Goal: Task Accomplishment & Management: Manage account settings

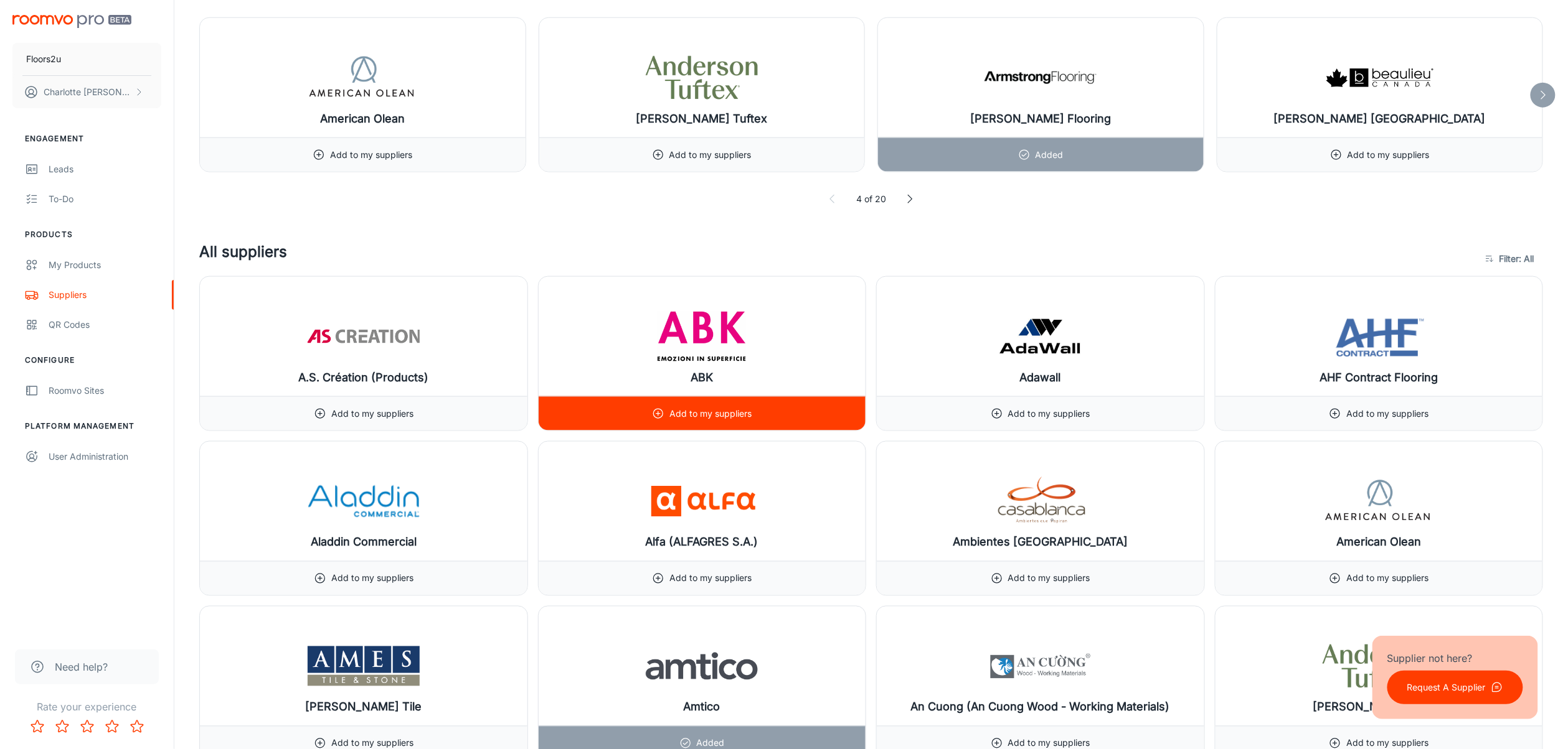
scroll to position [249, 0]
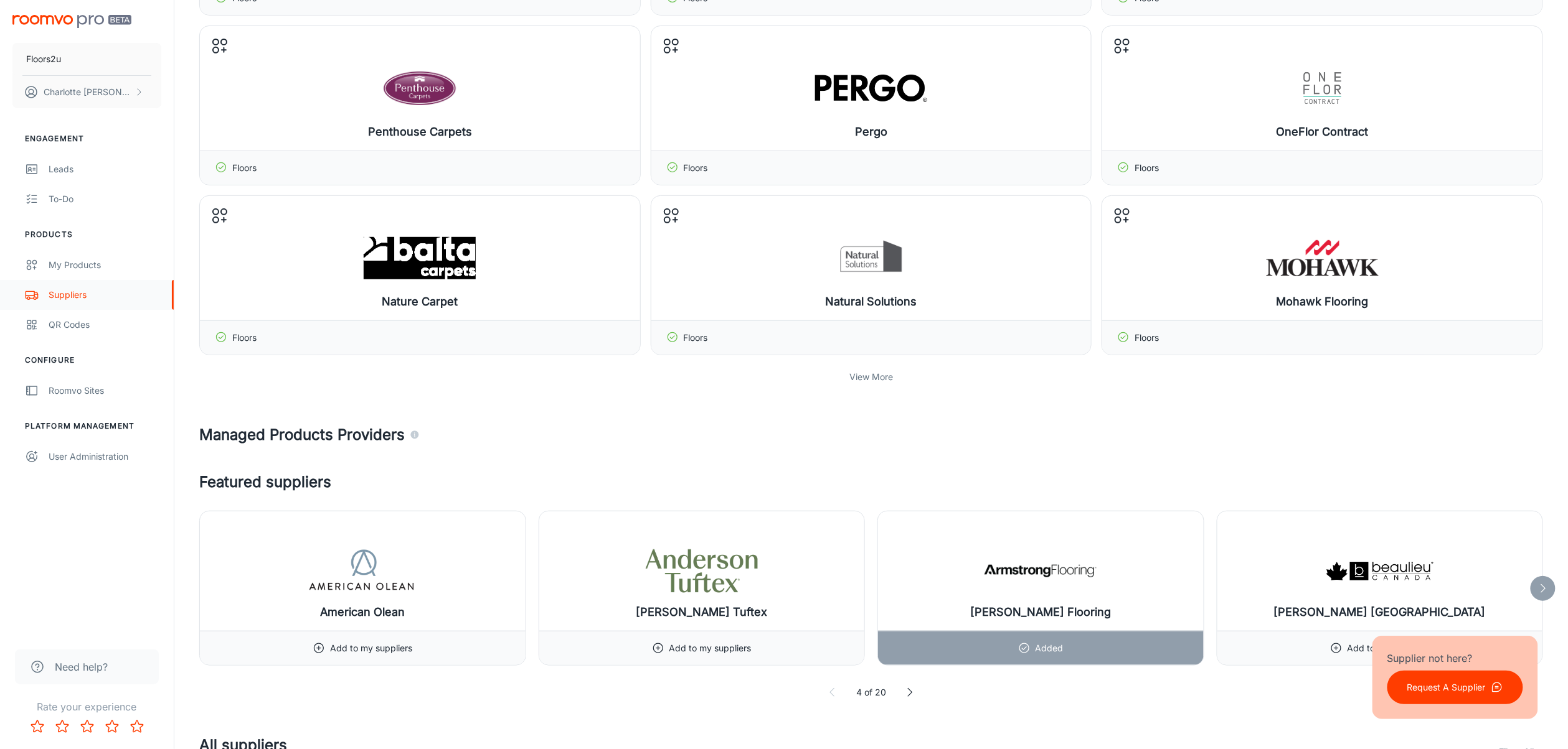
click at [66, 296] on div "Suppliers" at bounding box center [105, 295] width 113 height 14
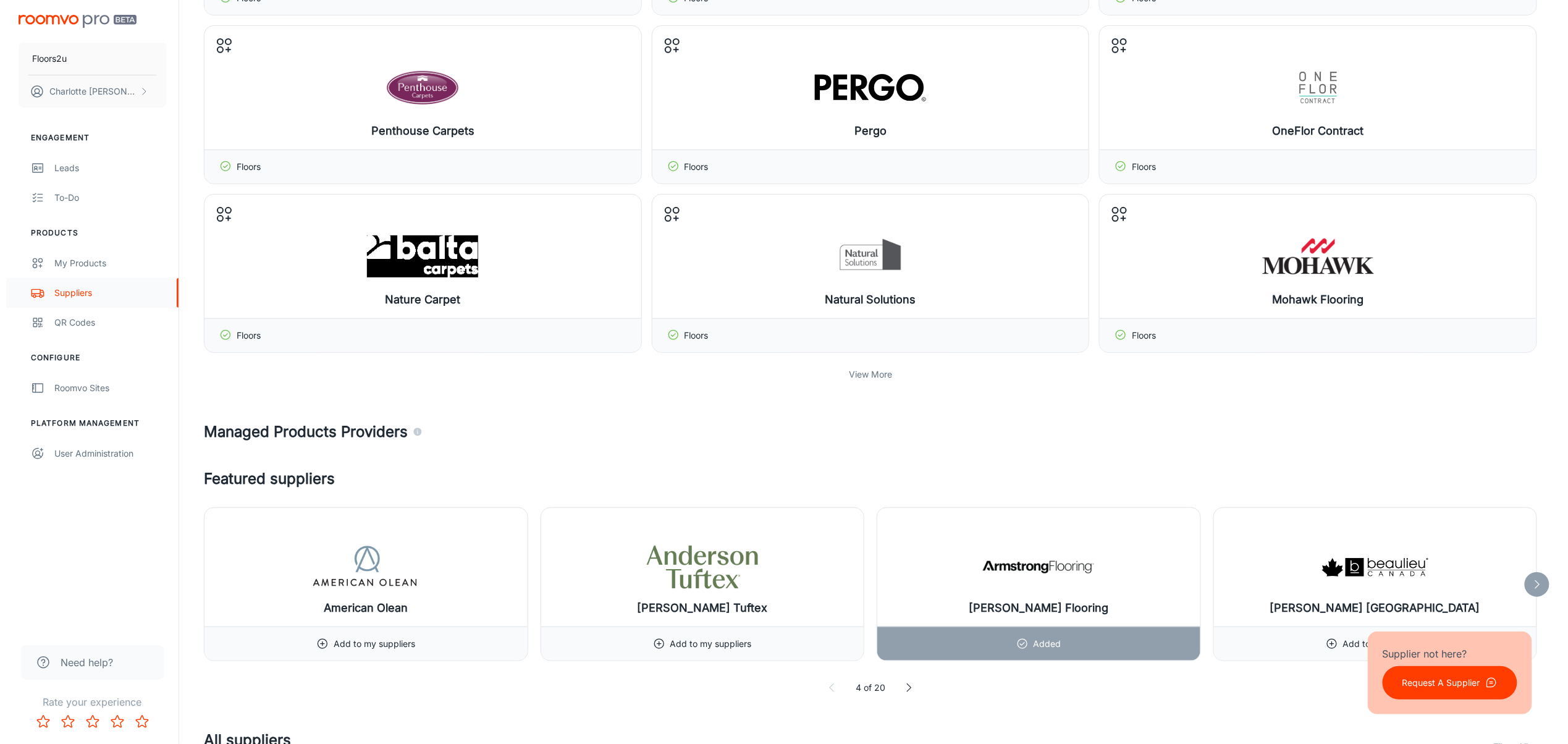
scroll to position [0, 0]
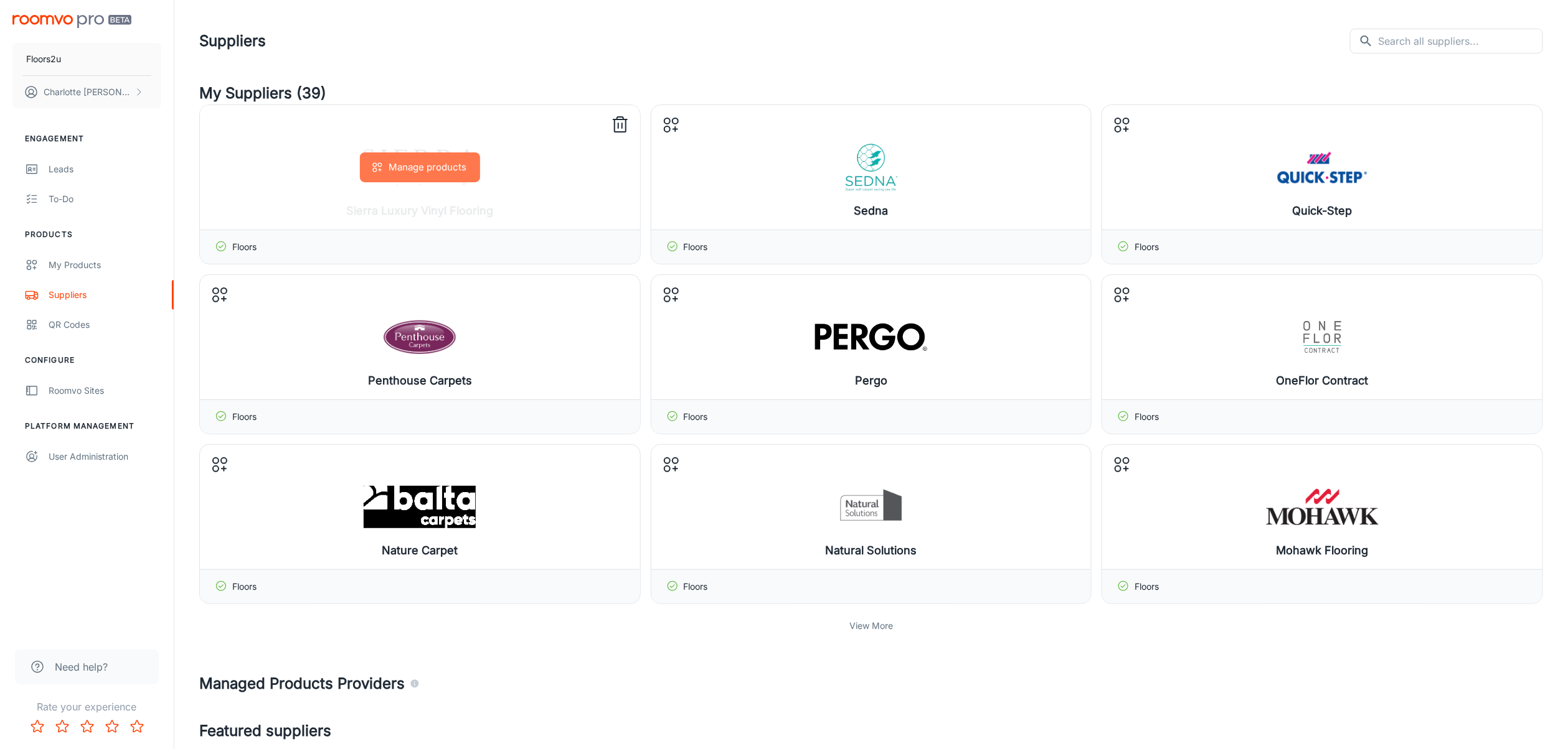
click at [417, 167] on button "Manage products" at bounding box center [420, 167] width 120 height 30
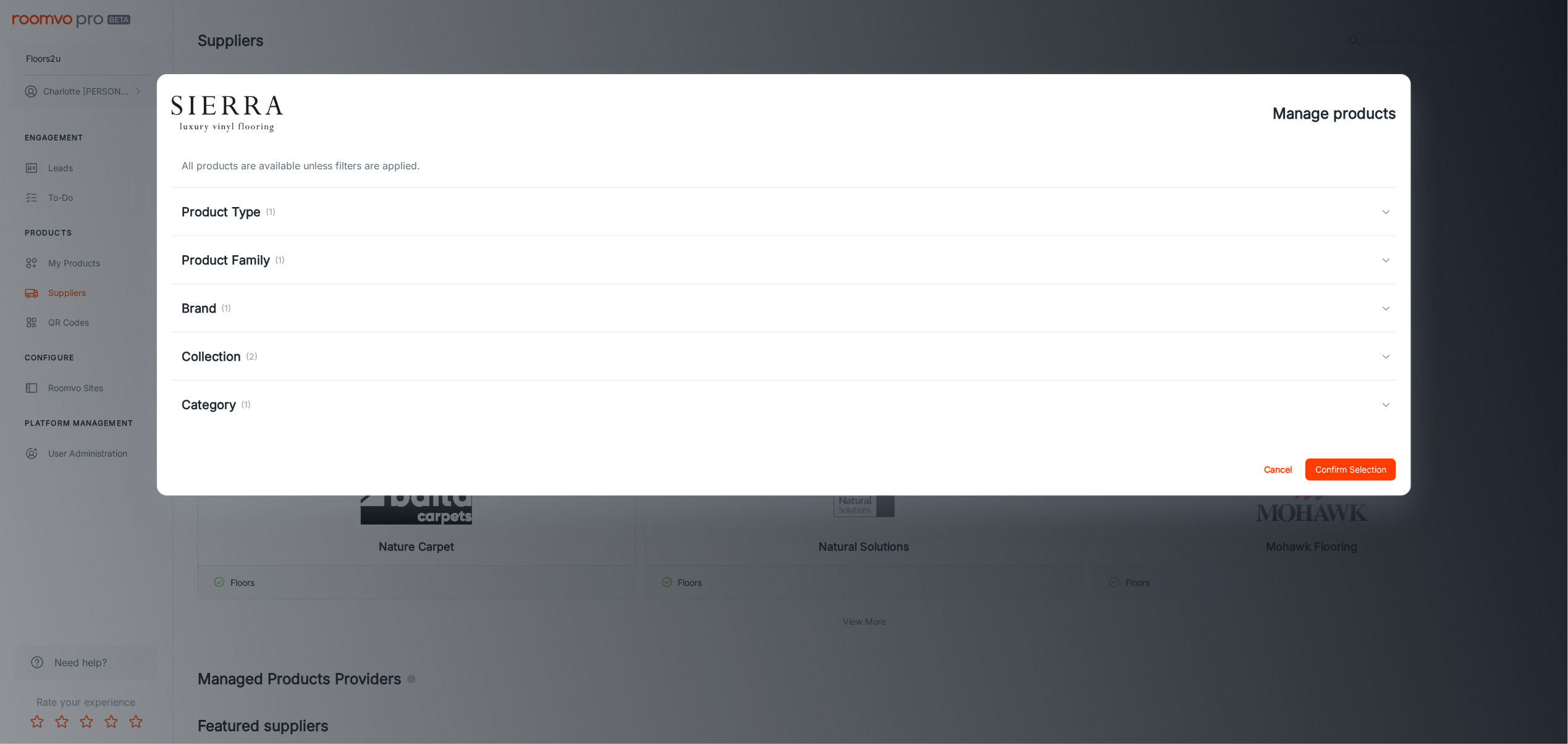
click at [243, 212] on h5 "Product Type" at bounding box center [221, 212] width 79 height 18
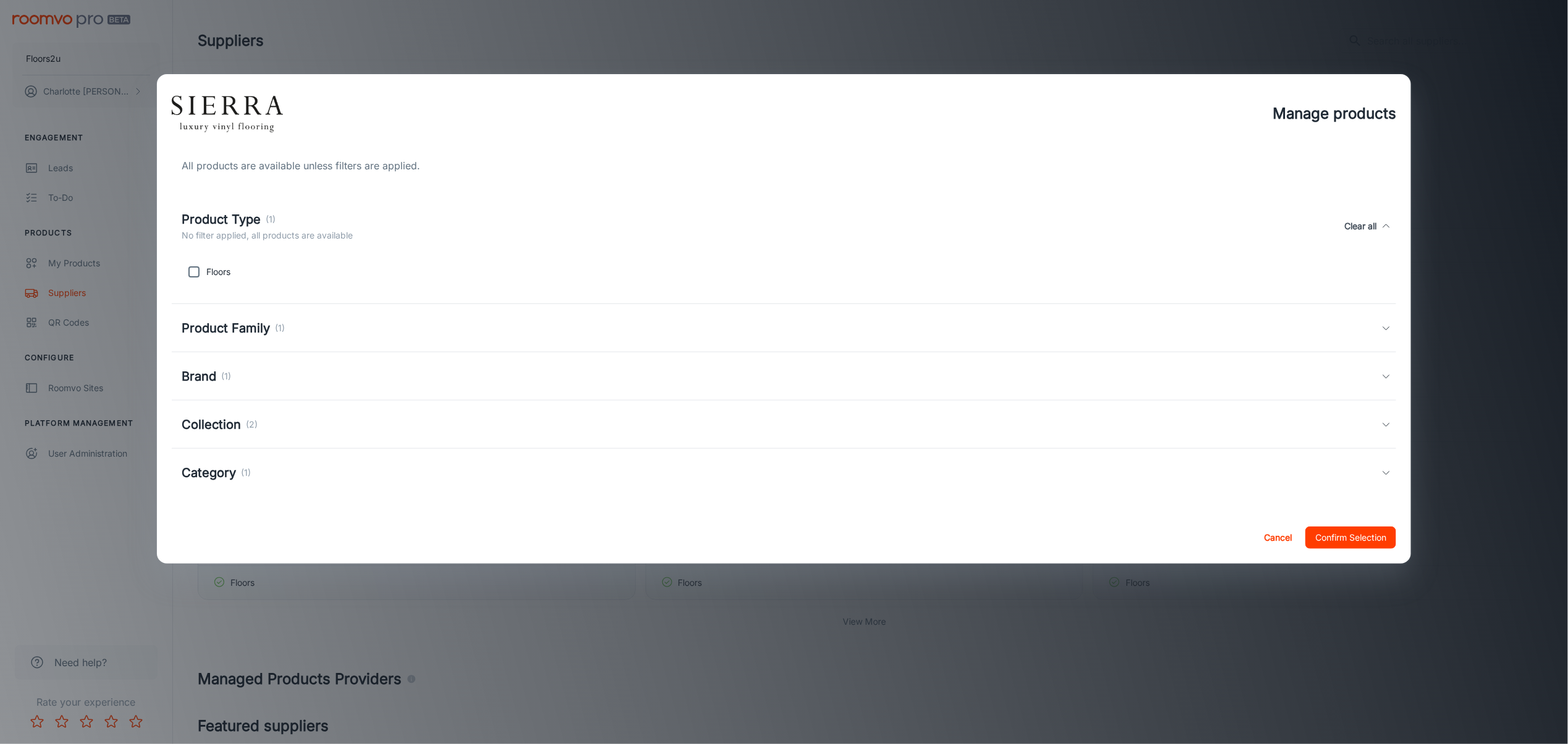
click at [221, 415] on h5 "Collection" at bounding box center [211, 424] width 59 height 18
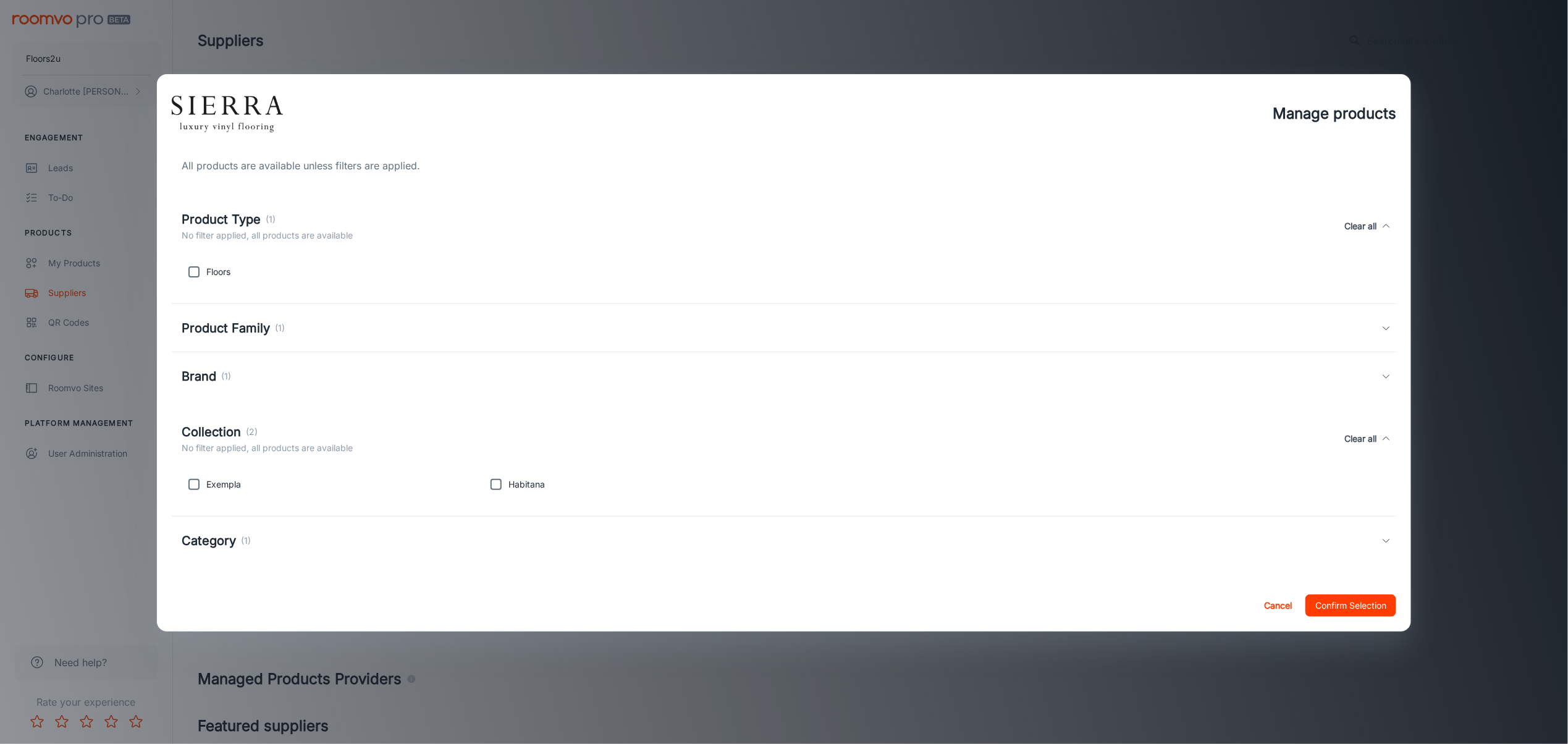
click at [206, 478] on p "Exempla" at bounding box center [223, 484] width 35 height 14
click at [203, 490] on input "checkbox" at bounding box center [194, 484] width 24 height 24
click at [201, 477] on input "checkbox" at bounding box center [194, 484] width 24 height 24
checkbox input "false"
click at [1270, 603] on button "Cancel" at bounding box center [1278, 606] width 39 height 22
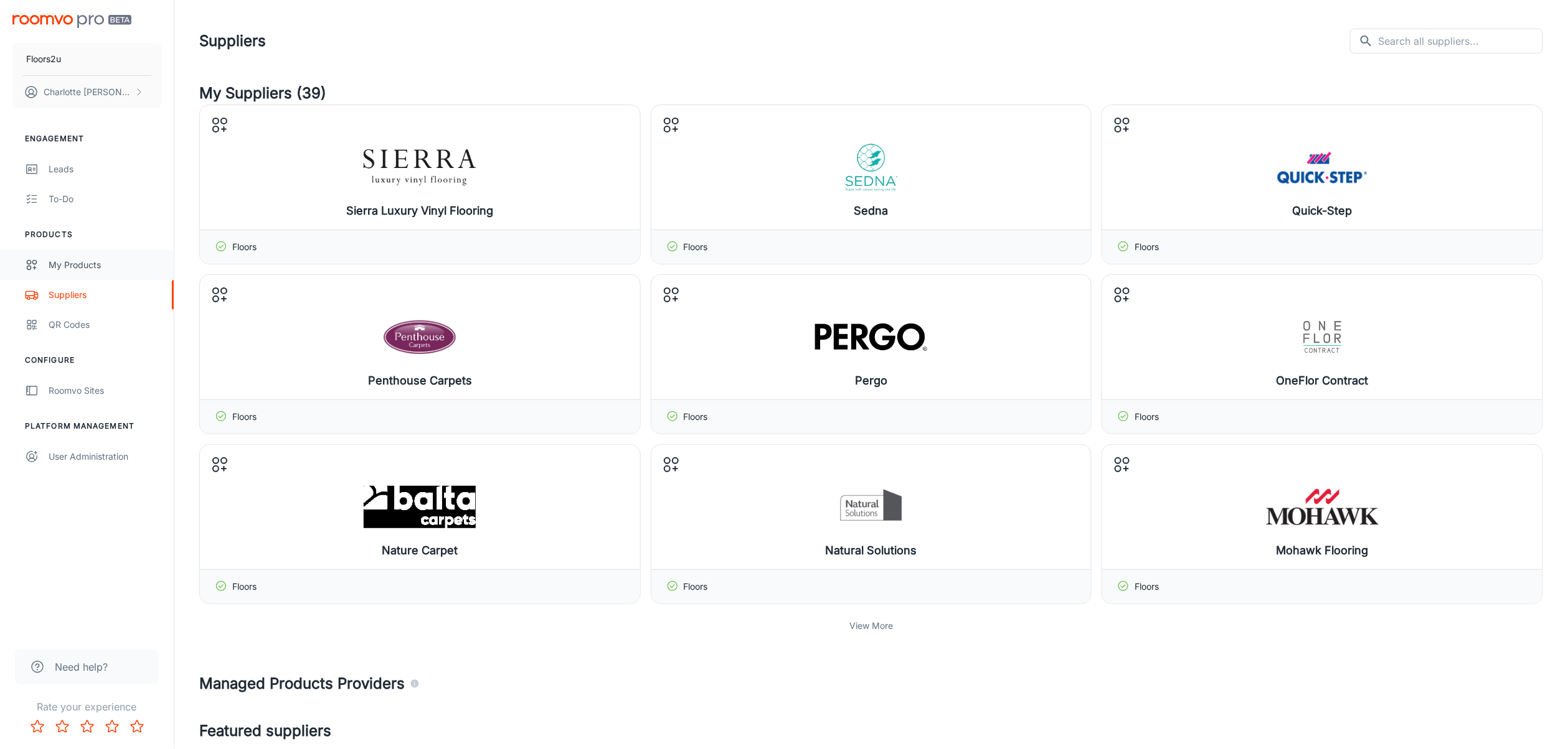
click at [59, 262] on div "My Products" at bounding box center [105, 265] width 113 height 14
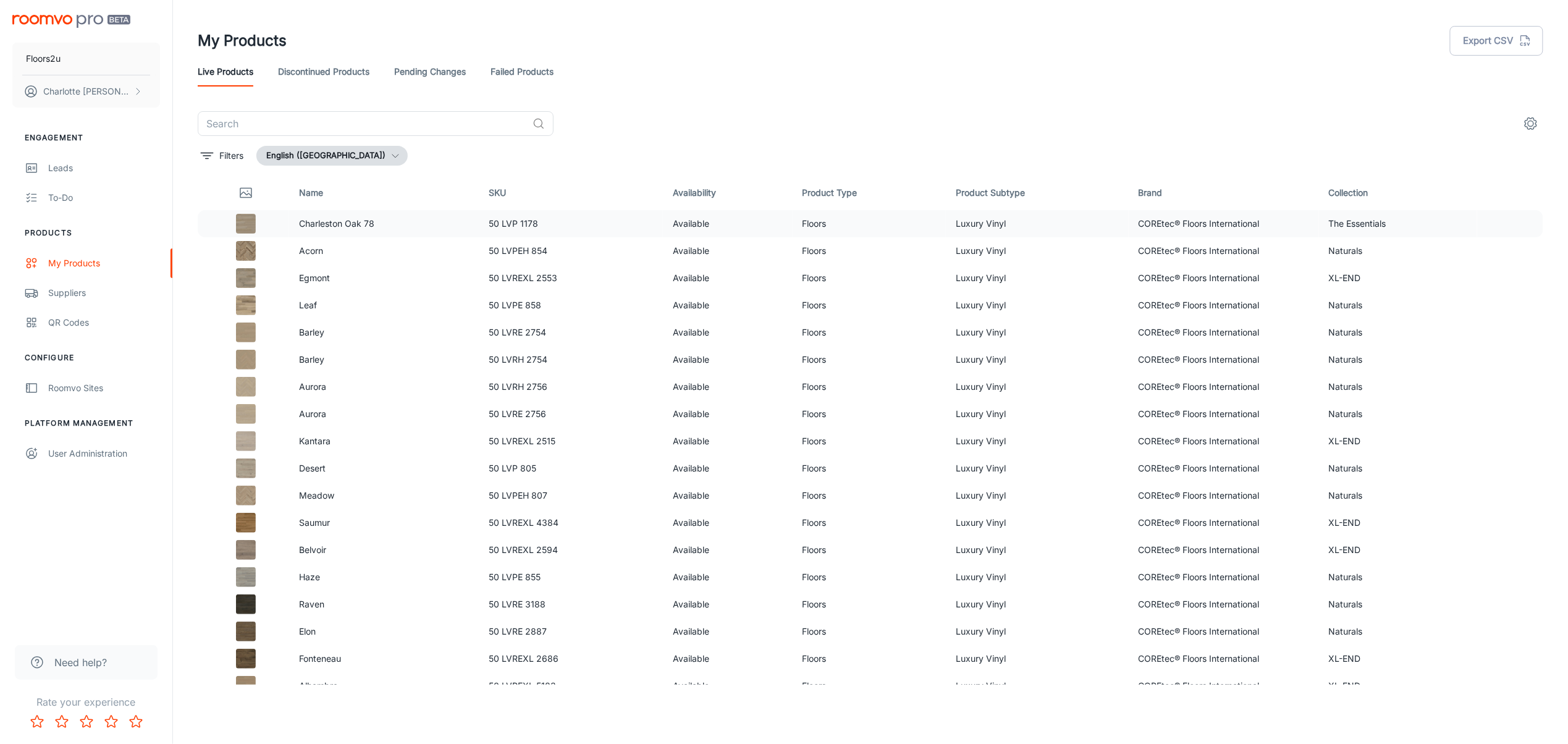
click at [419, 224] on p "Charleston Oak 78" at bounding box center [384, 224] width 171 height 14
click at [310, 218] on p "Charleston Oak 78" at bounding box center [384, 224] width 171 height 14
click at [275, 231] on div at bounding box center [245, 223] width 66 height 20
click at [233, 225] on div at bounding box center [245, 223] width 66 height 20
click at [255, 349] on td at bounding box center [243, 359] width 92 height 27
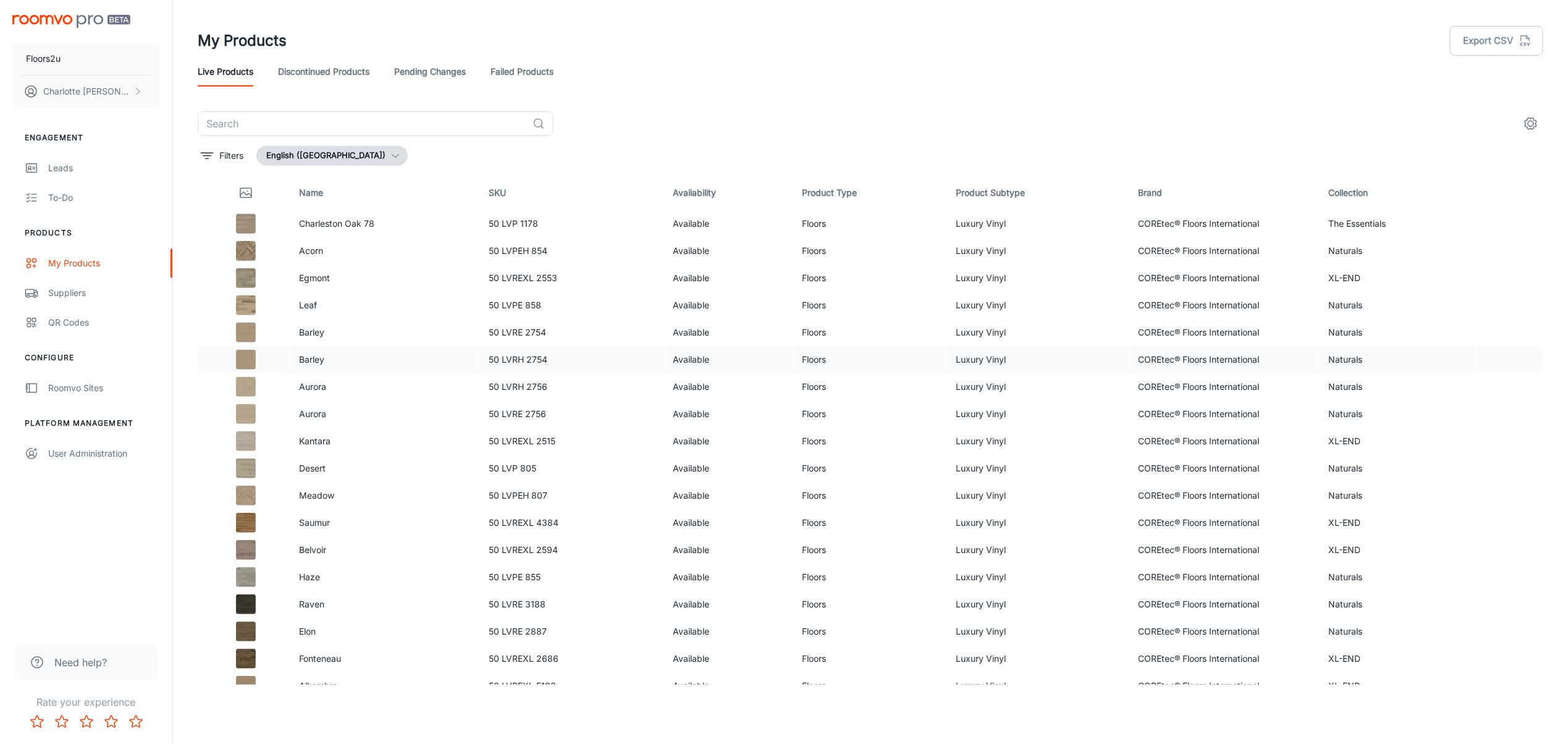
click at [226, 371] on td at bounding box center [243, 359] width 92 height 27
click at [267, 352] on div at bounding box center [245, 359] width 66 height 20
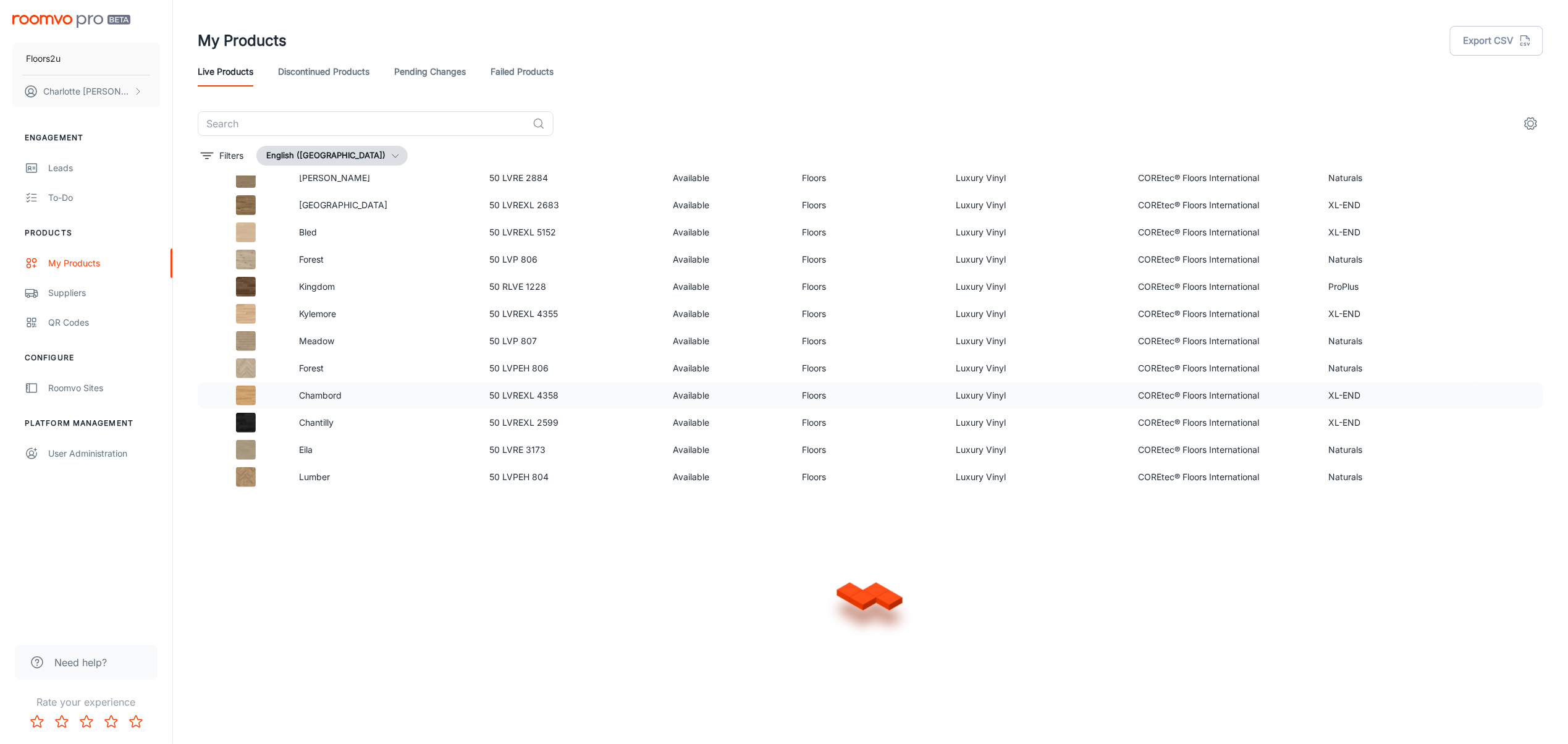
scroll to position [601, 0]
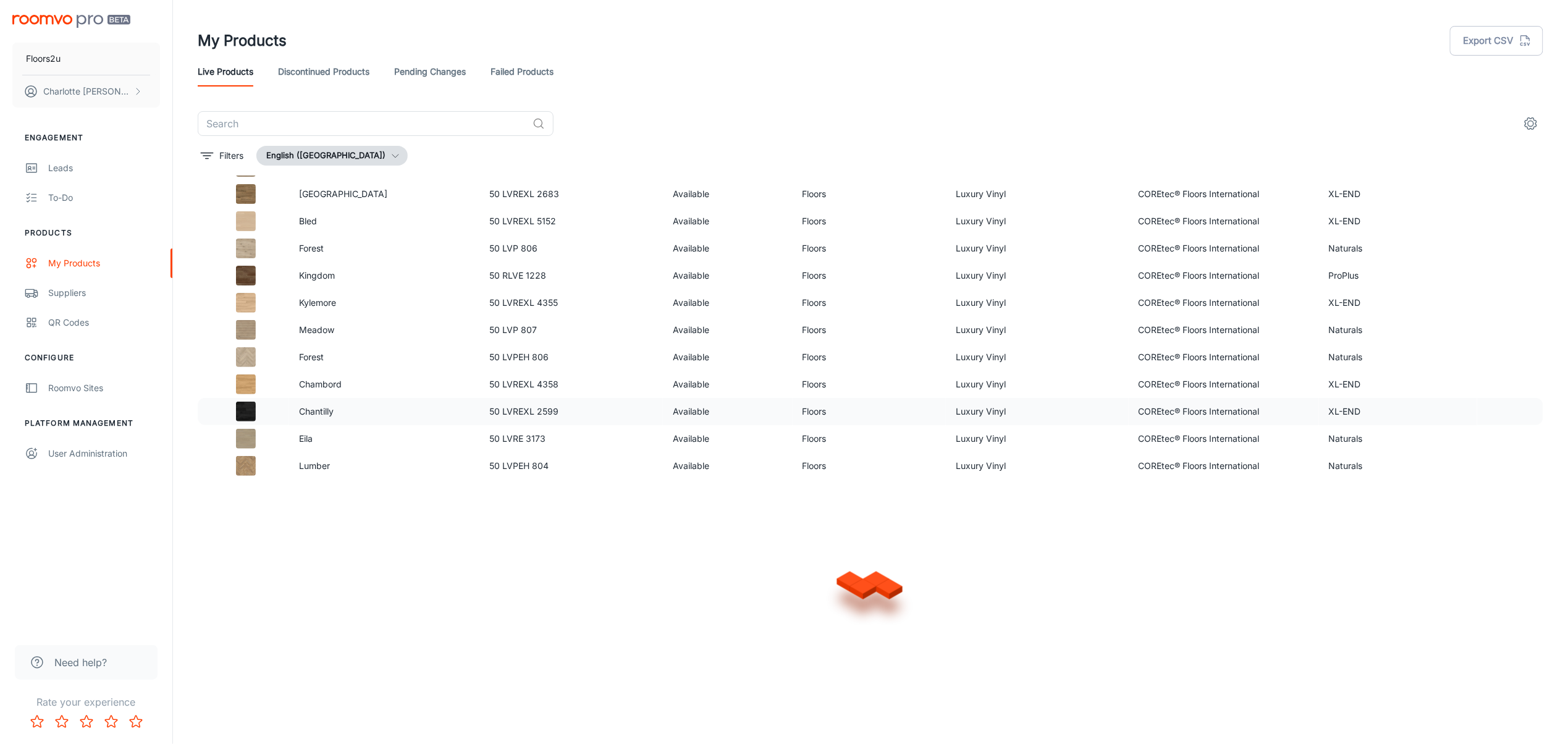
click at [712, 412] on td "Available" at bounding box center [727, 412] width 129 height 27
click at [1533, 122] on circle "settings" at bounding box center [1531, 124] width 5 height 5
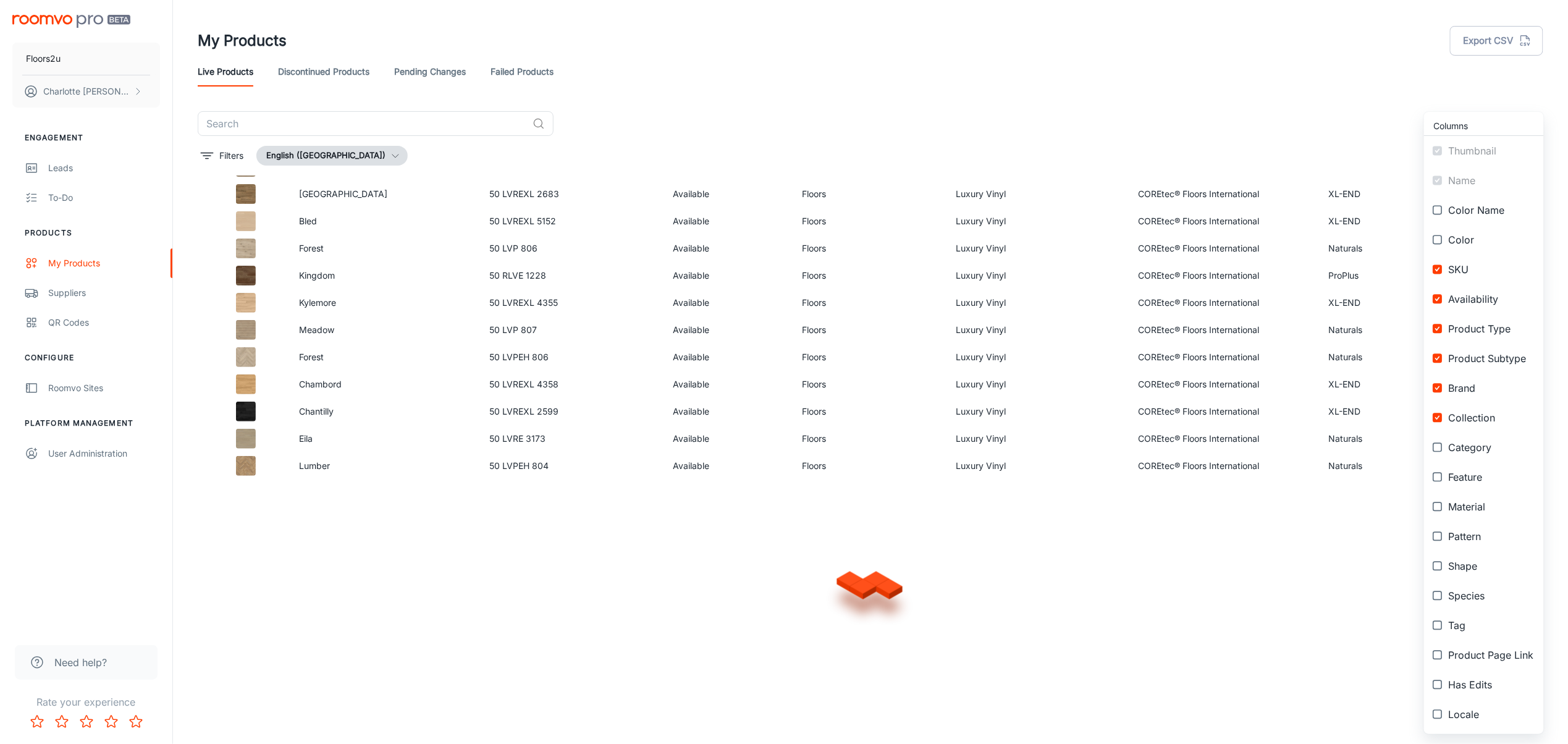
click at [482, 528] on div at bounding box center [784, 372] width 1568 height 744
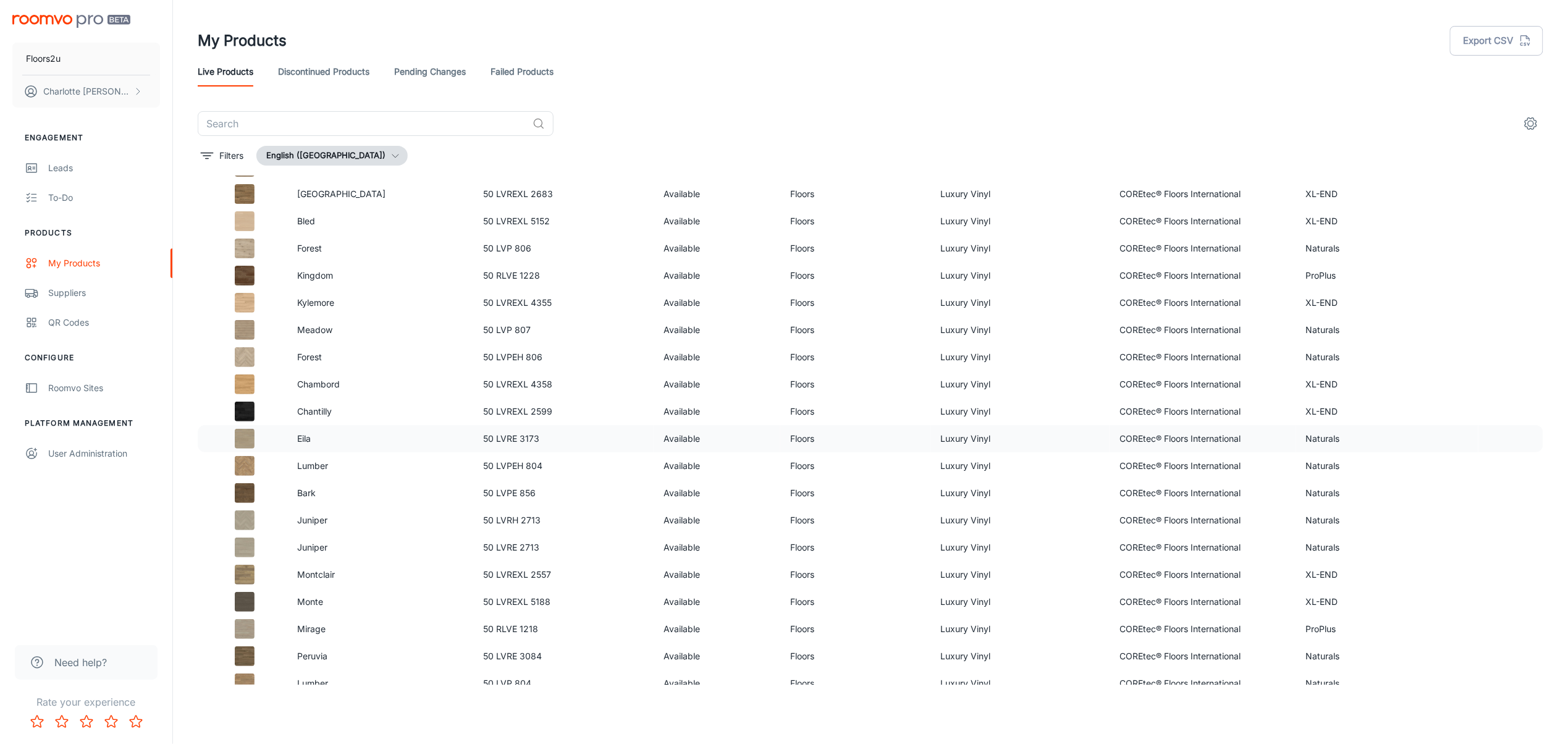
click at [339, 446] on td "Eila" at bounding box center [380, 439] width 186 height 27
click at [542, 443] on td "50 LVRE 3173" at bounding box center [563, 439] width 180 height 27
click at [541, 443] on td "50 LVRE 3173" at bounding box center [563, 439] width 180 height 27
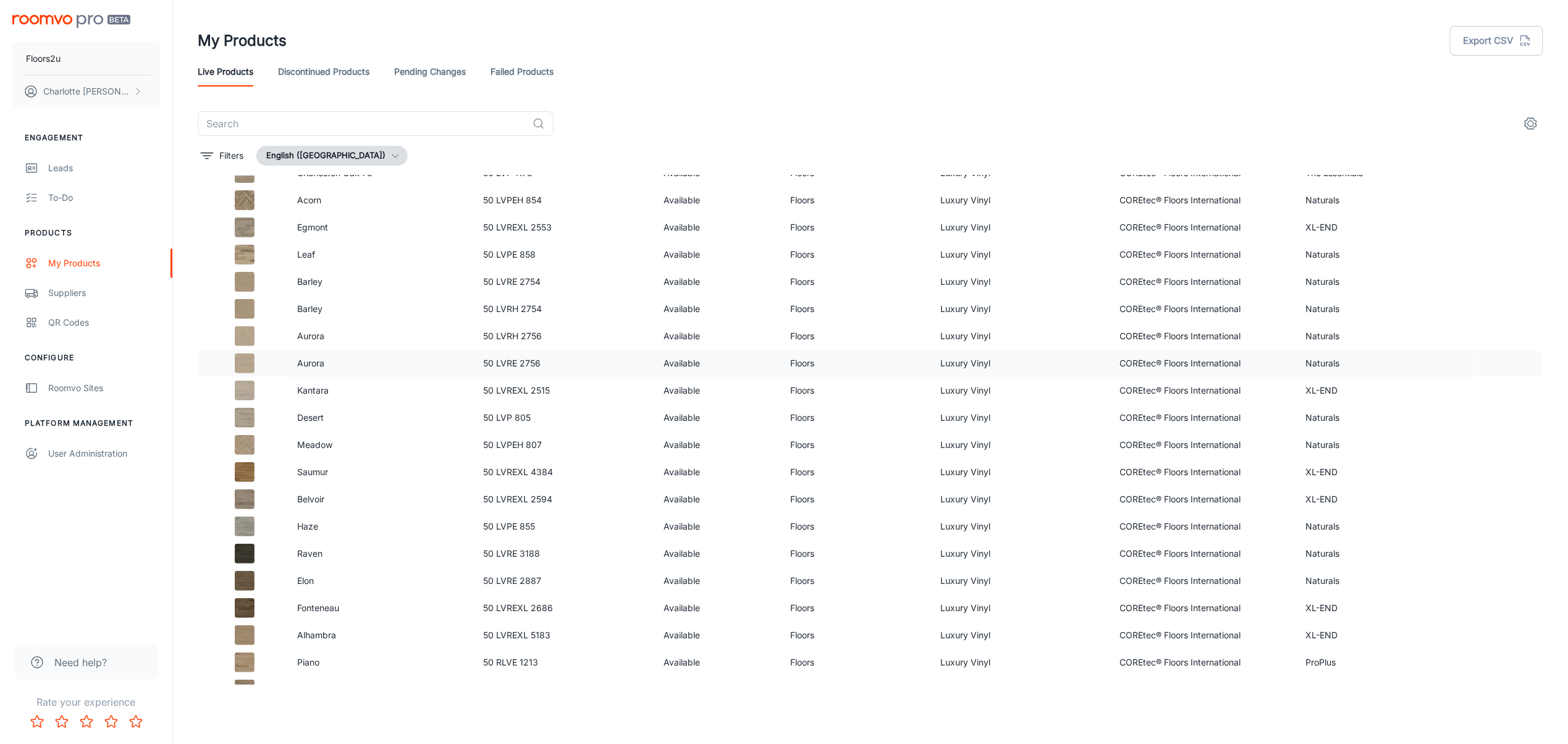
scroll to position [0, 0]
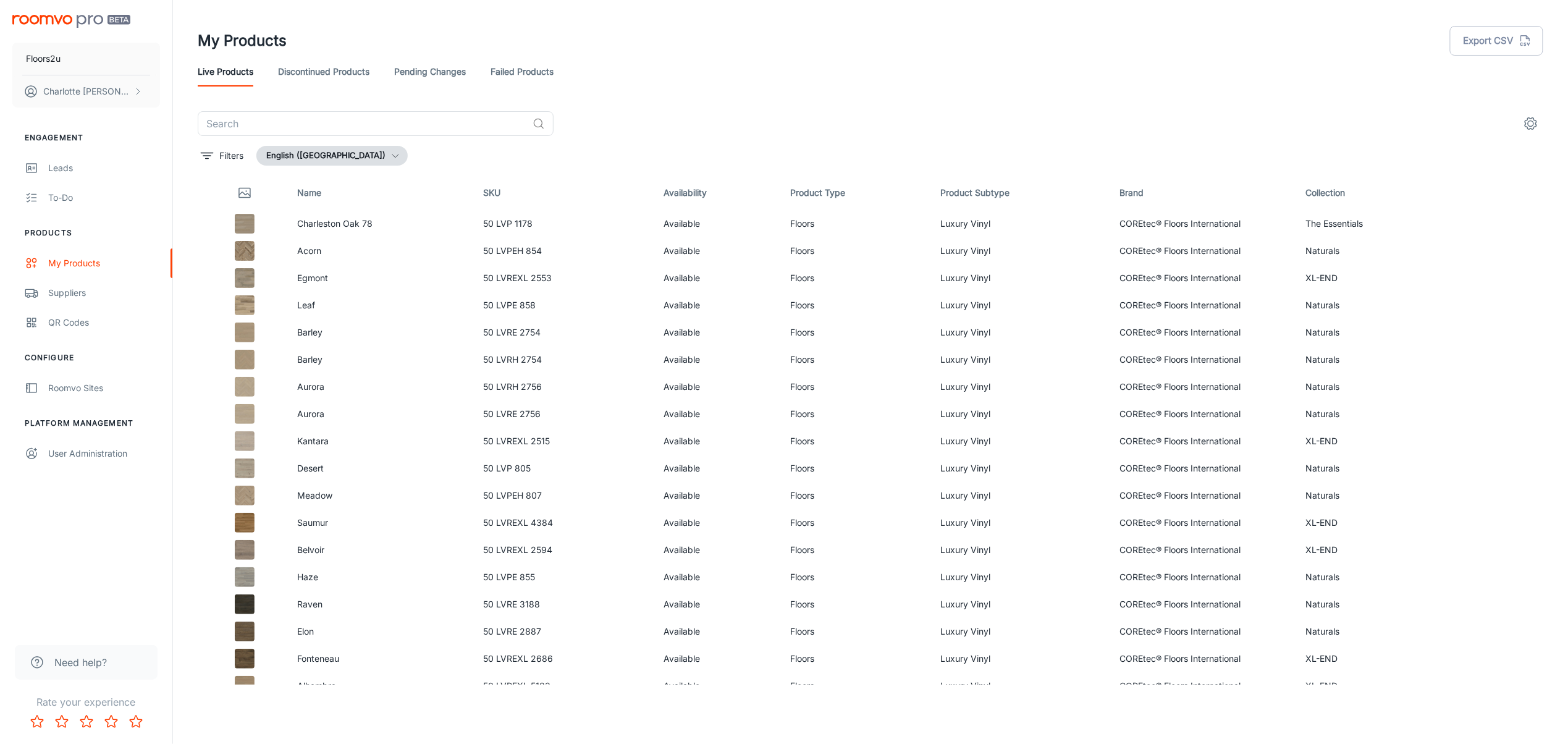
click at [352, 159] on button "English (United States)" at bounding box center [331, 155] width 151 height 20
click at [365, 159] on div at bounding box center [784, 372] width 1568 height 744
click at [225, 157] on p "Filters" at bounding box center [231, 156] width 24 height 14
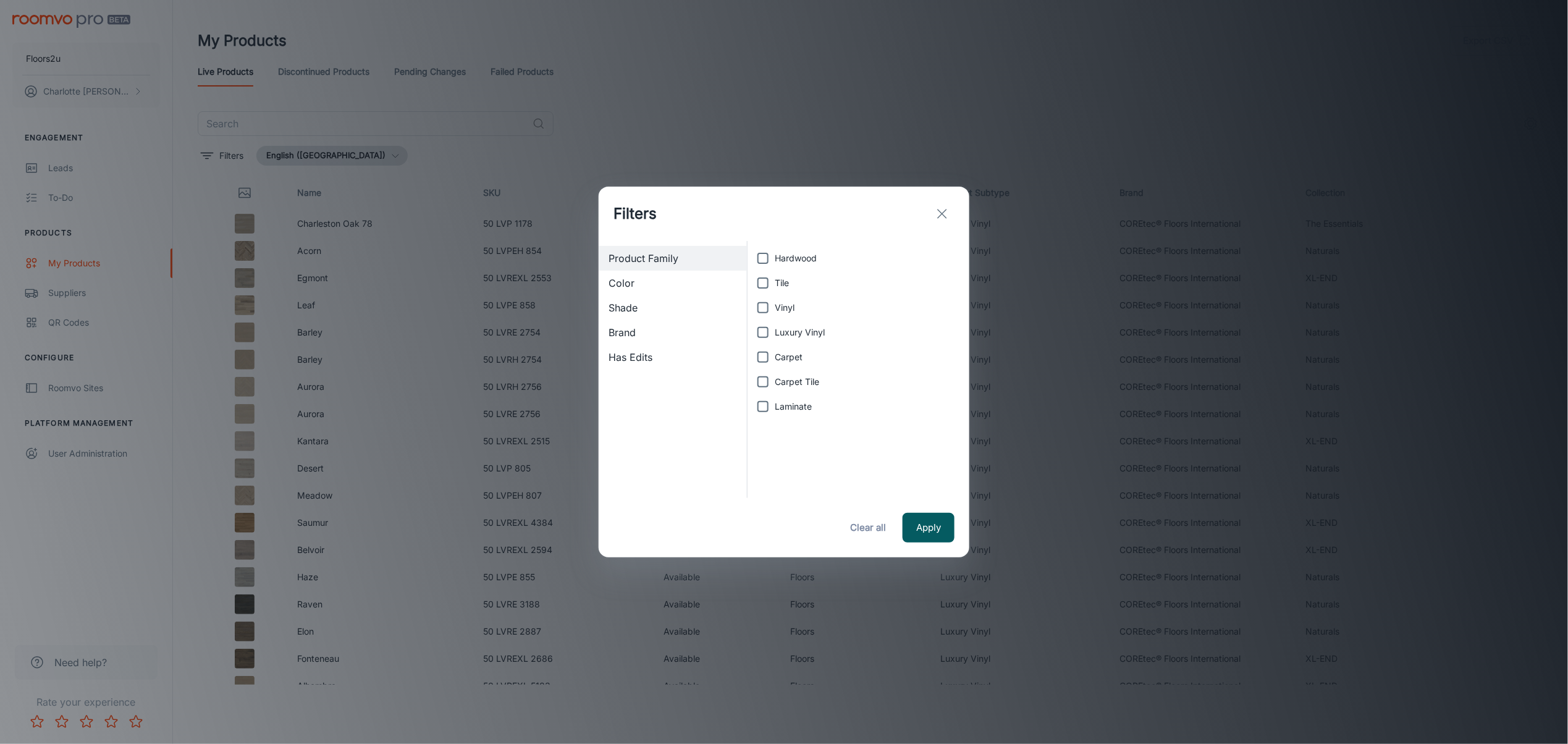
click at [950, 218] on button "exit" at bounding box center [942, 214] width 24 height 24
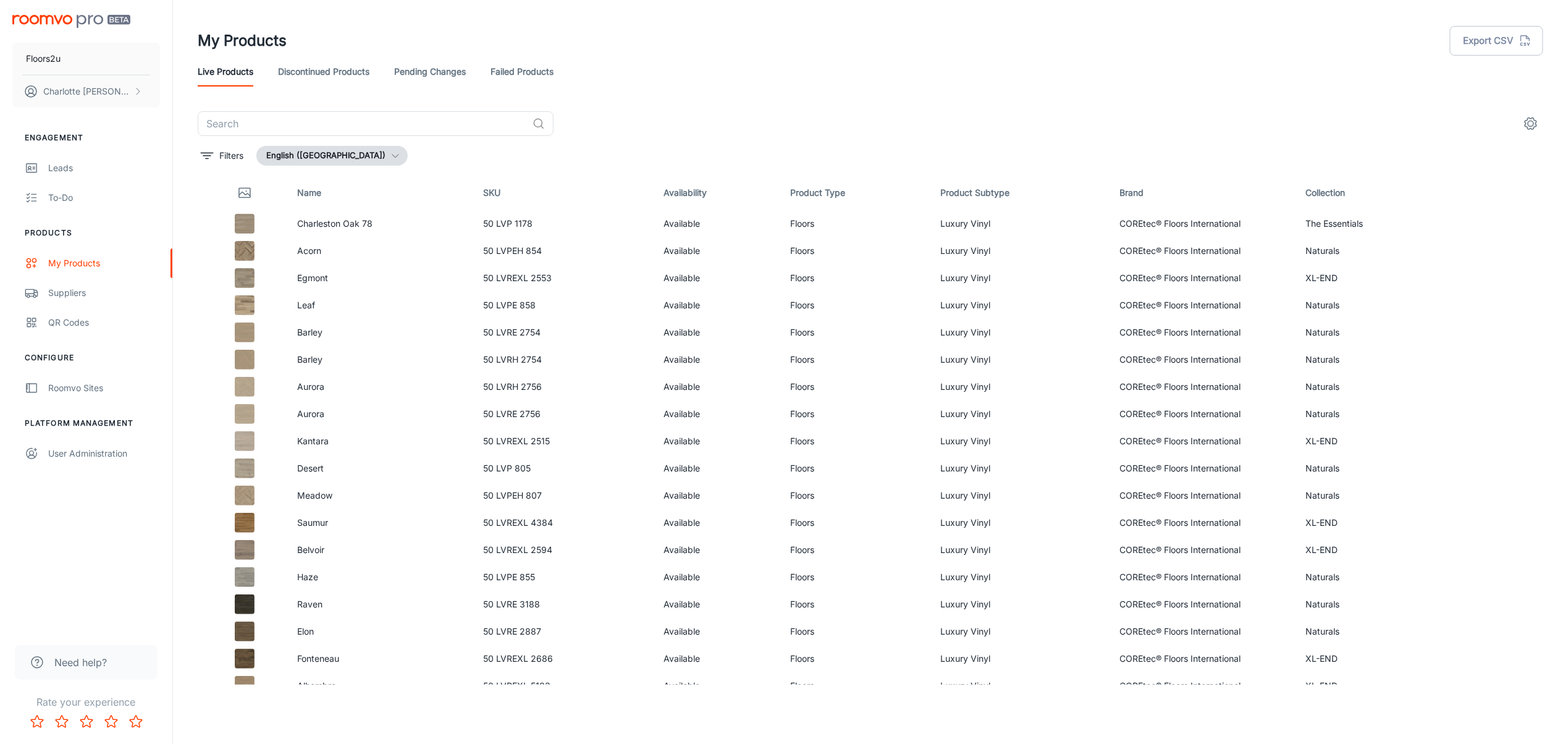
click at [313, 72] on link "Discontinued Products" at bounding box center [323, 72] width 92 height 30
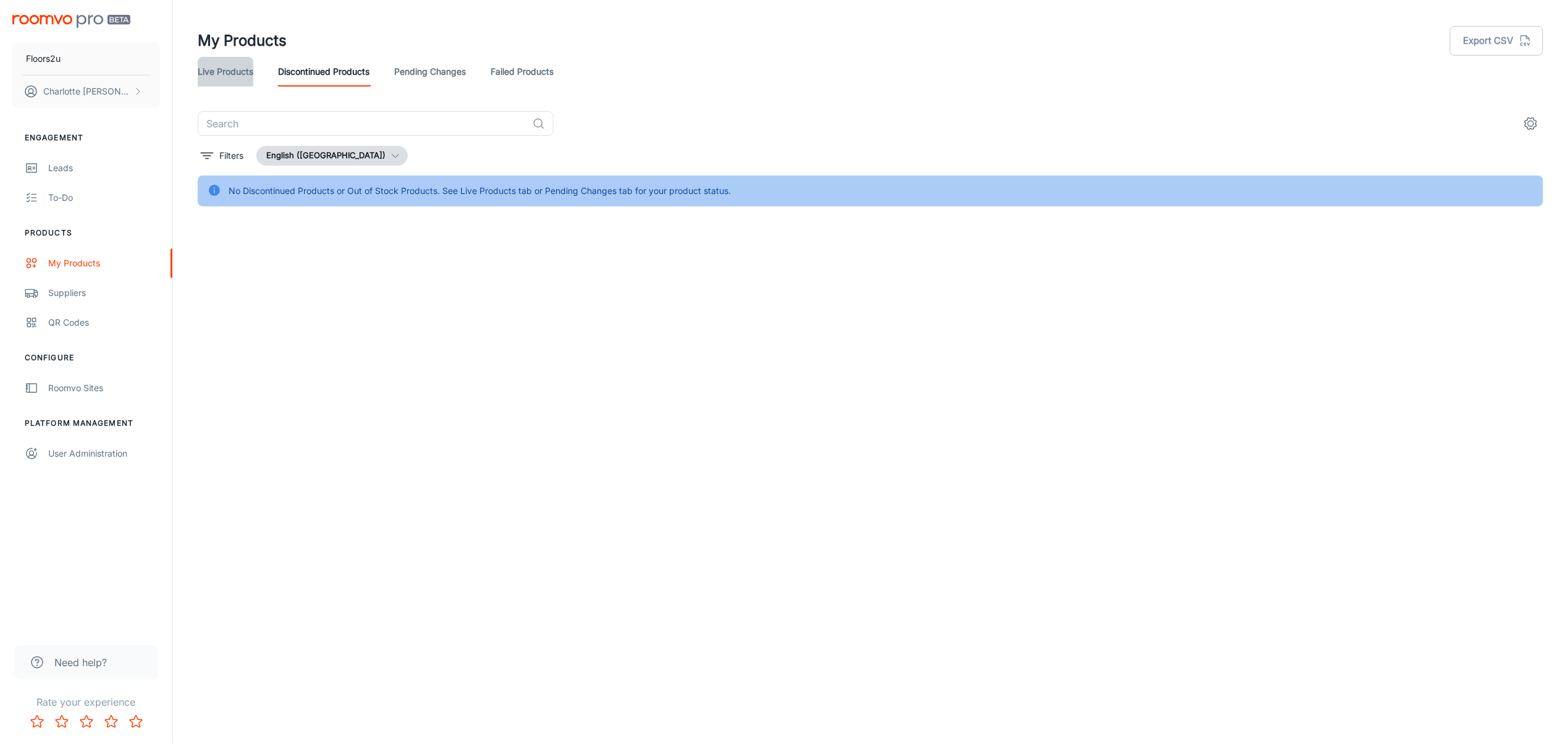
click at [223, 67] on link "Live Products" at bounding box center [226, 72] width 56 height 30
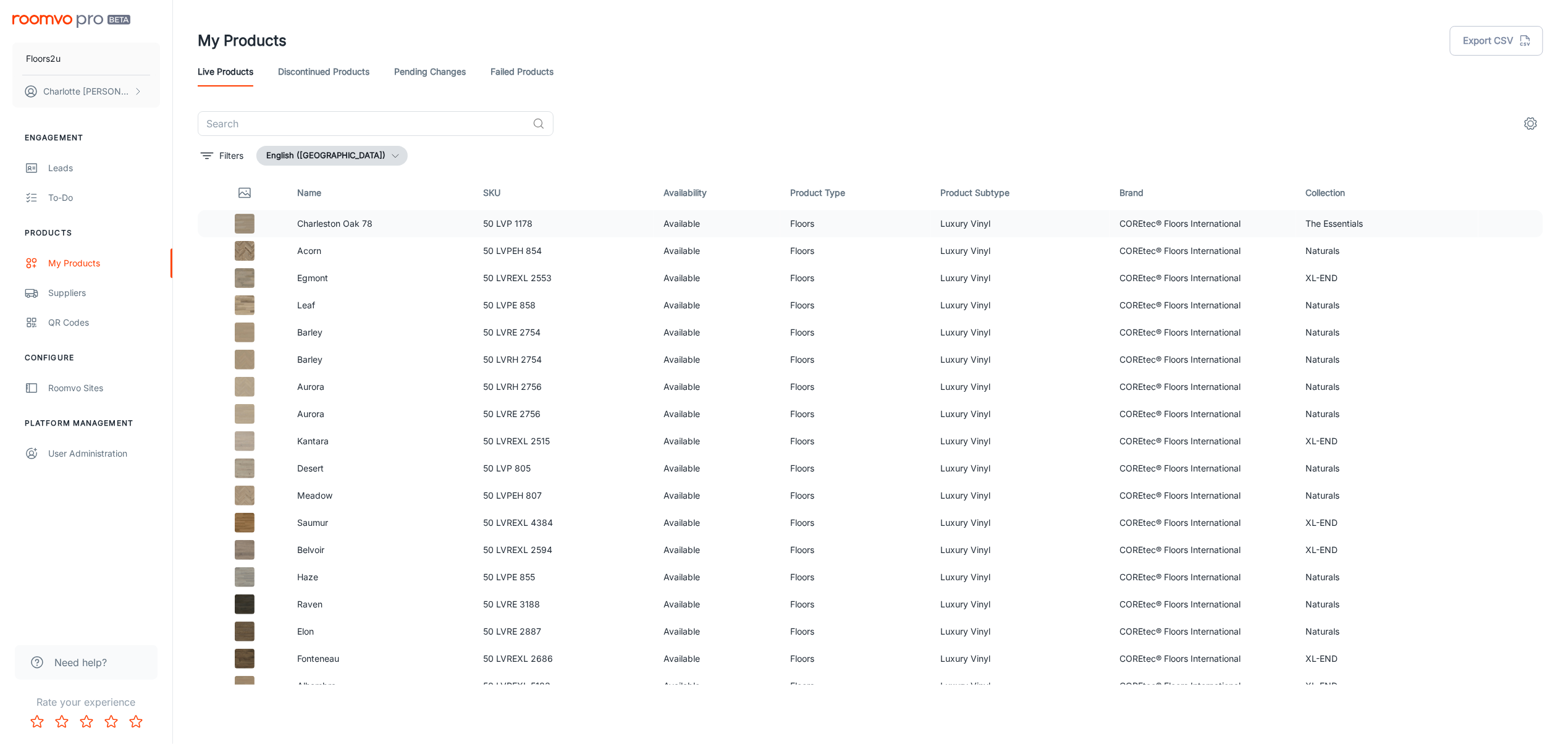
click at [317, 227] on p "Charleston Oak 78" at bounding box center [380, 224] width 167 height 14
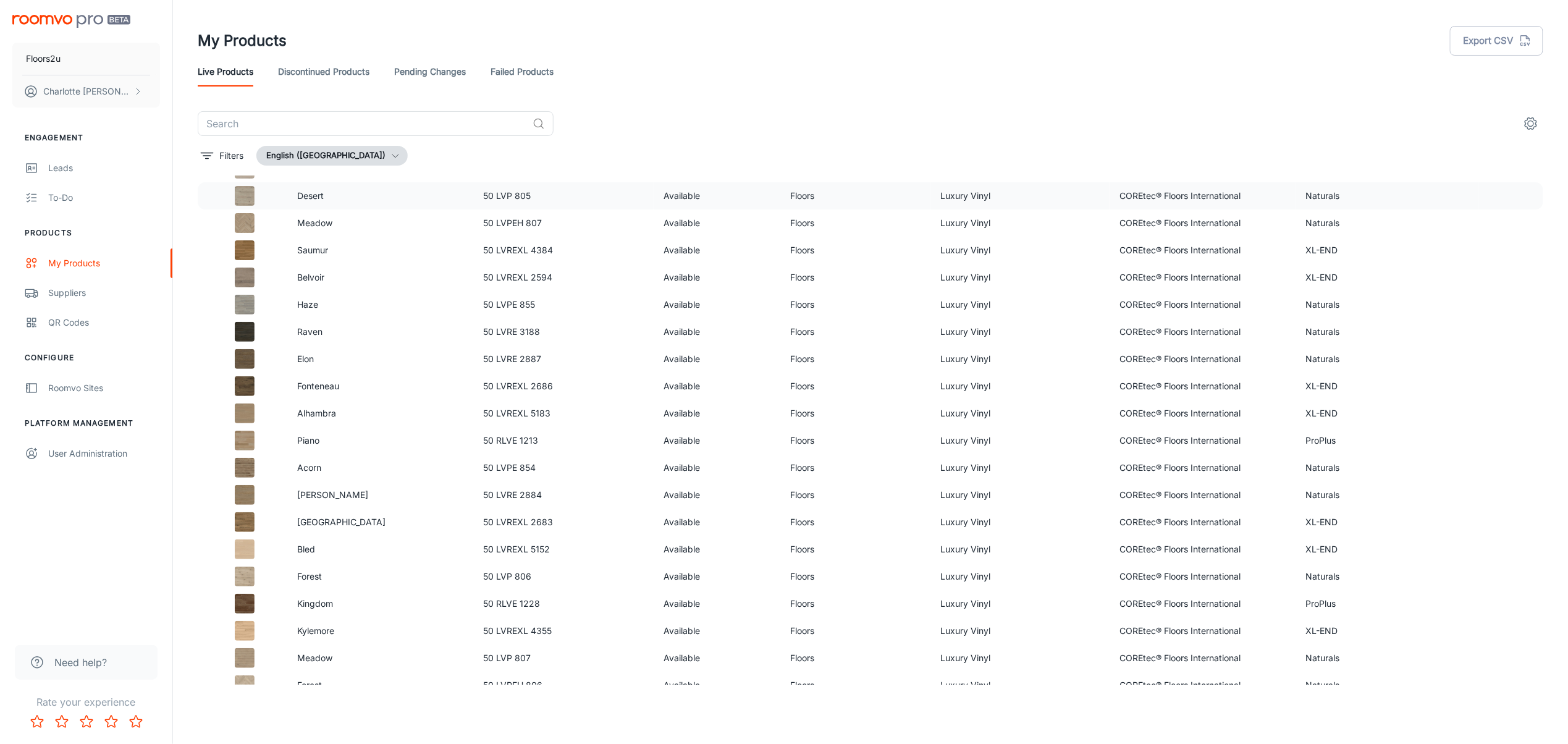
scroll to position [330, 0]
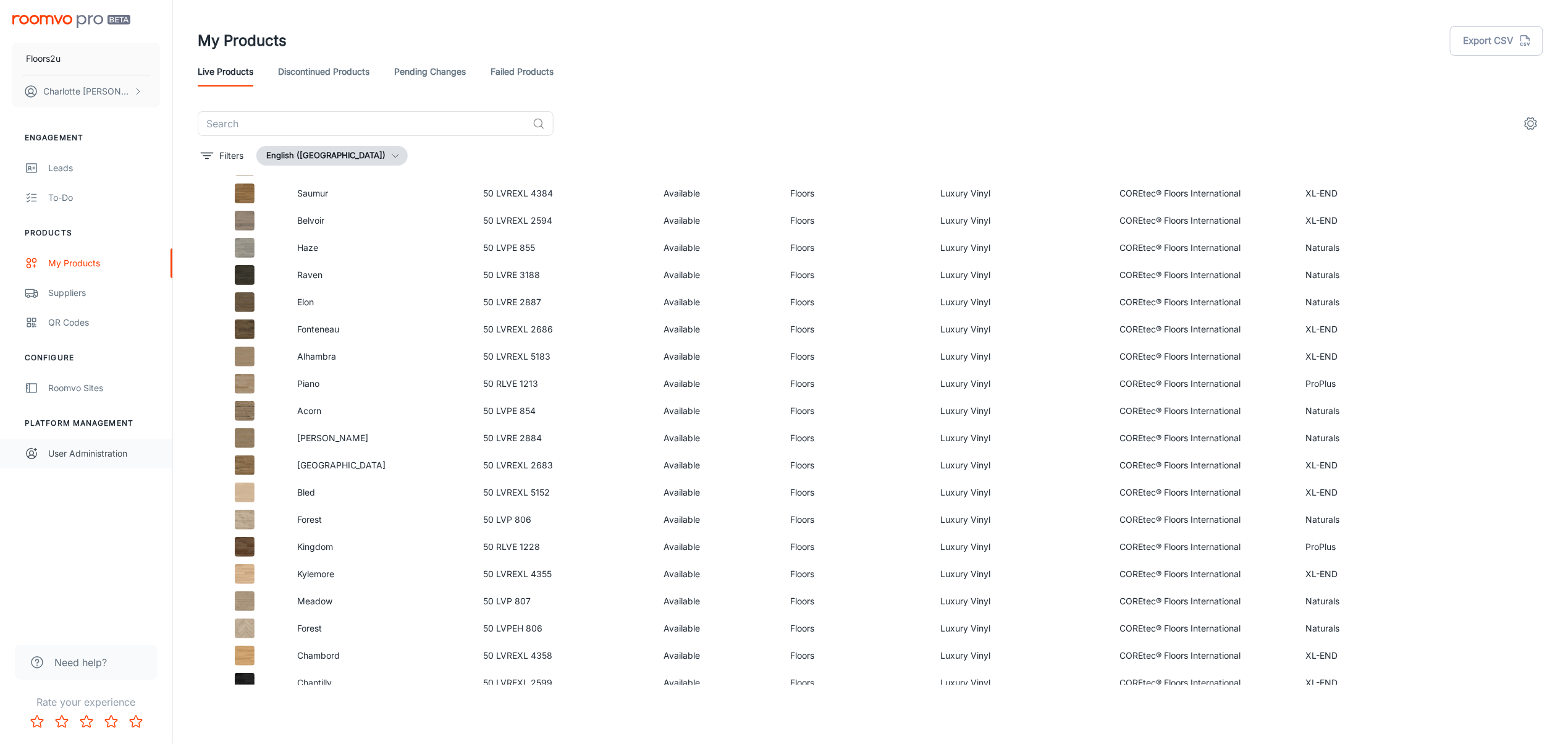
click at [100, 457] on div "User Administration" at bounding box center [104, 454] width 112 height 14
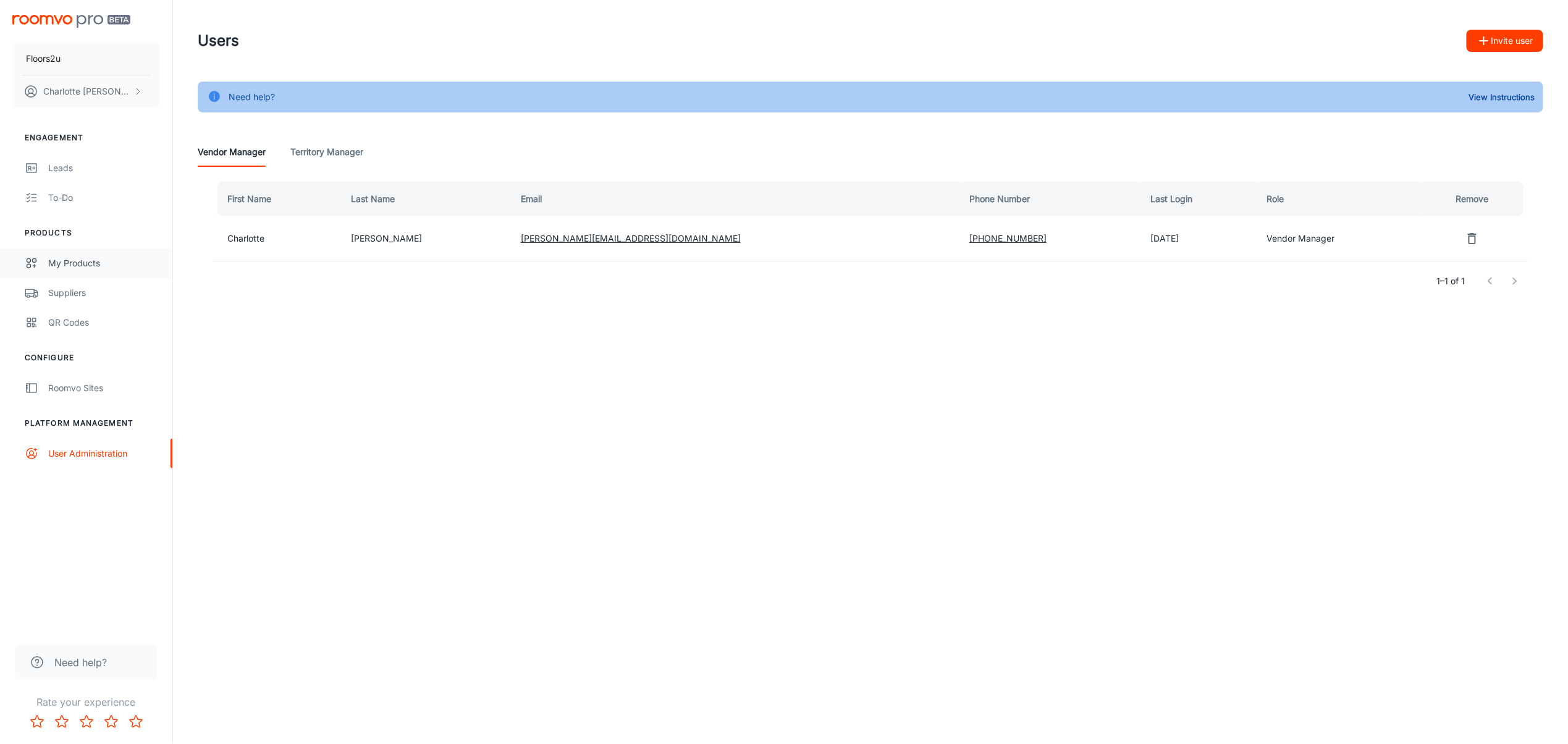
click at [58, 267] on div "My Products" at bounding box center [104, 263] width 112 height 14
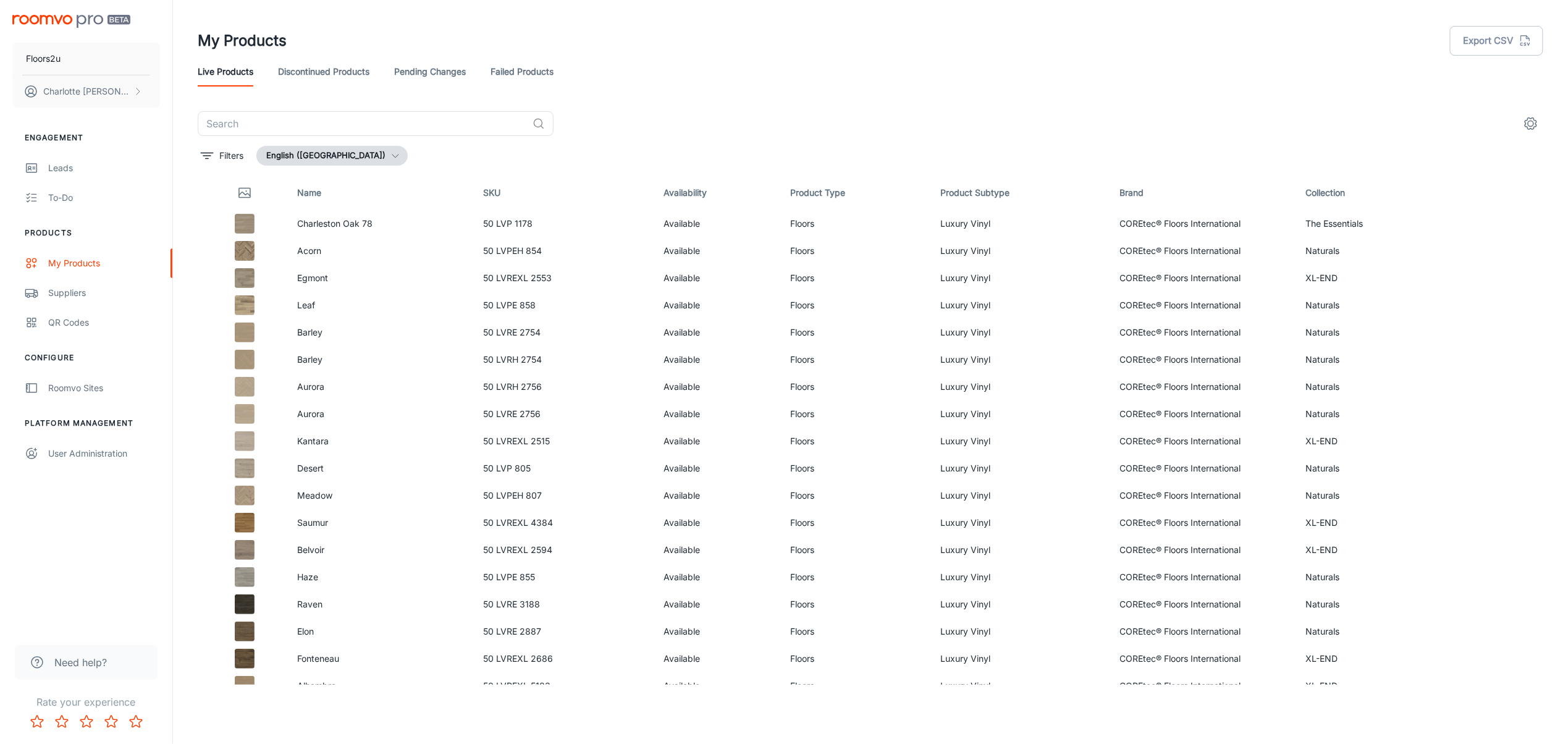
click at [390, 157] on icon "button" at bounding box center [395, 155] width 10 height 10
click at [367, 114] on div at bounding box center [784, 372] width 1568 height 744
click at [357, 123] on input "text" at bounding box center [363, 123] width 330 height 24
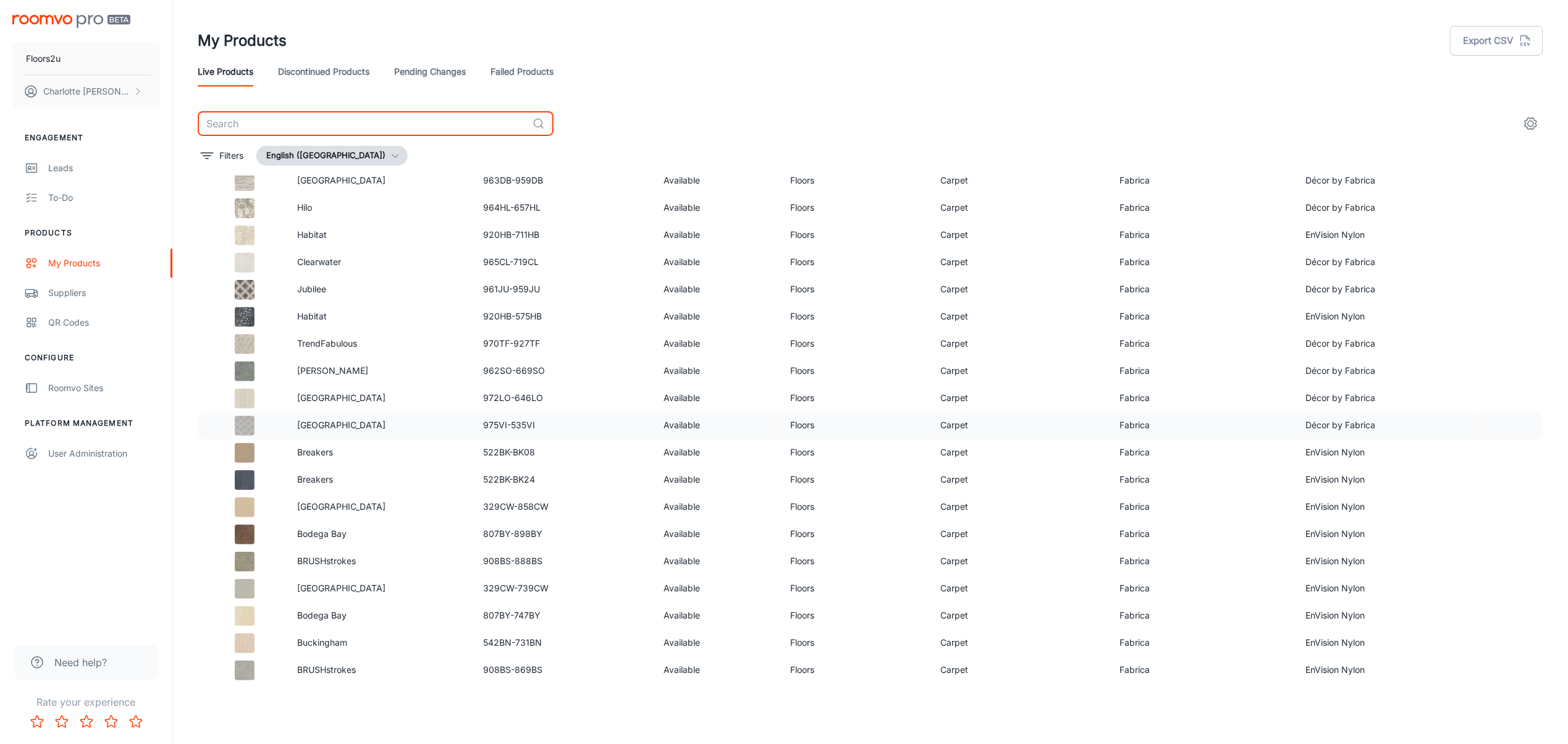
scroll to position [3706, 0]
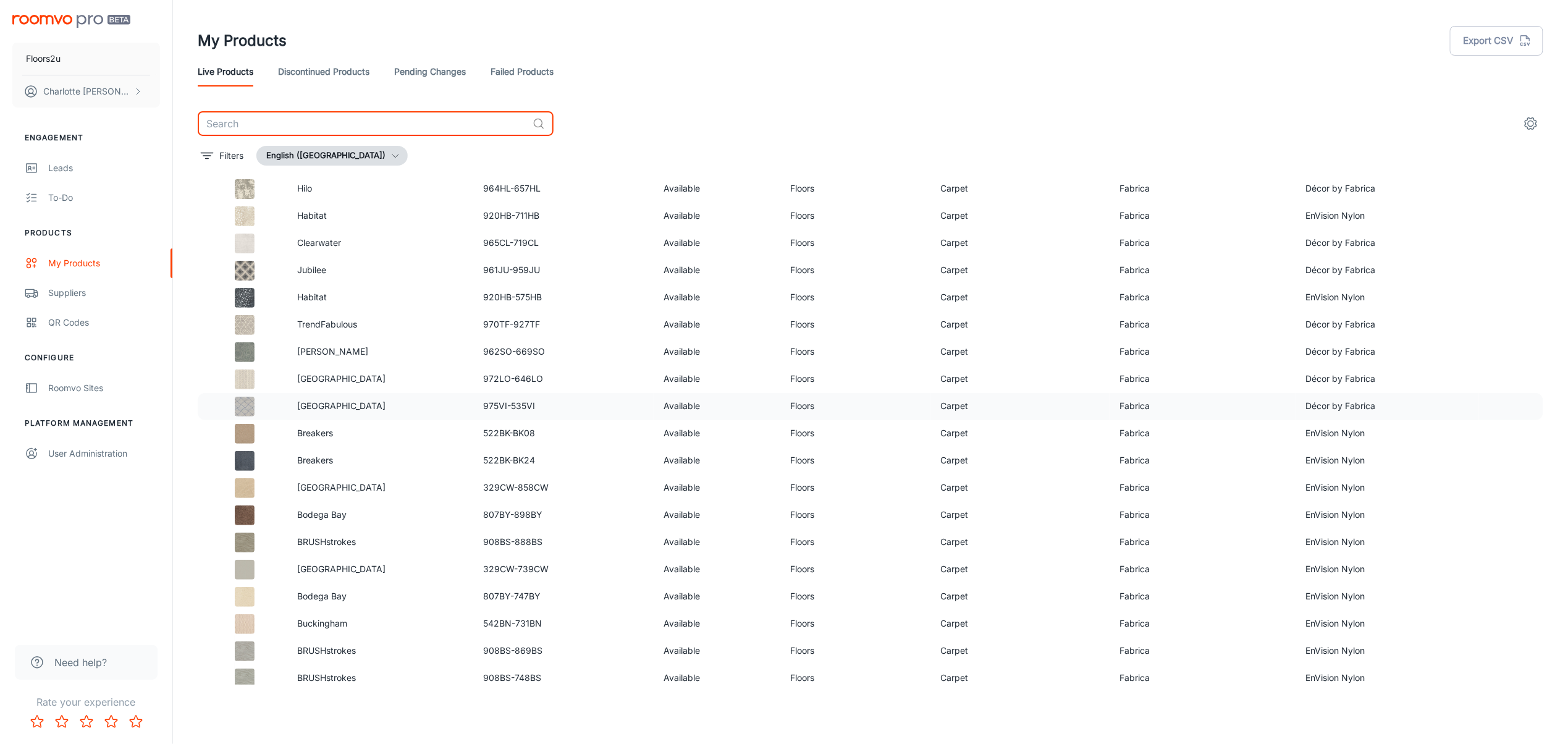
click at [468, 414] on td "Vienna" at bounding box center [380, 407] width 186 height 27
click at [77, 296] on div "Suppliers" at bounding box center [104, 293] width 112 height 14
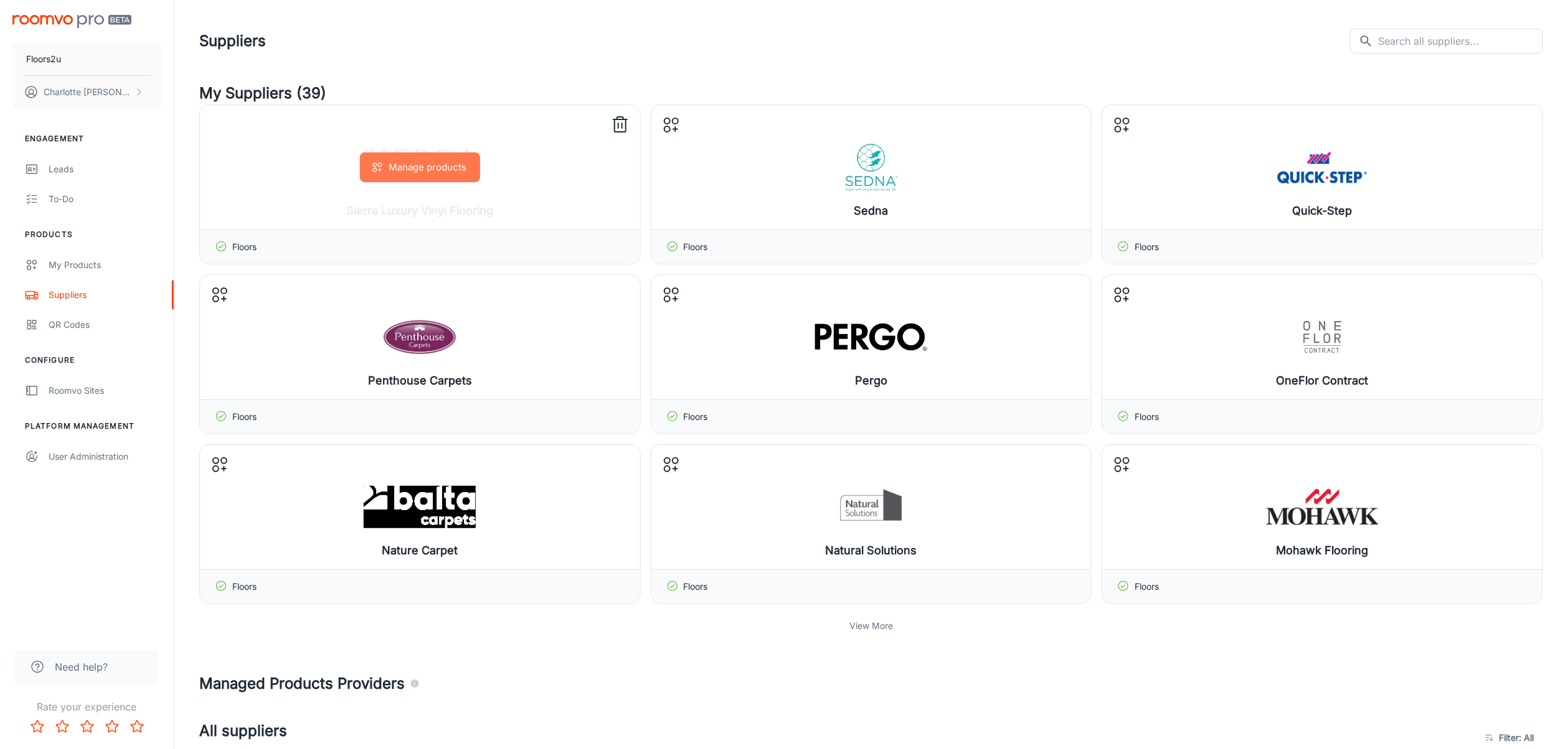
click at [451, 172] on button "Manage products" at bounding box center [420, 167] width 120 height 30
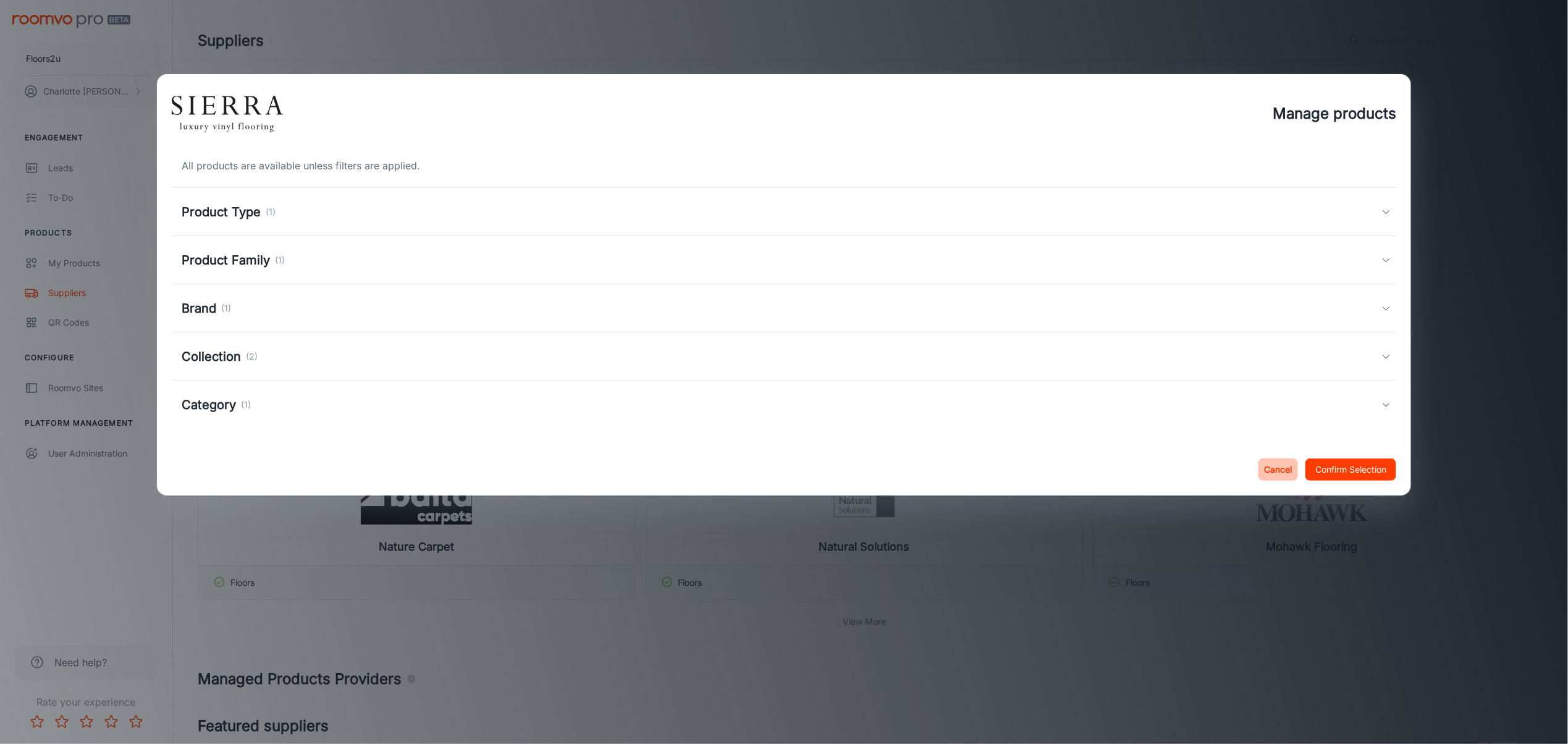
click at [1281, 470] on button "Cancel" at bounding box center [1278, 469] width 39 height 22
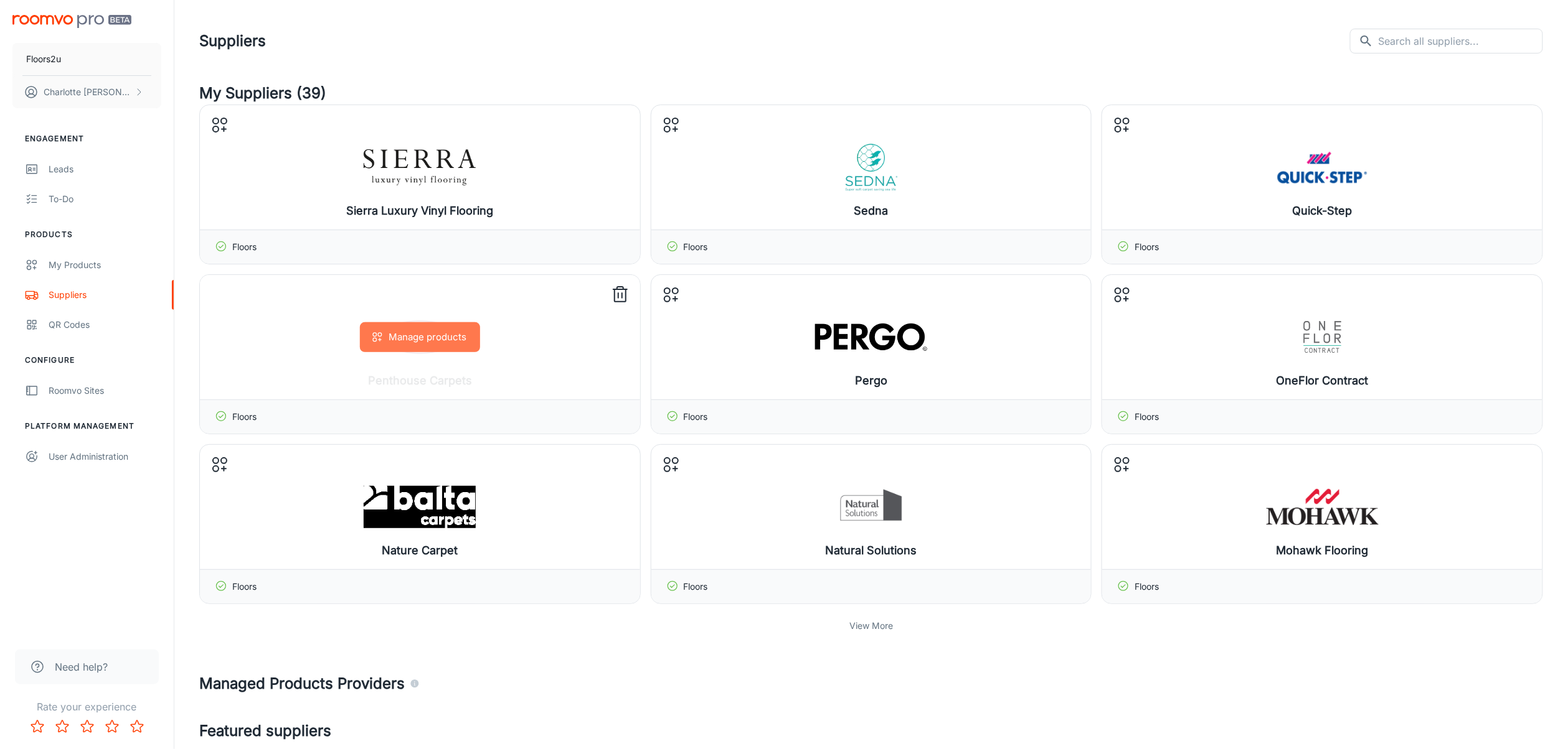
click at [433, 332] on button "Manage products" at bounding box center [420, 337] width 120 height 30
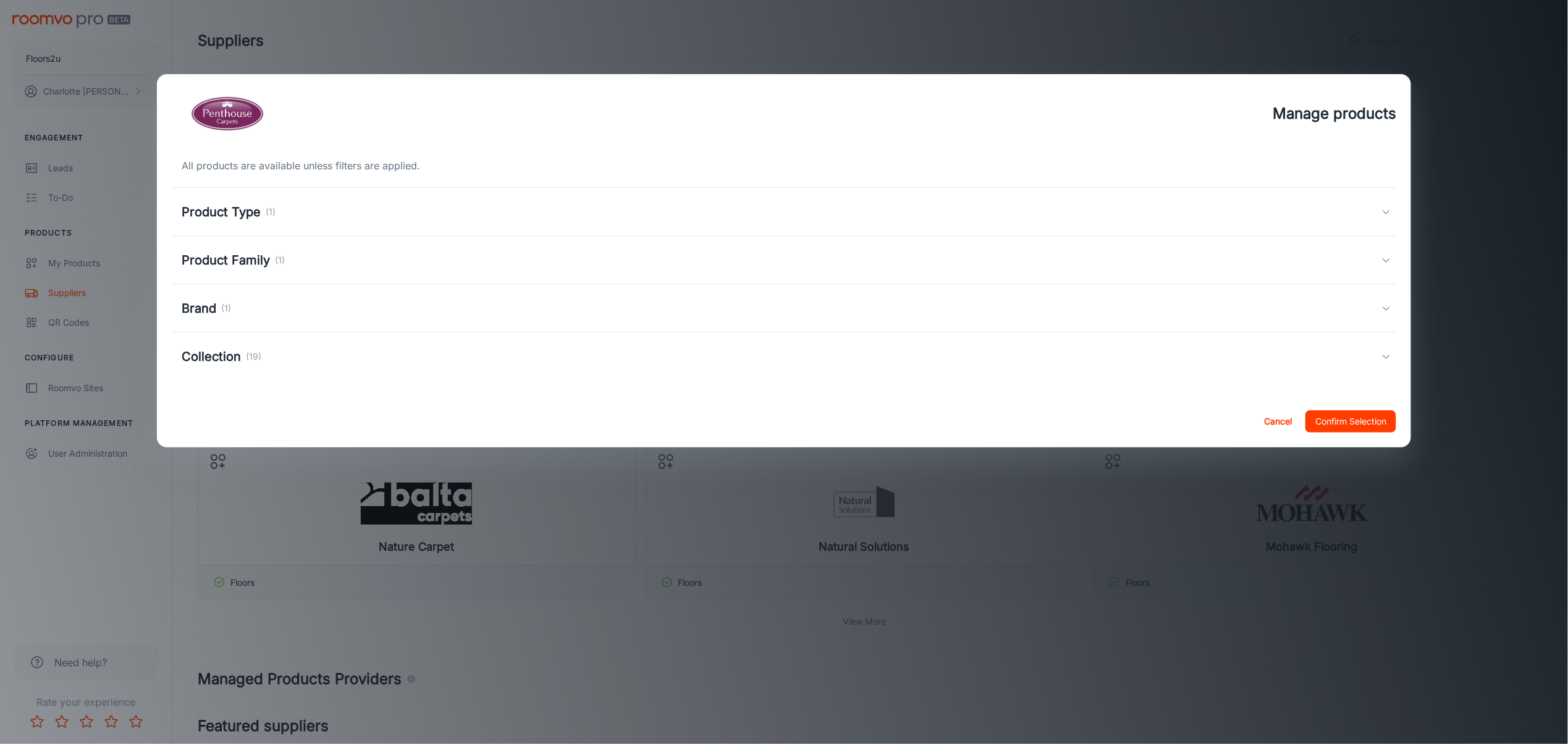
click at [50, 272] on div "Manage products All products are available unless filters are applied. Product …" at bounding box center [784, 372] width 1568 height 744
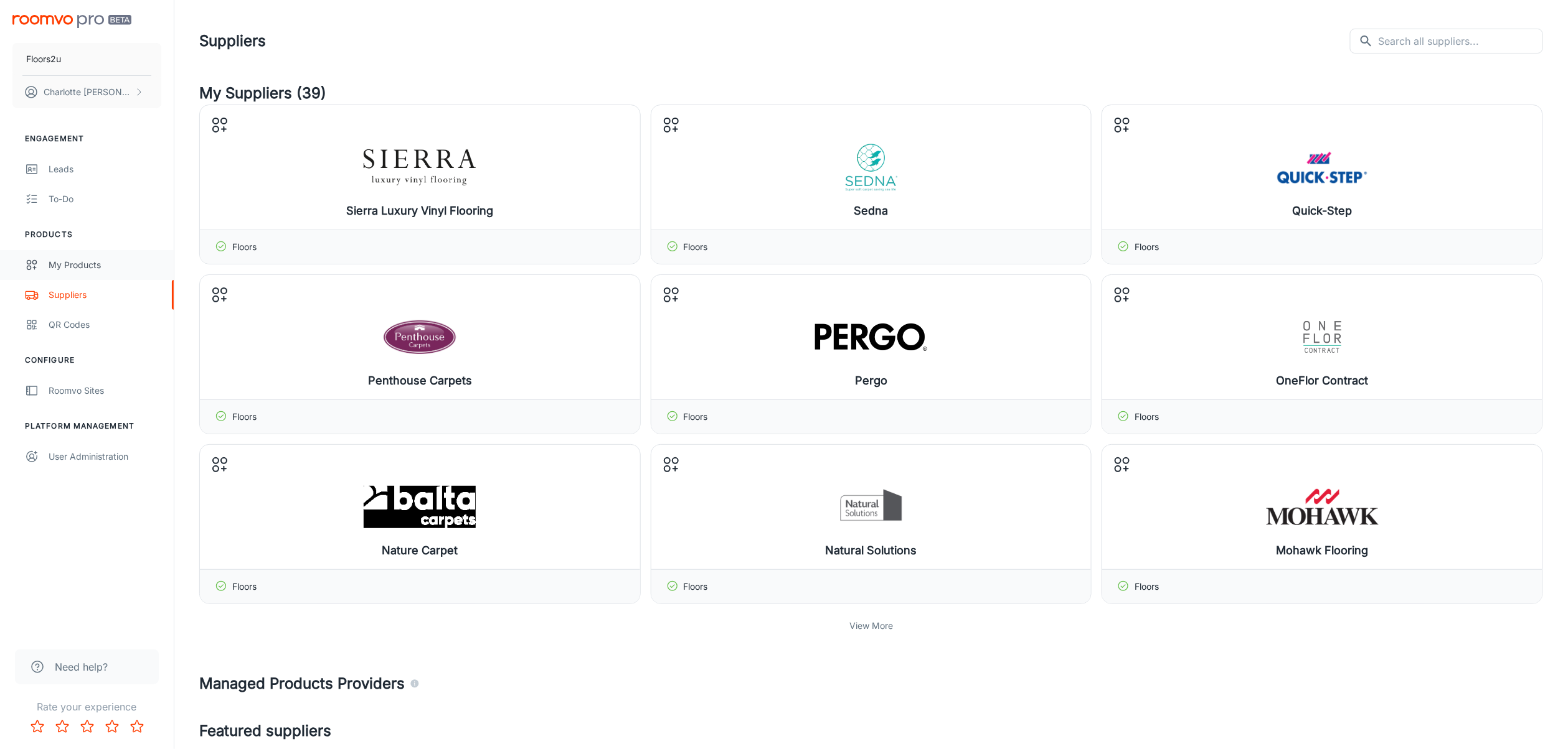
click at [68, 265] on div "My Products" at bounding box center [105, 265] width 113 height 14
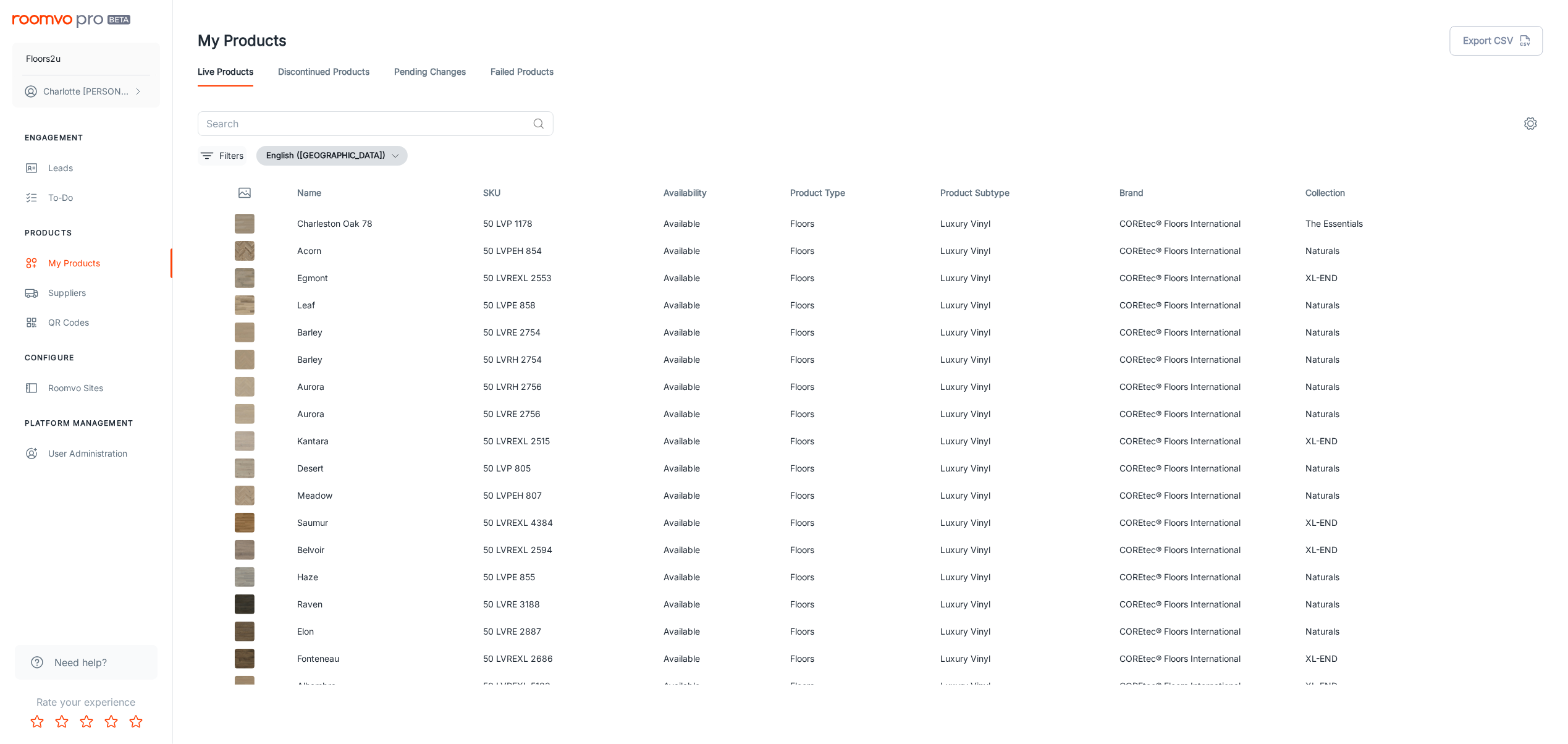
click at [230, 161] on p "Filters" at bounding box center [231, 156] width 24 height 14
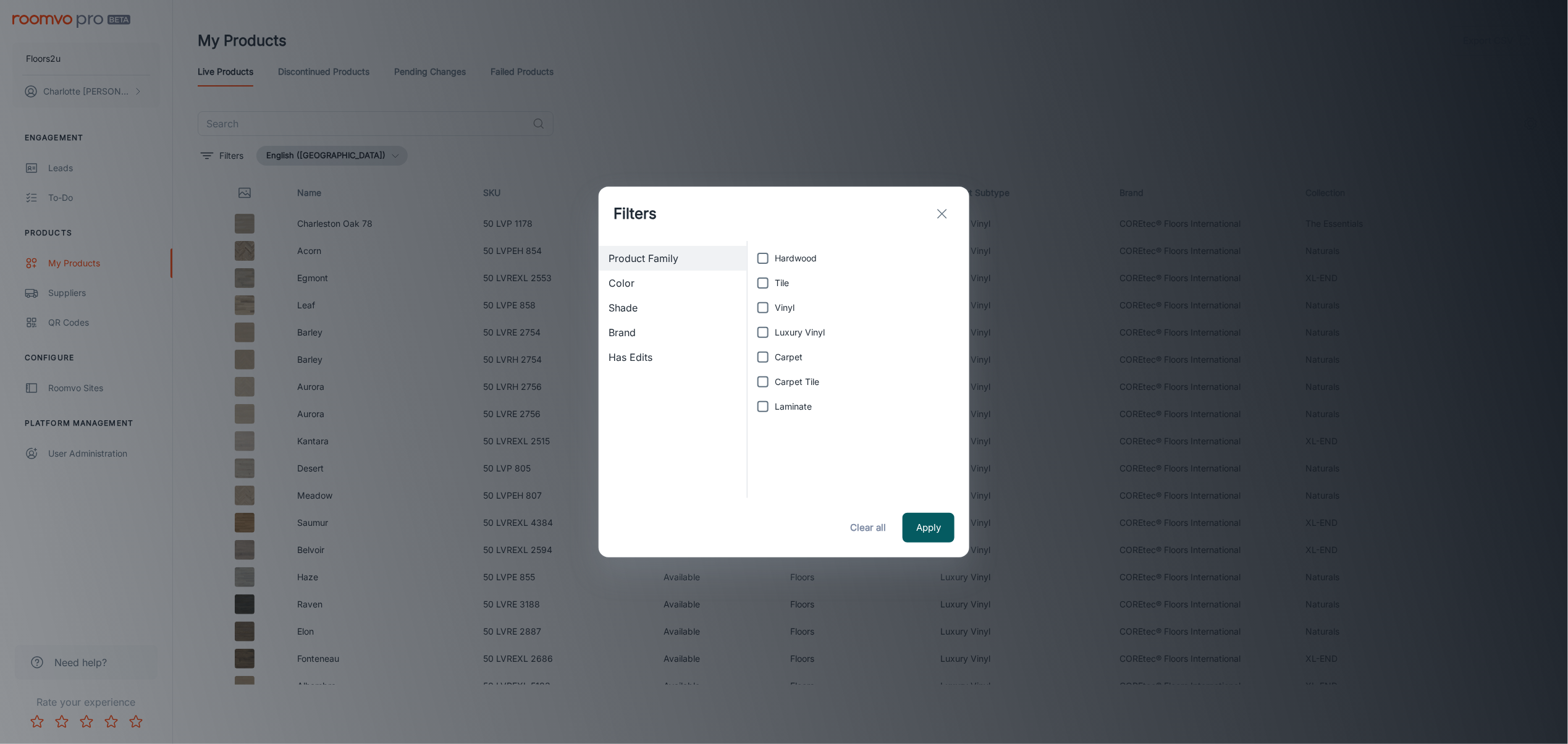
click at [664, 287] on span "Color" at bounding box center [673, 283] width 129 height 15
click at [643, 305] on span "Shade" at bounding box center [673, 308] width 129 height 15
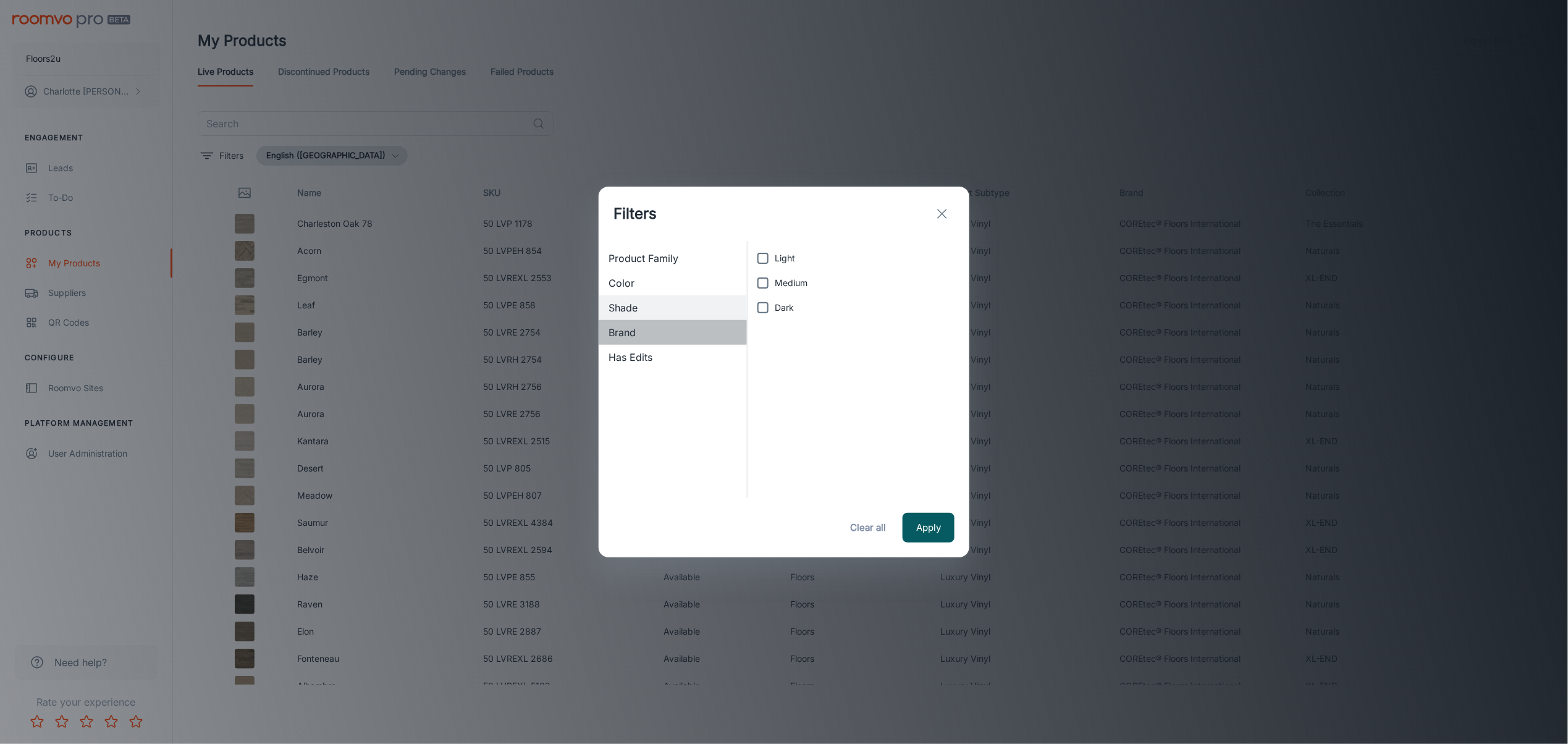
drag, startPoint x: 643, startPoint y: 325, endPoint x: 661, endPoint y: 347, distance: 28.4
click at [644, 325] on span "Brand" at bounding box center [673, 332] width 129 height 15
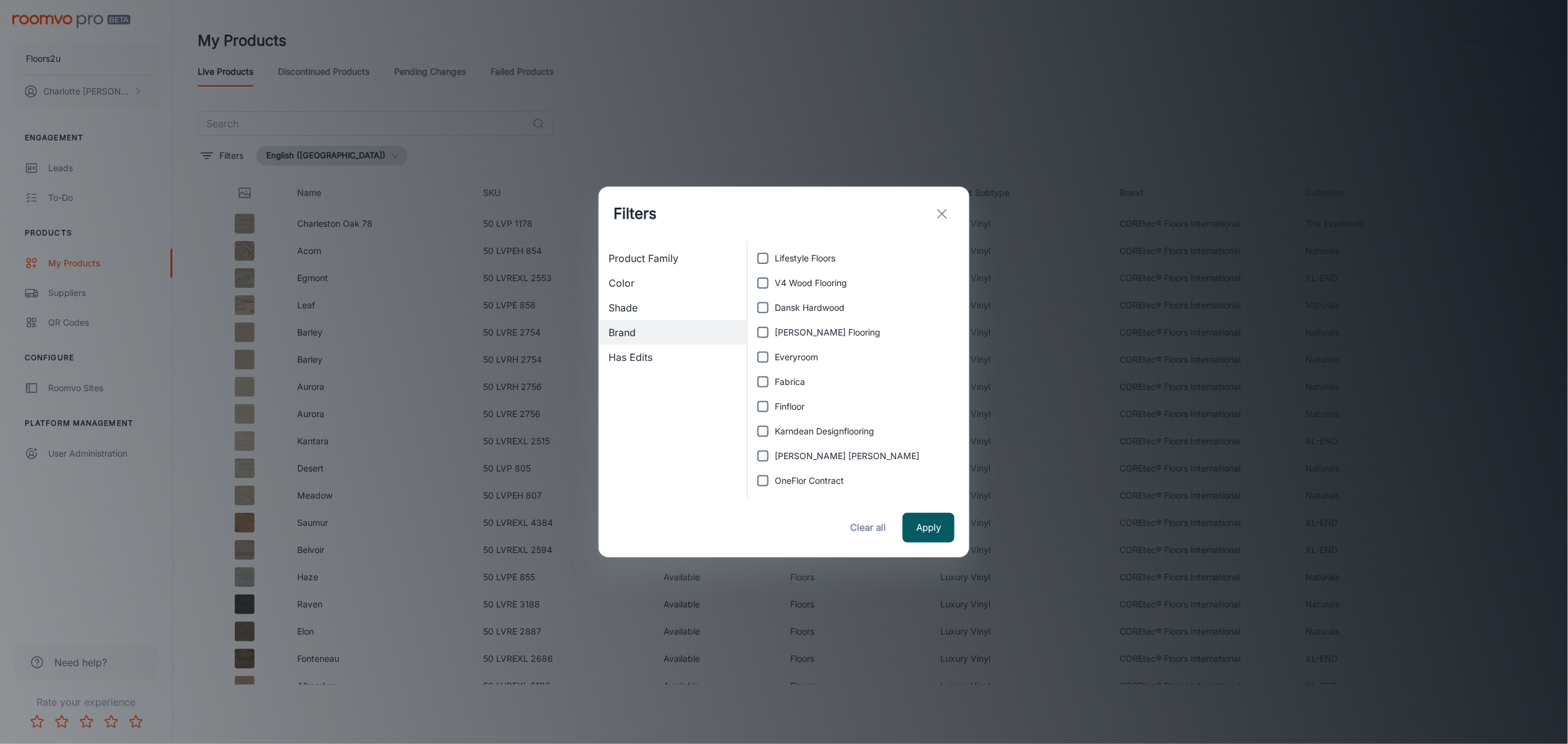
click at [661, 347] on div "Has Edits" at bounding box center [672, 357] width 148 height 24
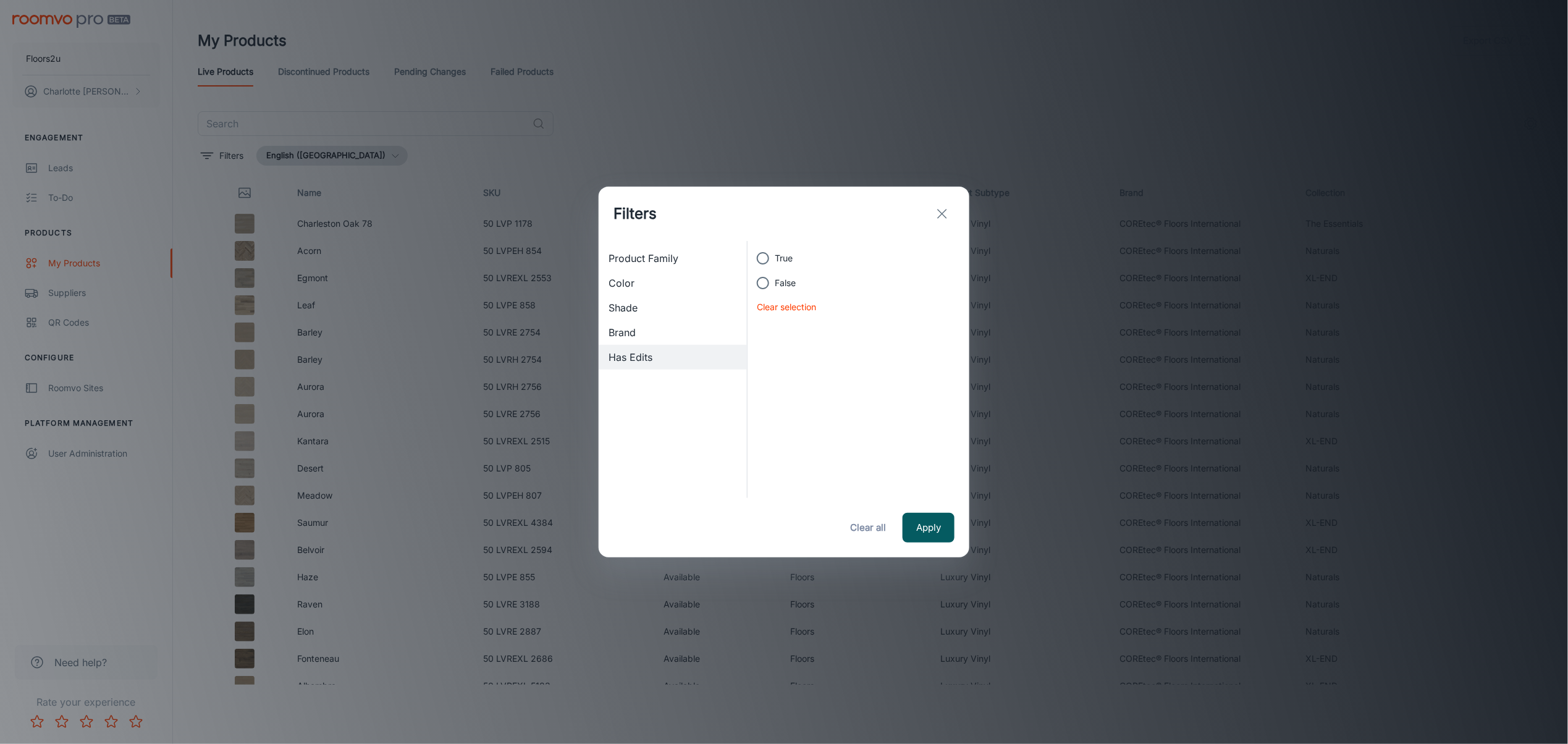
click at [943, 212] on line "exit" at bounding box center [942, 214] width 9 height 9
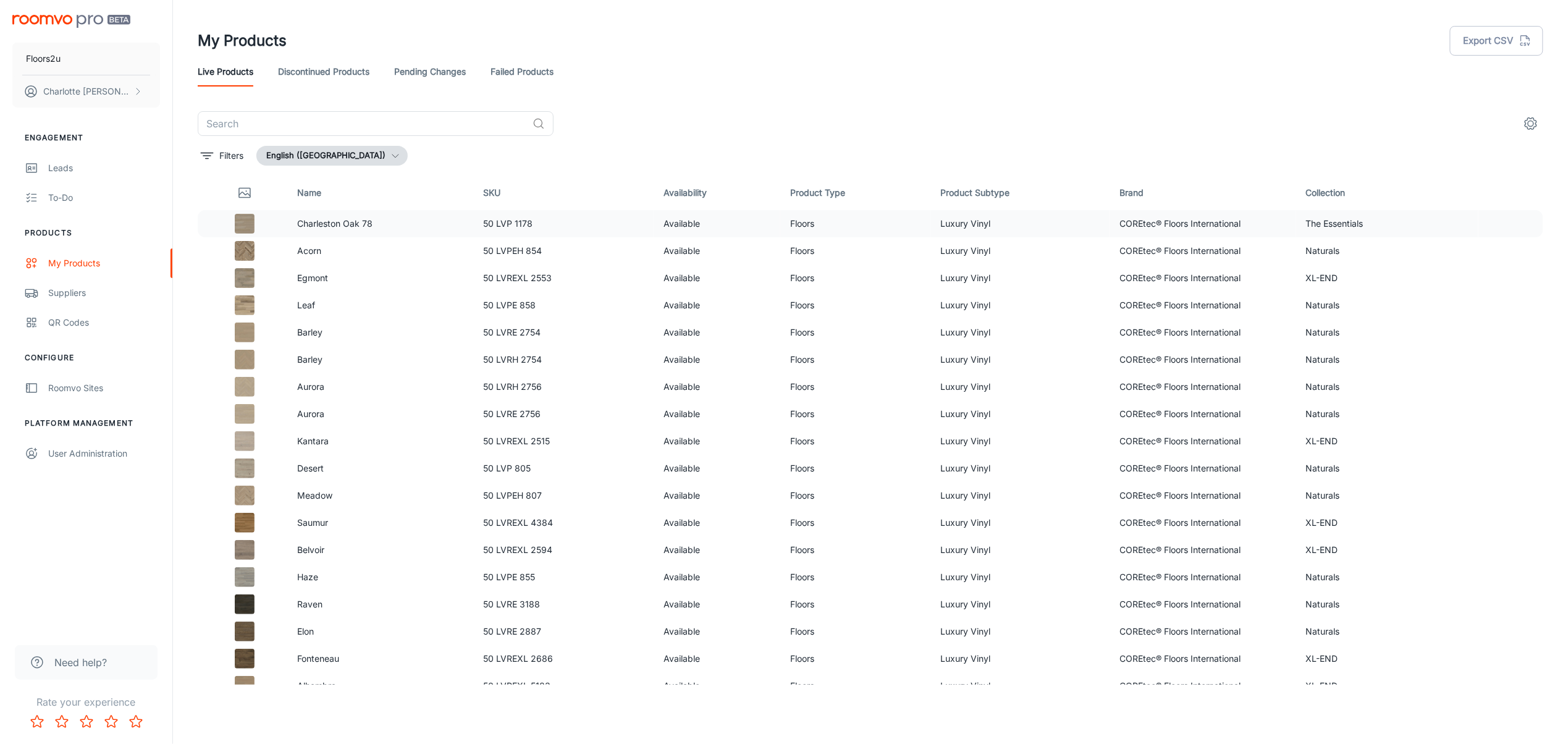
click at [240, 231] on img at bounding box center [244, 223] width 20 height 20
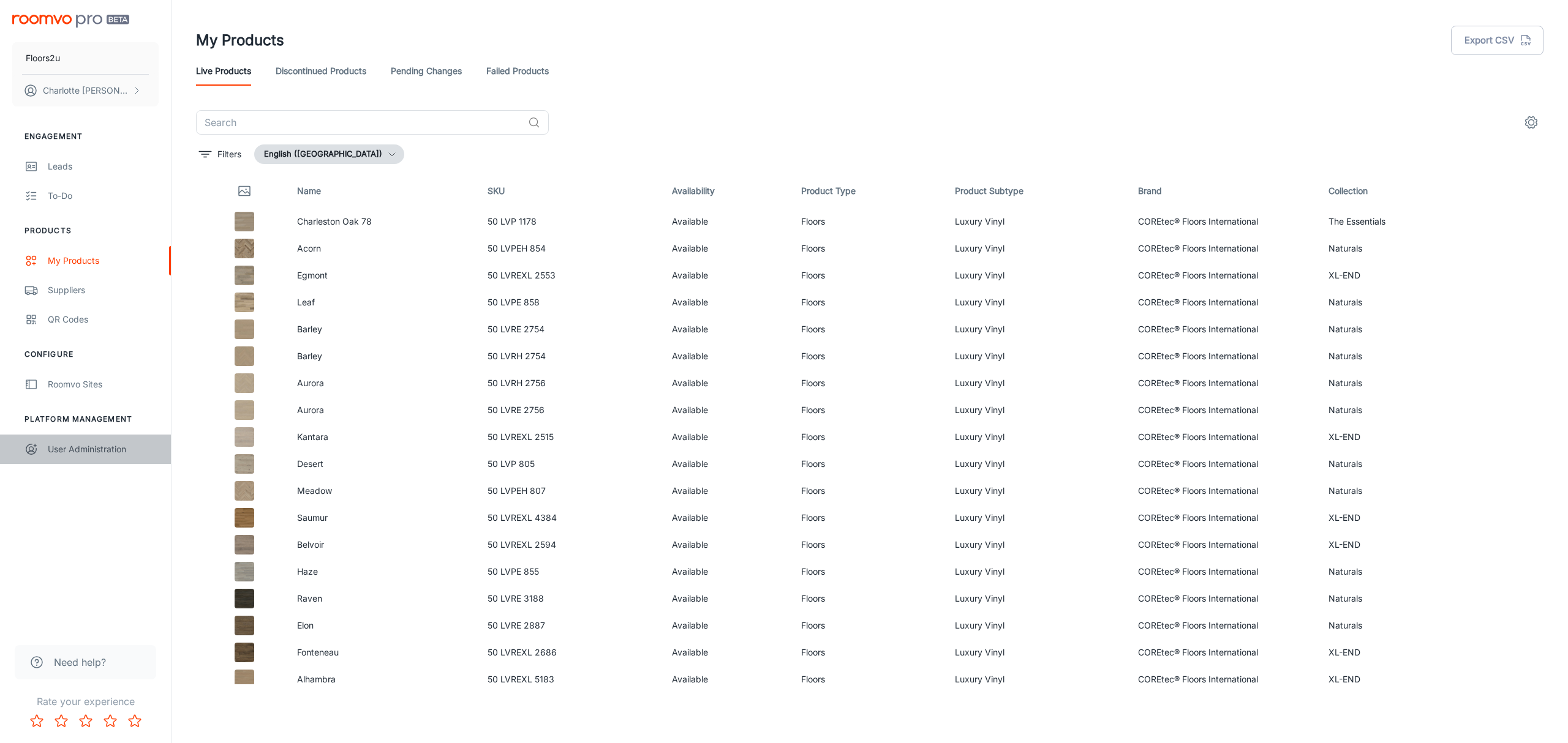
click at [73, 455] on div "User Administration" at bounding box center [103, 449] width 111 height 13
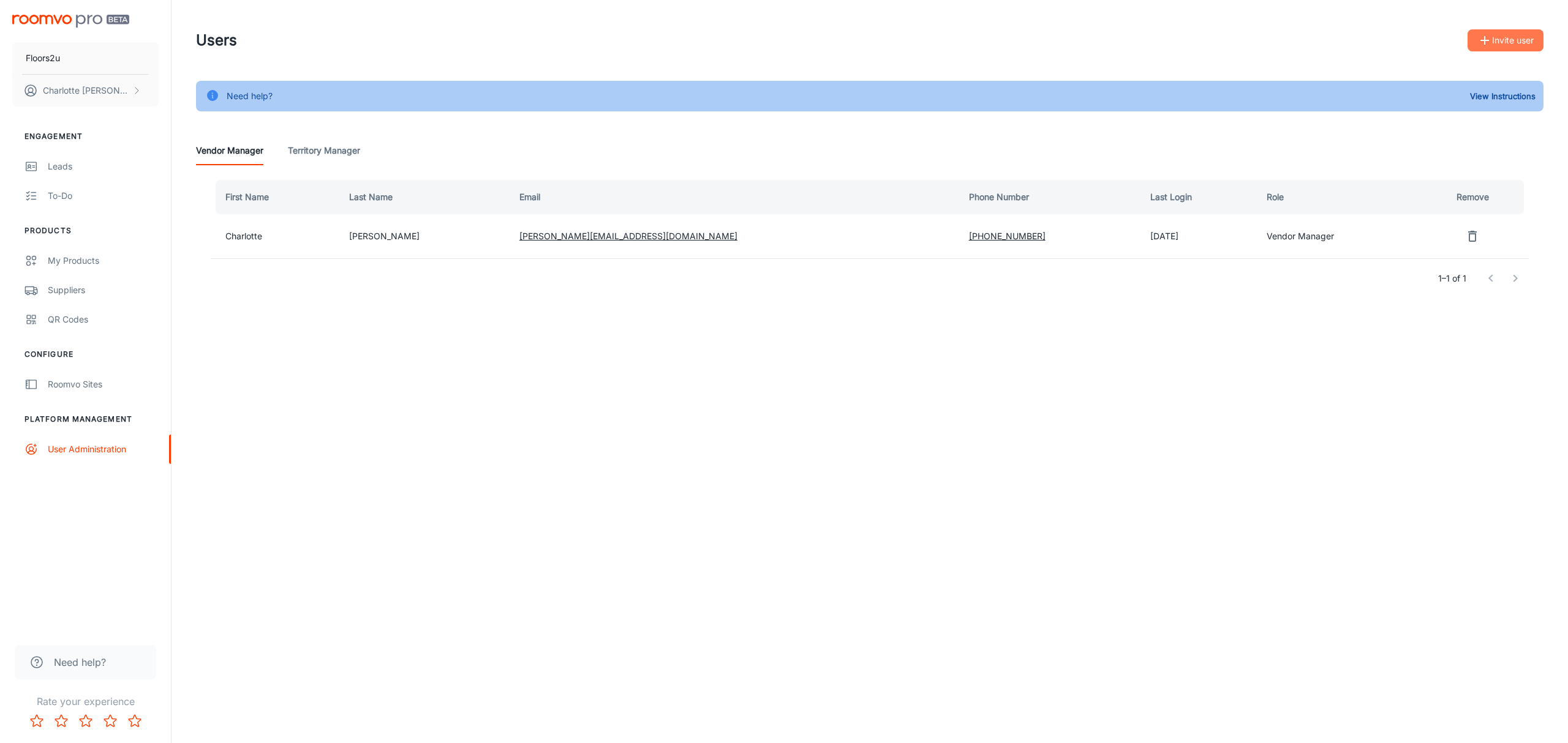
click at [1507, 43] on button "Invite user" at bounding box center [1505, 40] width 76 height 22
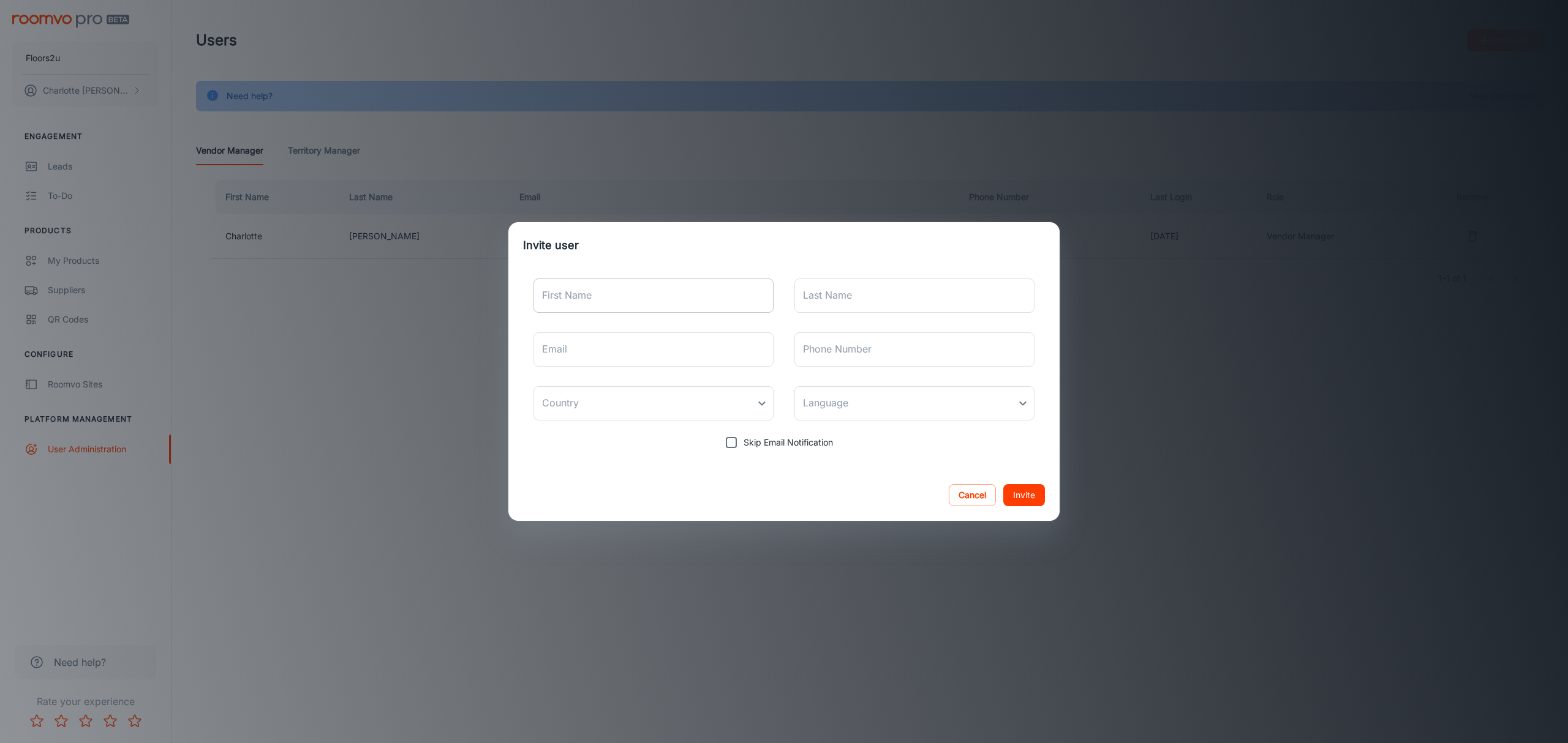
click at [635, 300] on input "First Name" at bounding box center [653, 296] width 240 height 34
type input "Charlotte"
type input "Griffiths"
click at [643, 341] on input "Email" at bounding box center [653, 349] width 240 height 34
type input "charlotte@floors-2u.co.uk"
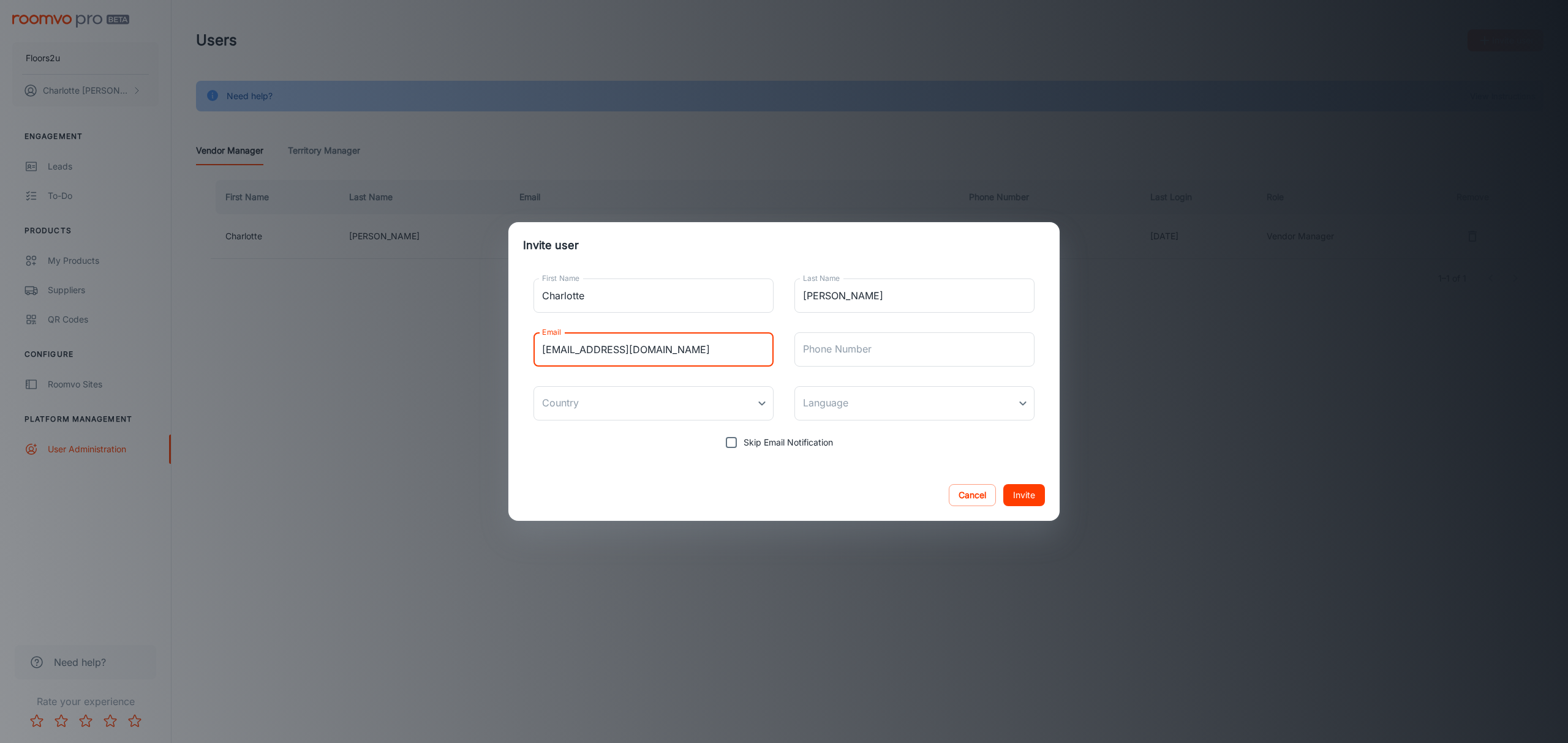
click at [596, 479] on div "Cancel Invite" at bounding box center [784, 495] width 551 height 52
click at [1022, 488] on button "Invite" at bounding box center [1024, 495] width 42 height 22
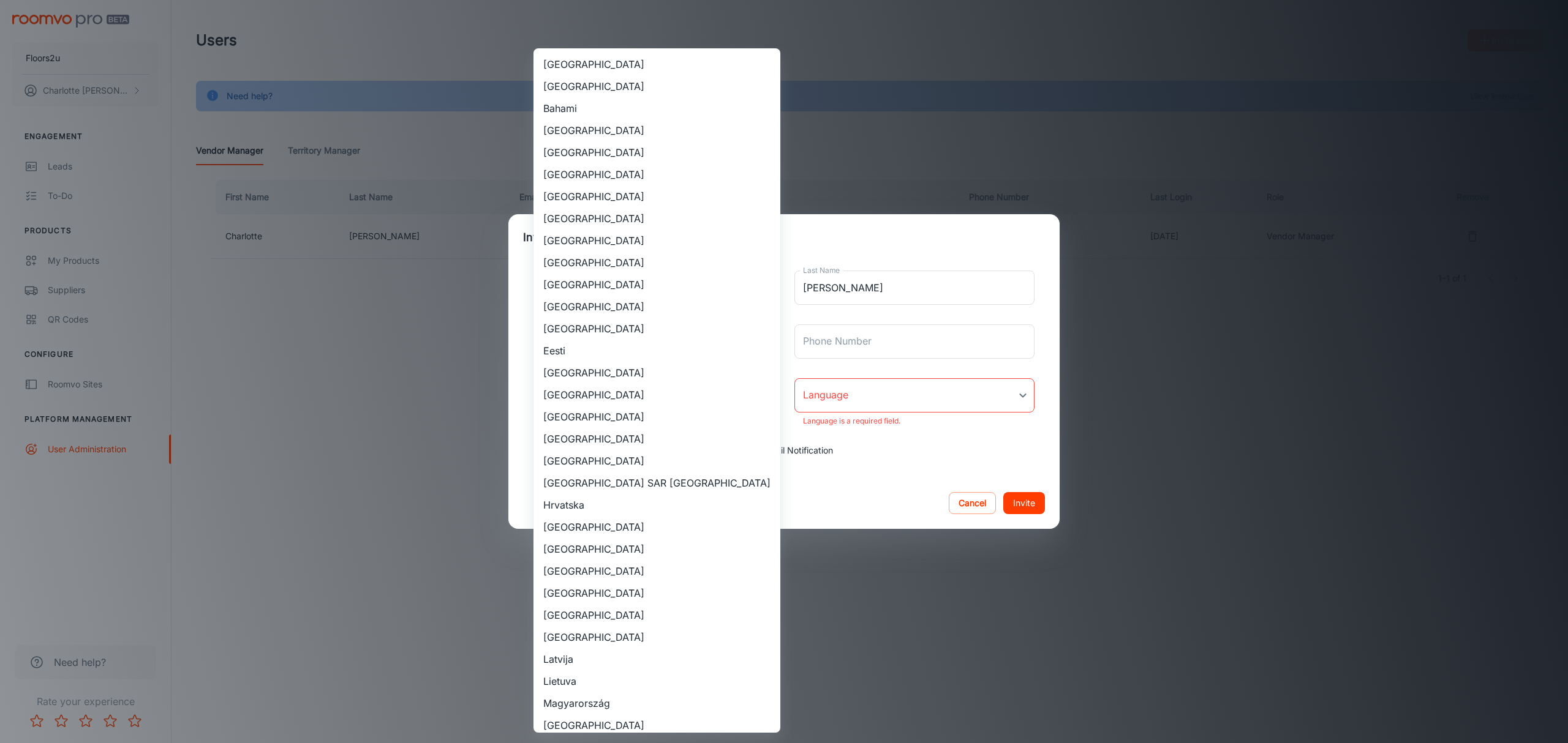
click at [665, 404] on body "Floors2u Charlotte Griffiths Engagement Leads To-do Products My Products Suppli…" at bounding box center [784, 372] width 1568 height 743
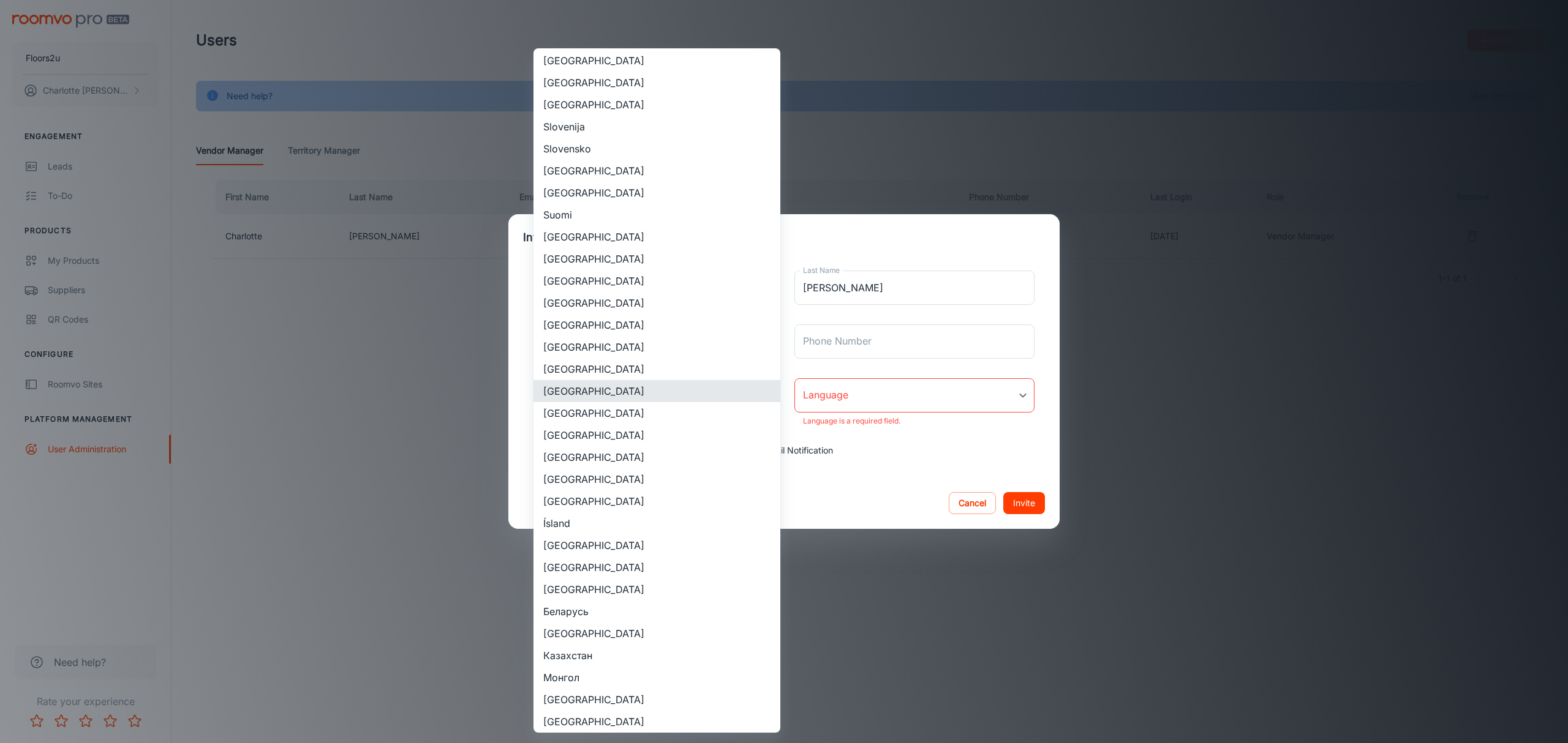
click at [665, 417] on li "[GEOGRAPHIC_DATA]" at bounding box center [657, 413] width 247 height 22
type input "[GEOGRAPHIC_DATA]"
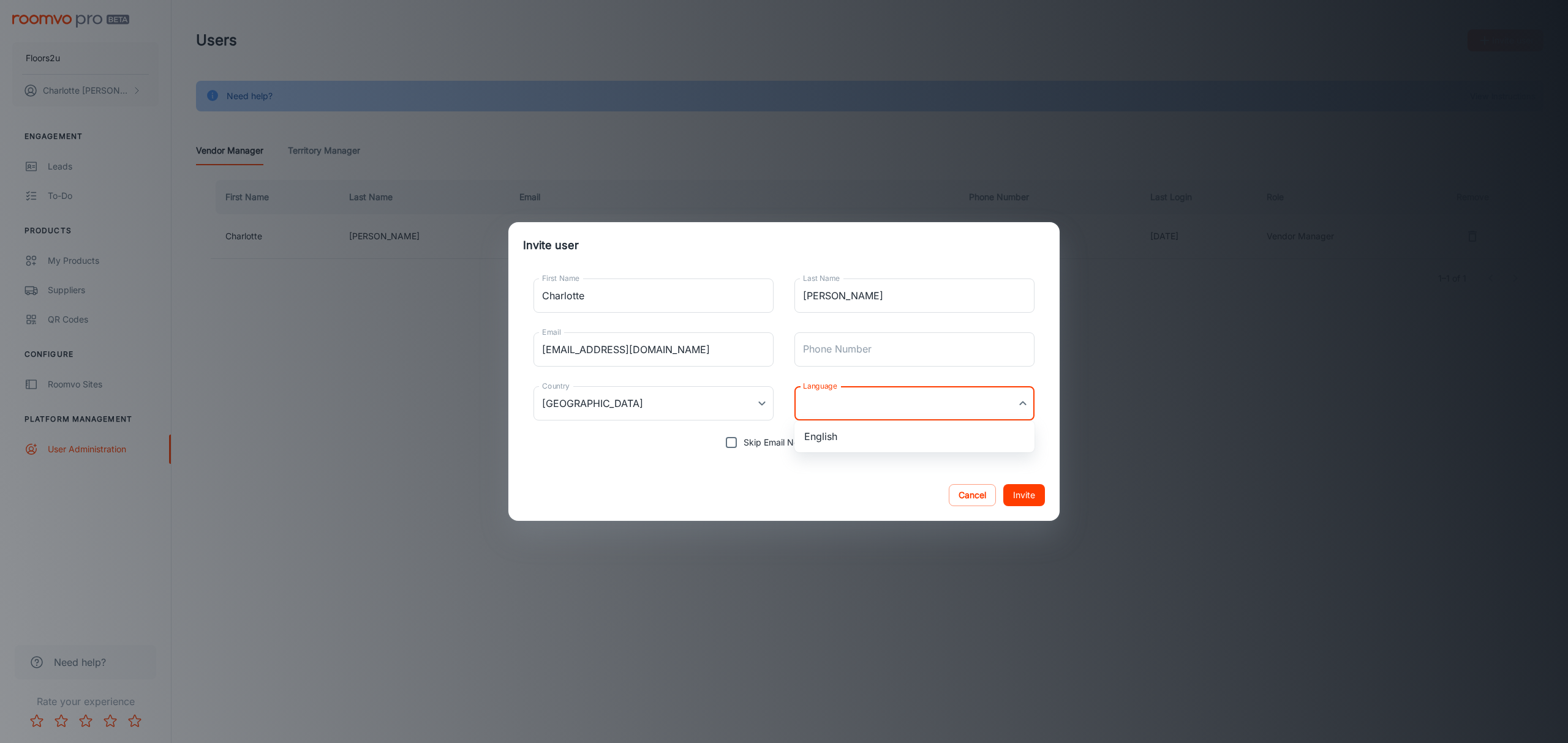
click at [839, 406] on body "Floors2u Charlotte Griffiths Engagement Leads To-do Products My Products Suppli…" at bounding box center [784, 372] width 1568 height 743
click at [848, 449] on ul "English" at bounding box center [914, 436] width 240 height 32
click at [852, 438] on li "English" at bounding box center [914, 436] width 240 height 22
type input "en-gb"
click at [1030, 486] on button "Invite" at bounding box center [1024, 495] width 42 height 22
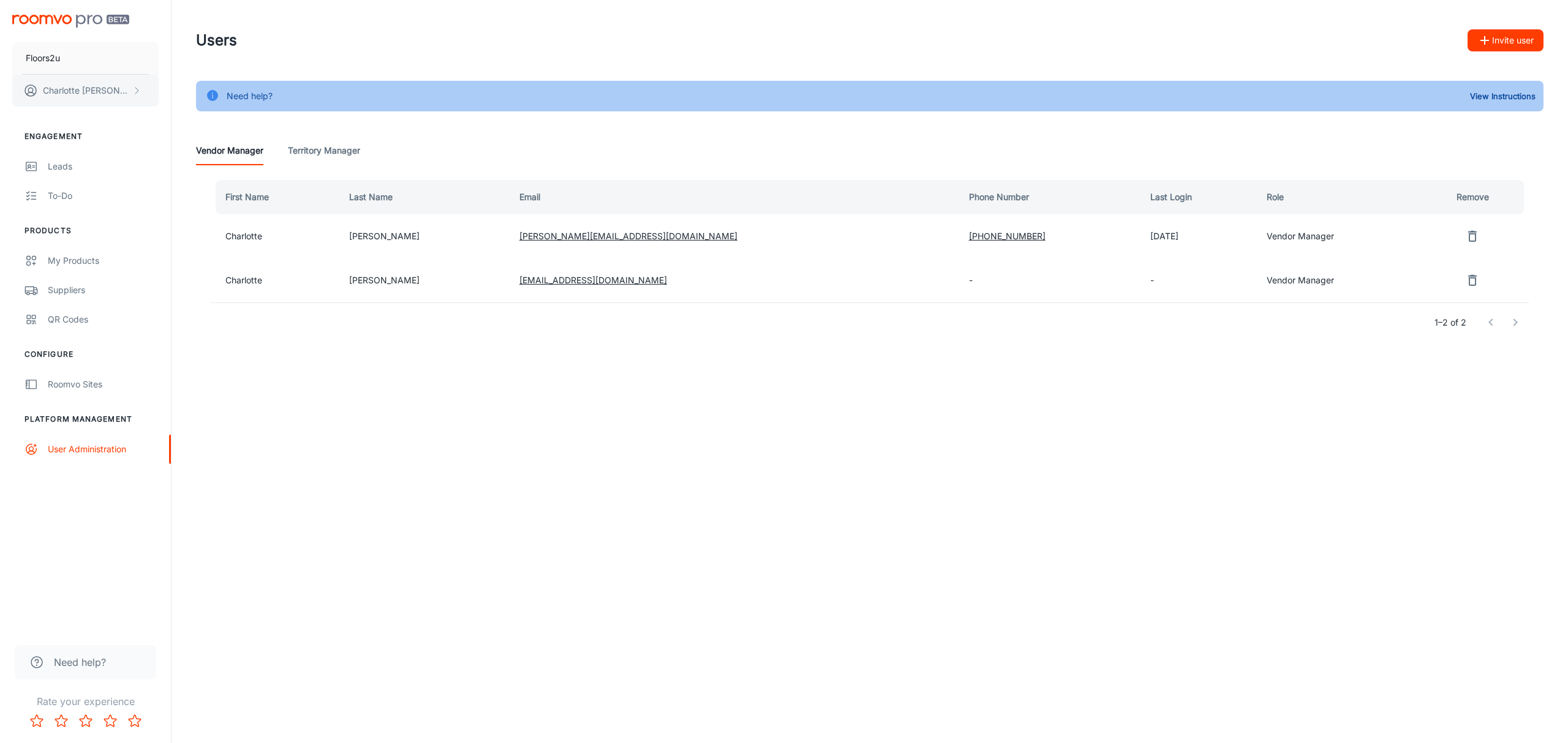
click at [98, 77] on button "Charlotte Griffiths" at bounding box center [85, 90] width 147 height 32
click at [174, 111] on li "Log out" at bounding box center [192, 110] width 66 height 21
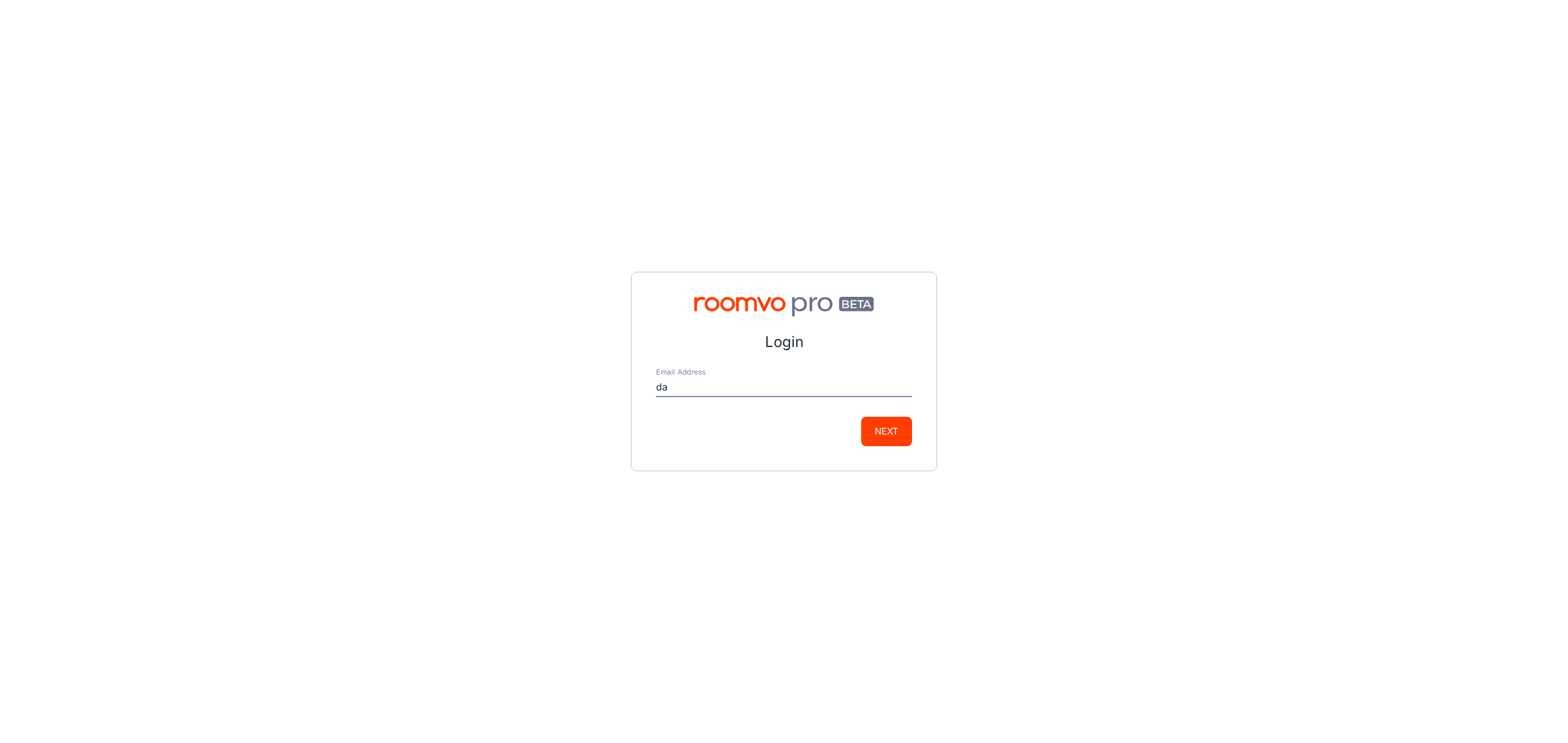
type input "d"
type input "sam@floors-2u.co.uk"
click at [884, 432] on button "Next" at bounding box center [886, 432] width 51 height 30
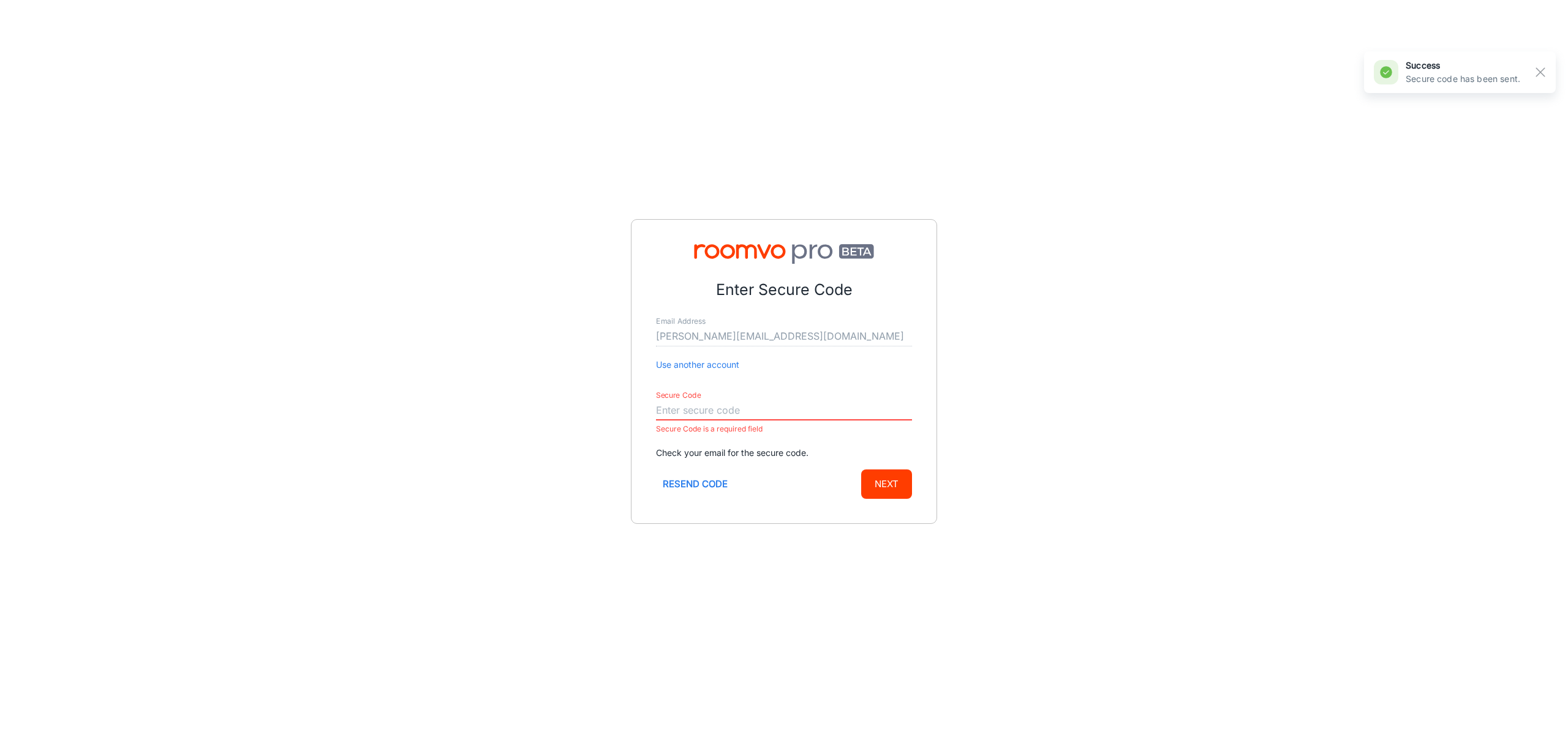
paste input "861599"
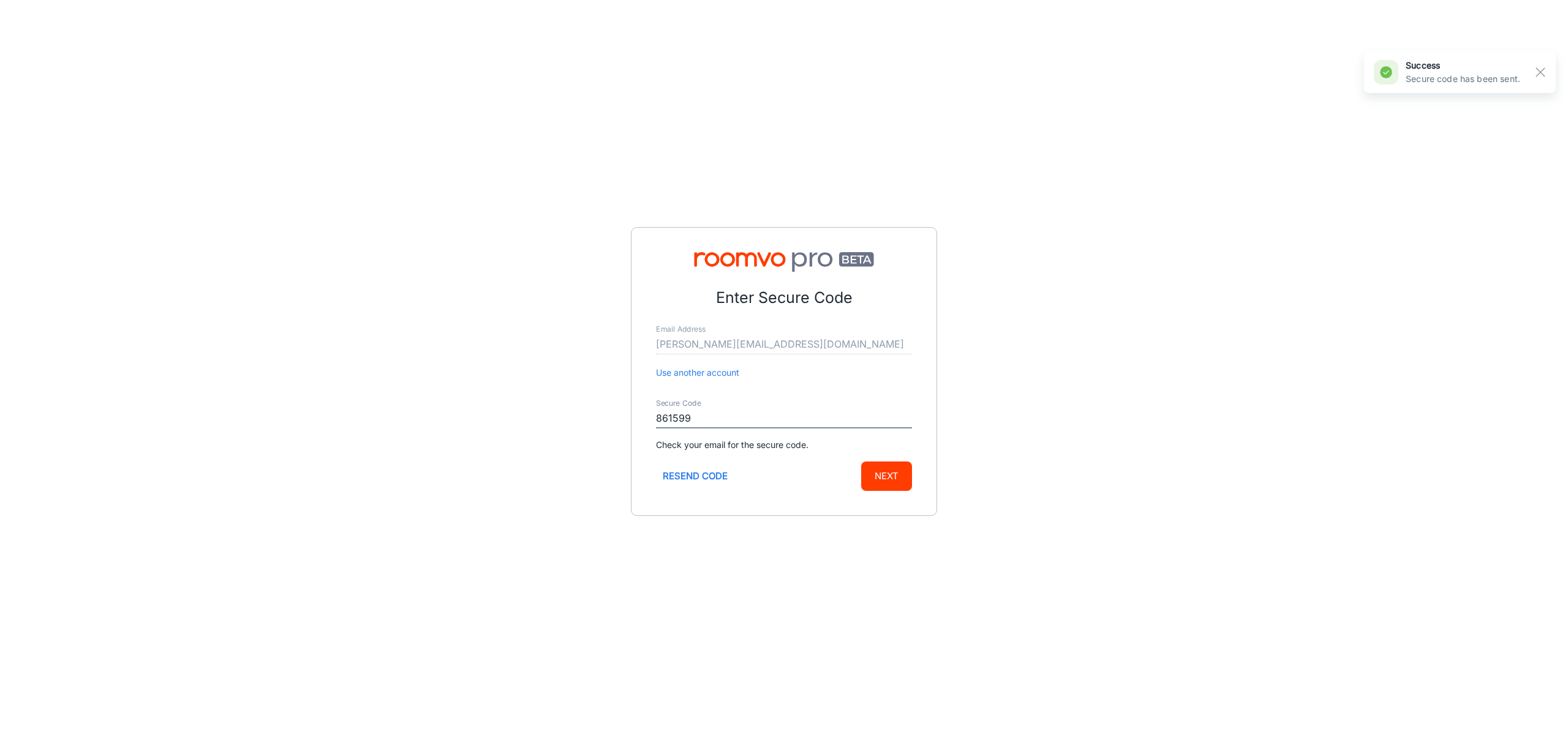
type input "861599"
click at [891, 478] on button "Next" at bounding box center [886, 476] width 51 height 30
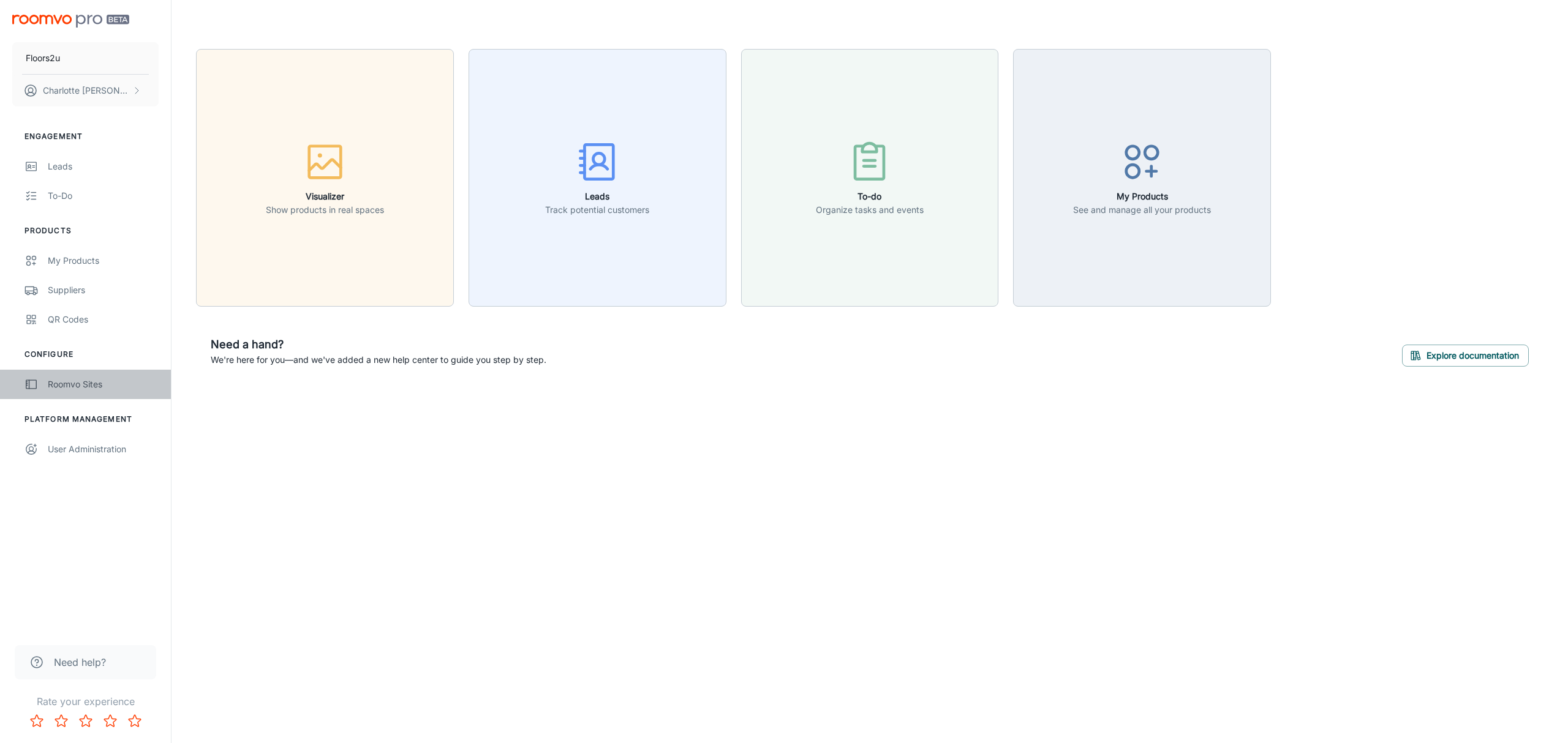
click at [79, 378] on div "Roomvo Sites" at bounding box center [103, 384] width 111 height 13
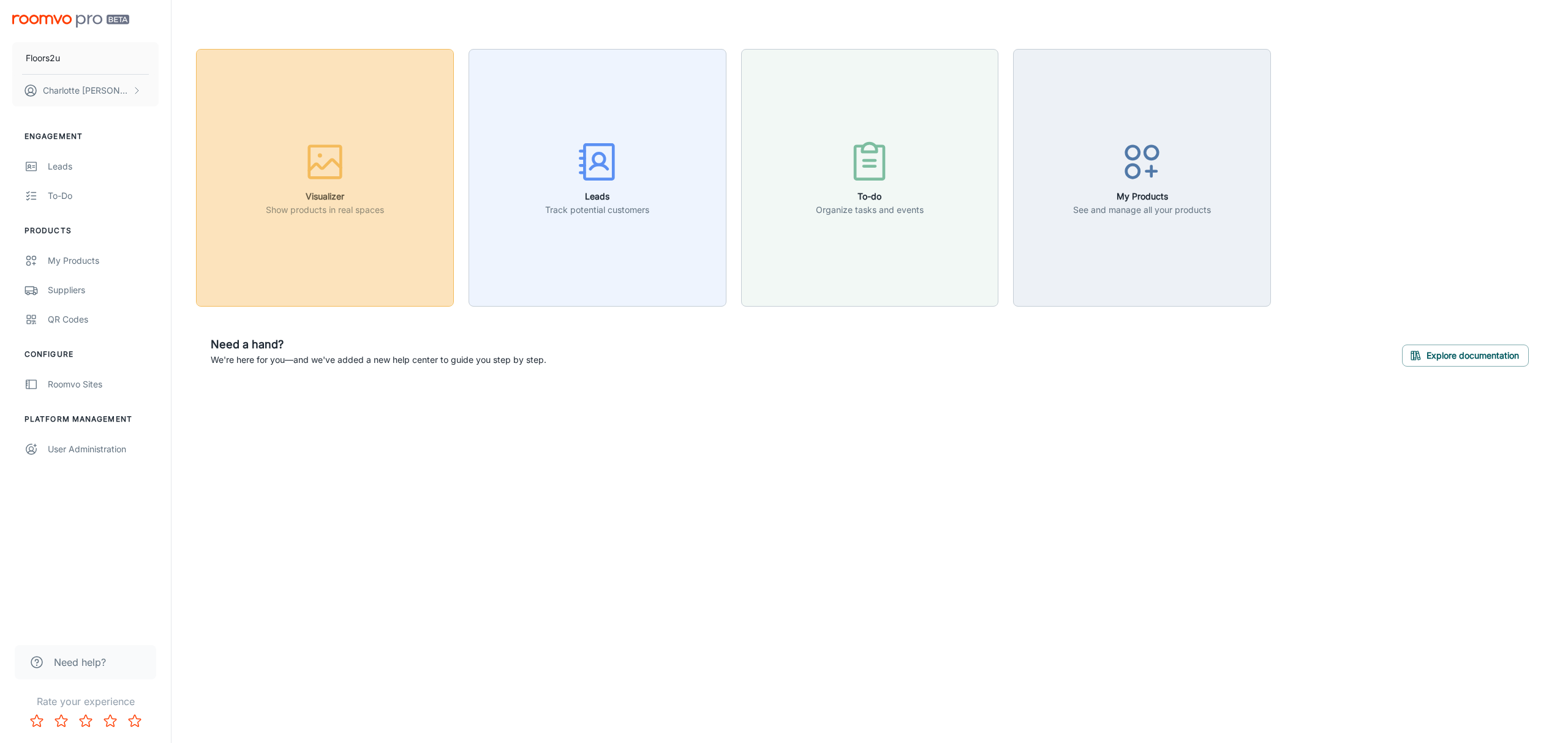
click at [366, 268] on button "Visualizer Show products in real spaces" at bounding box center [325, 178] width 258 height 258
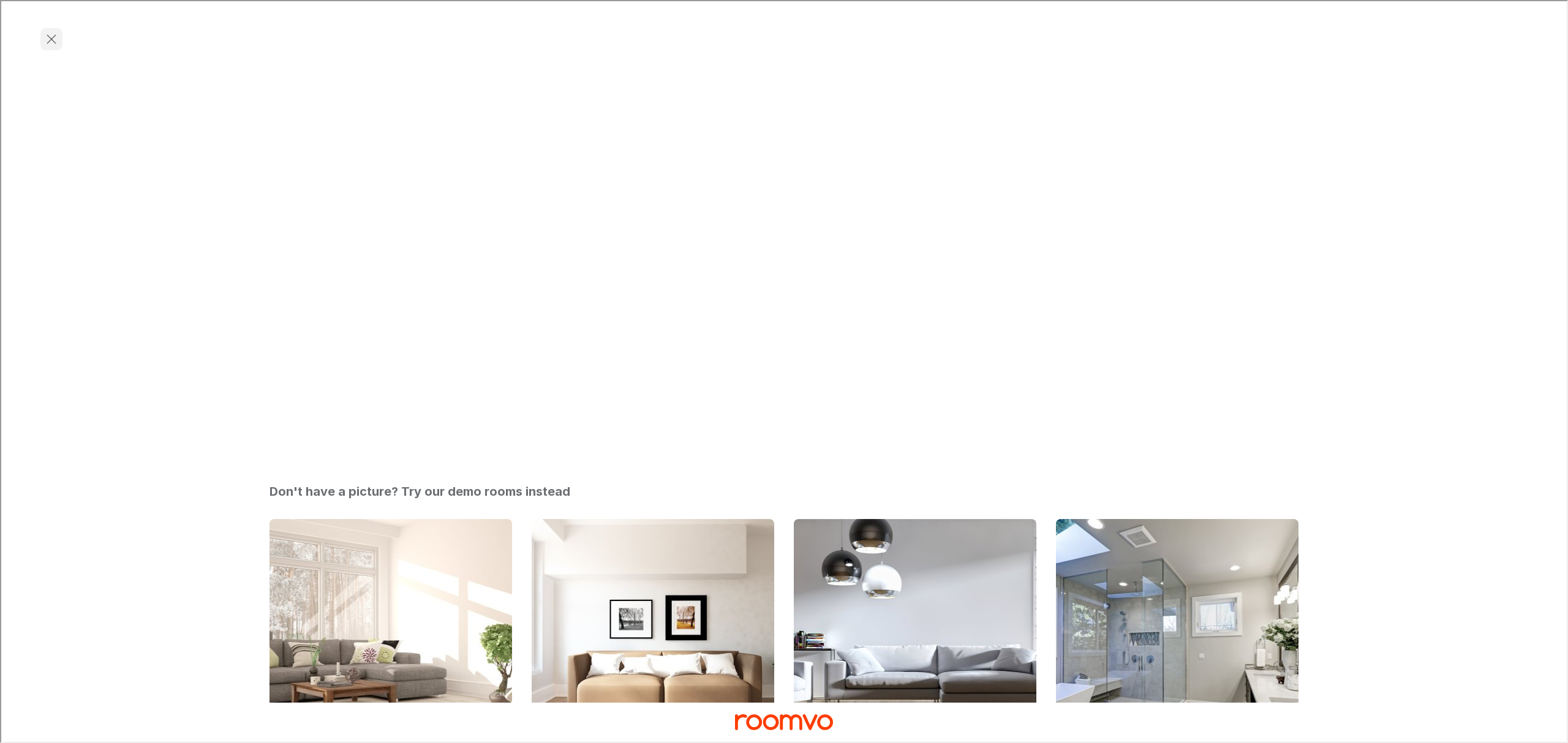
click at [52, 33] on icon "Exit visualizer" at bounding box center [50, 38] width 15 height 15
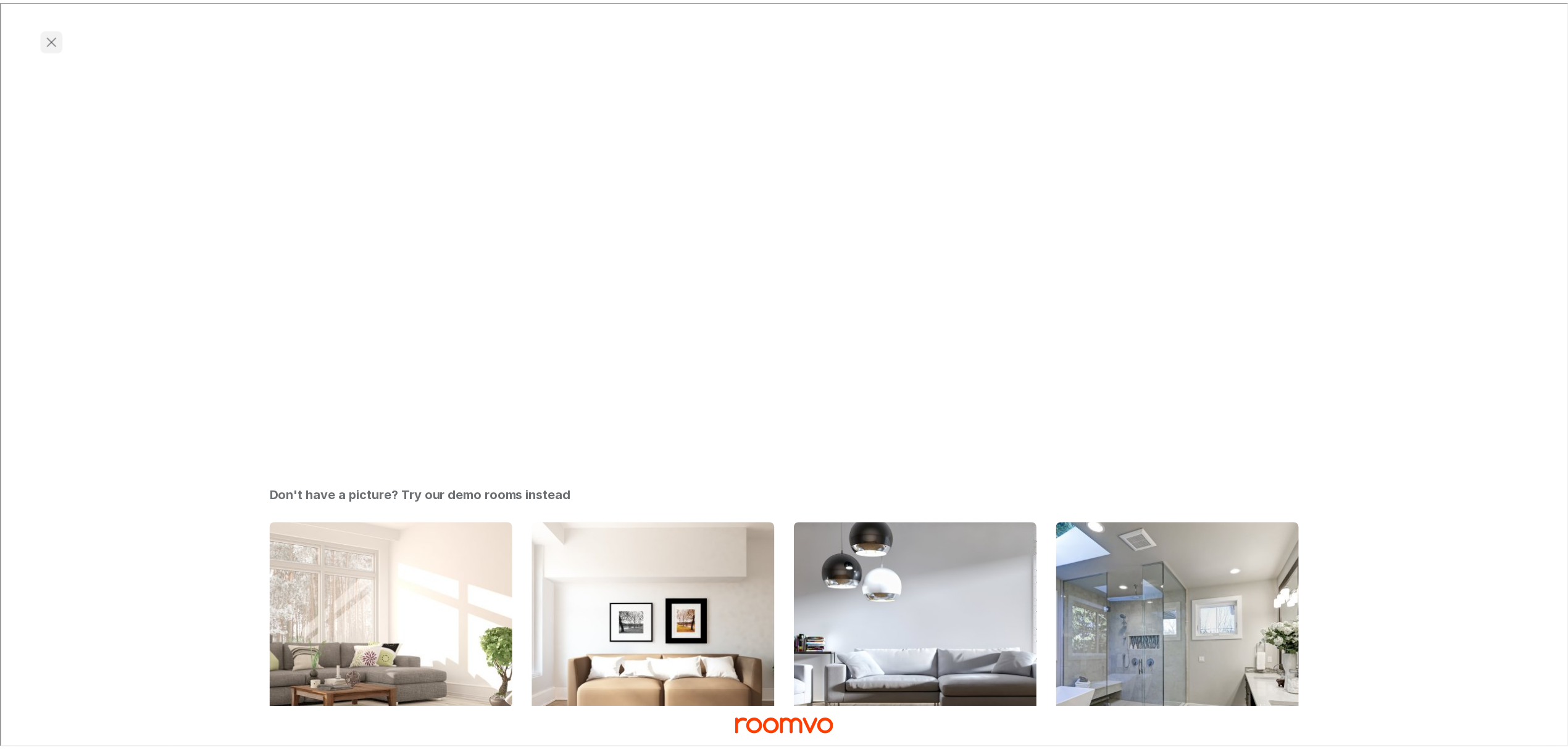
scroll to position [66, 0]
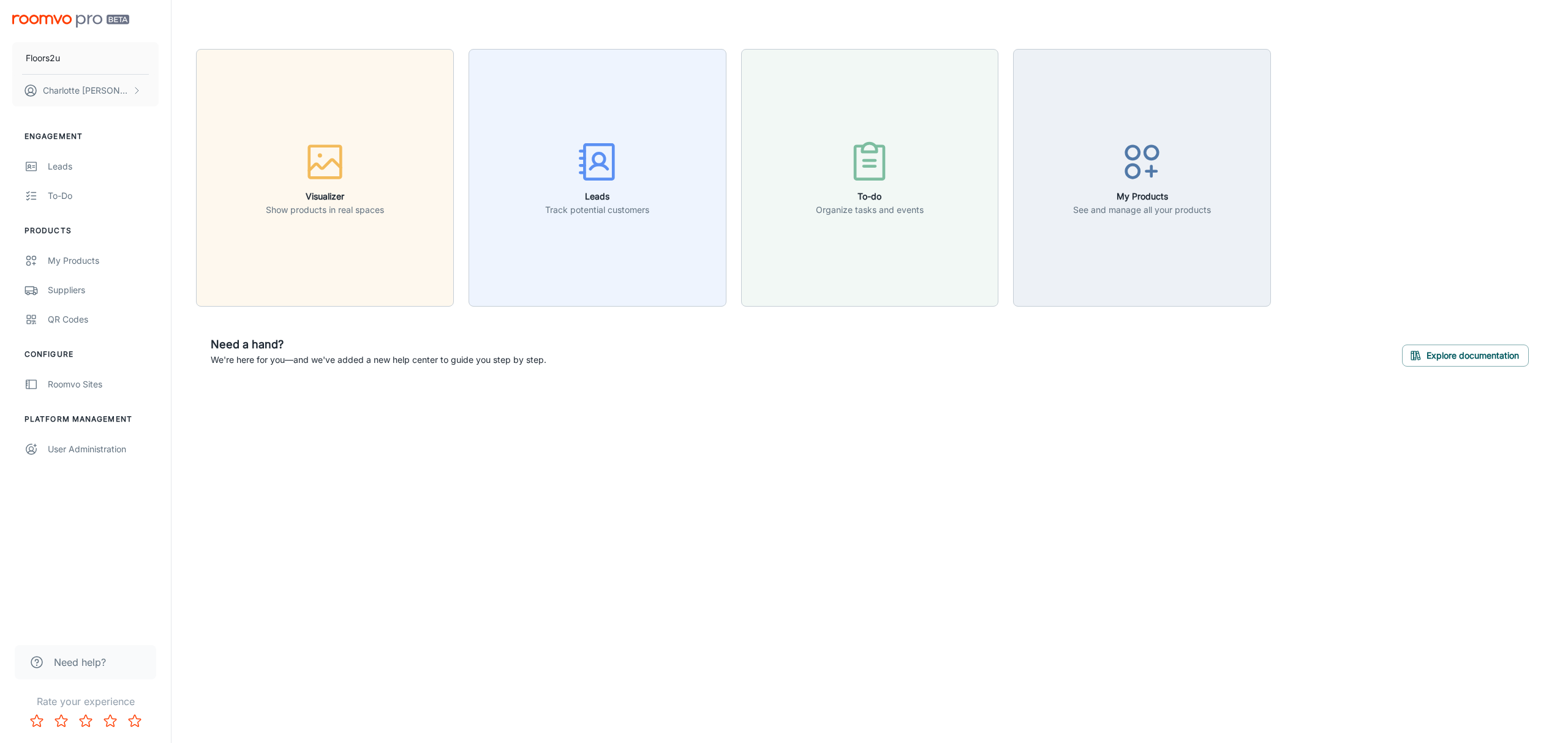
click at [92, 669] on span "Need help?" at bounding box center [79, 662] width 52 height 15
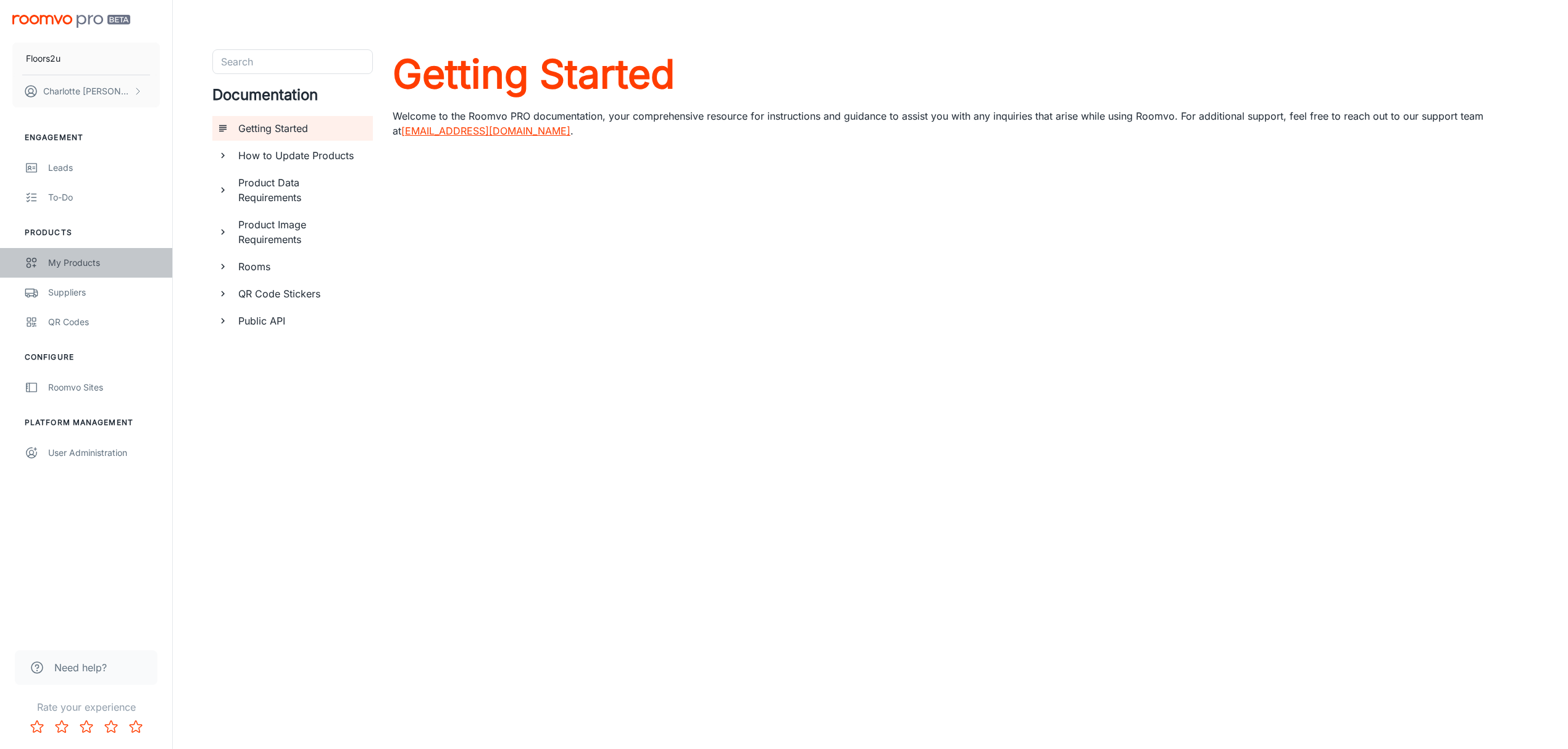
click at [100, 254] on link "My Products" at bounding box center [86, 263] width 172 height 30
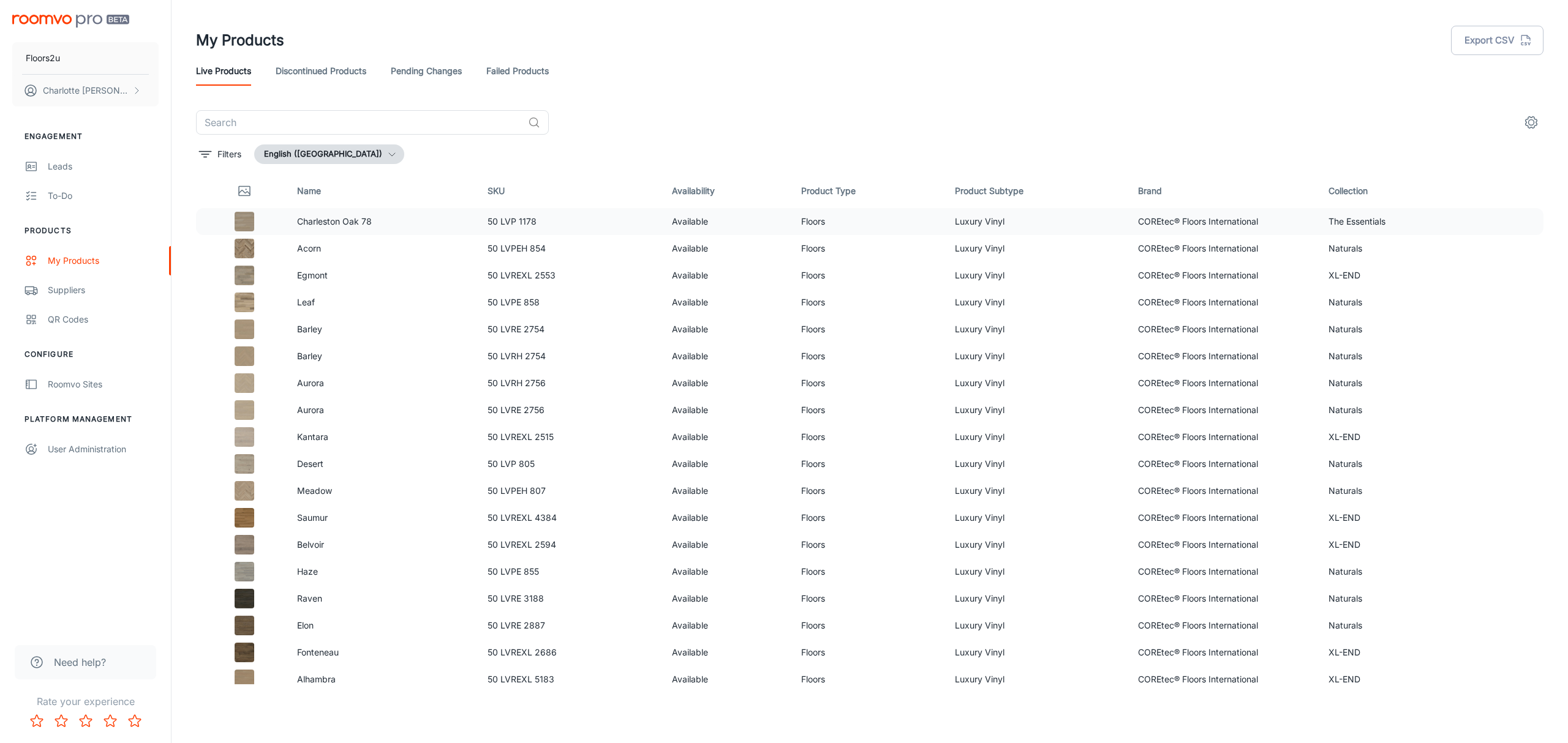
click at [280, 224] on td at bounding box center [242, 222] width 91 height 27
click at [294, 217] on td "Charleston Oak 78" at bounding box center [382, 222] width 190 height 27
click at [282, 223] on td at bounding box center [242, 222] width 91 height 27
click at [313, 219] on p "Charleston Oak 78" at bounding box center [382, 222] width 171 height 13
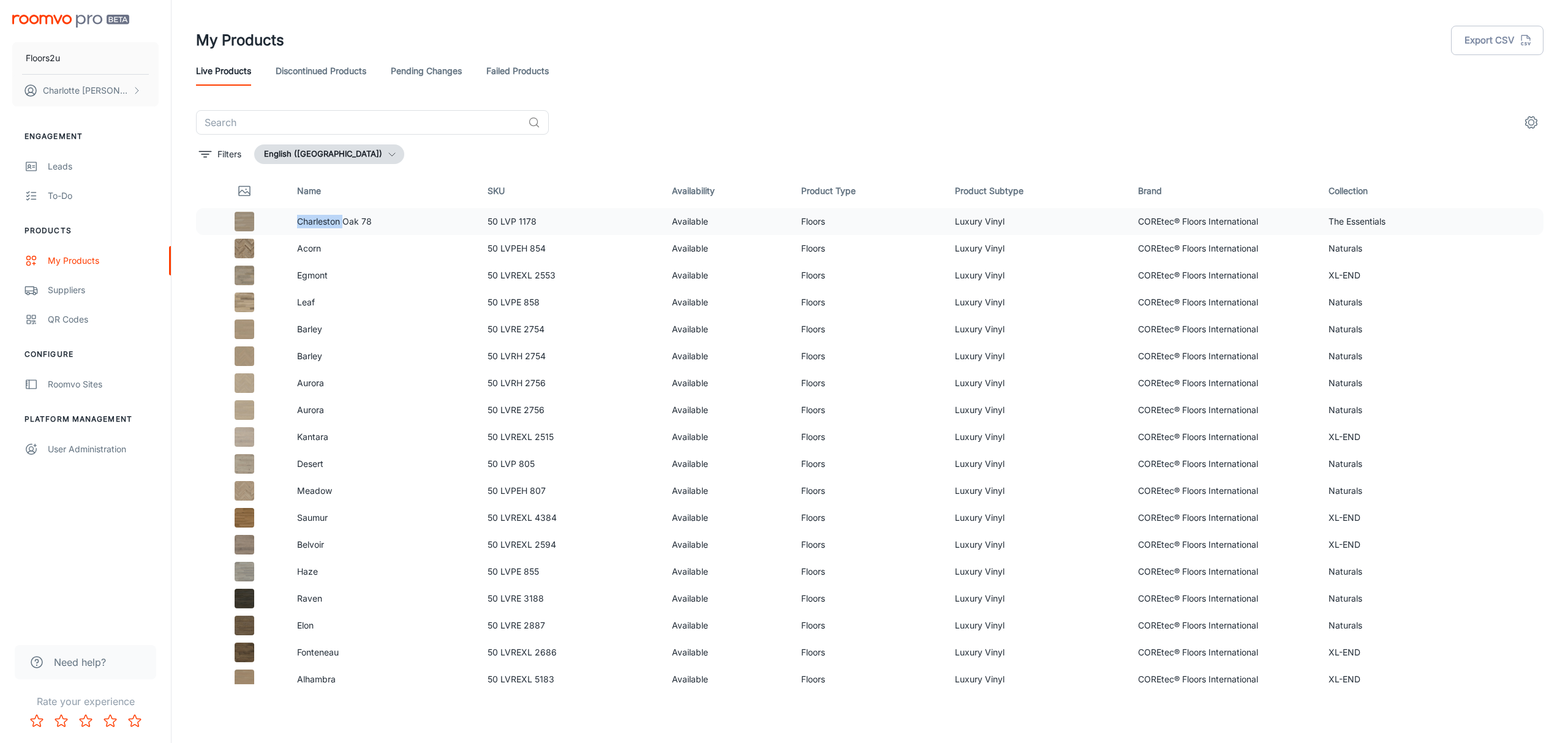
click at [313, 219] on p "Charleston Oak 78" at bounding box center [382, 222] width 171 height 13
click at [332, 253] on p "Acorn" at bounding box center [382, 249] width 171 height 13
click at [1531, 122] on icon "settings" at bounding box center [1531, 122] width 15 height 15
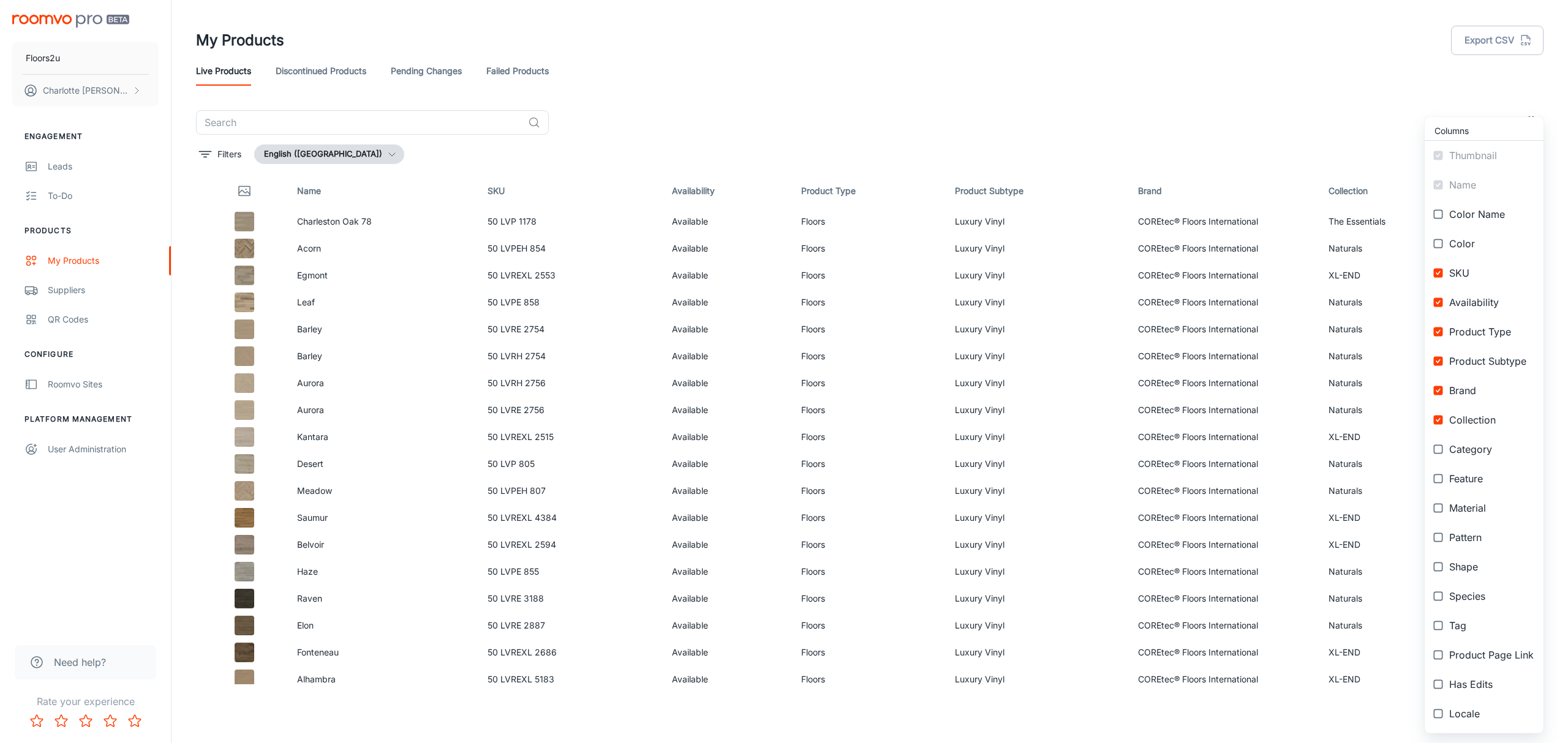
click at [359, 157] on div at bounding box center [784, 372] width 1568 height 743
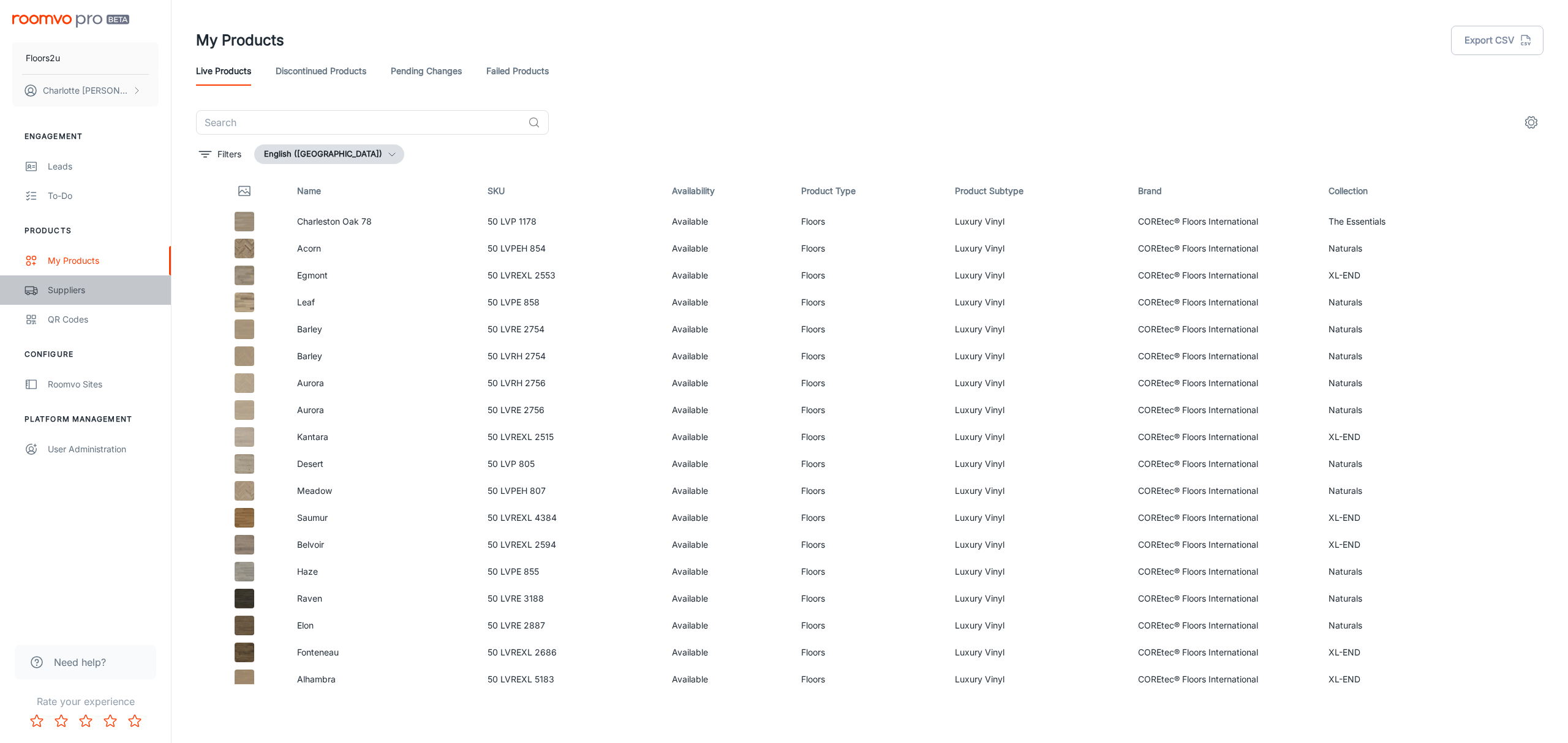
click at [73, 286] on div "Suppliers" at bounding box center [103, 290] width 111 height 13
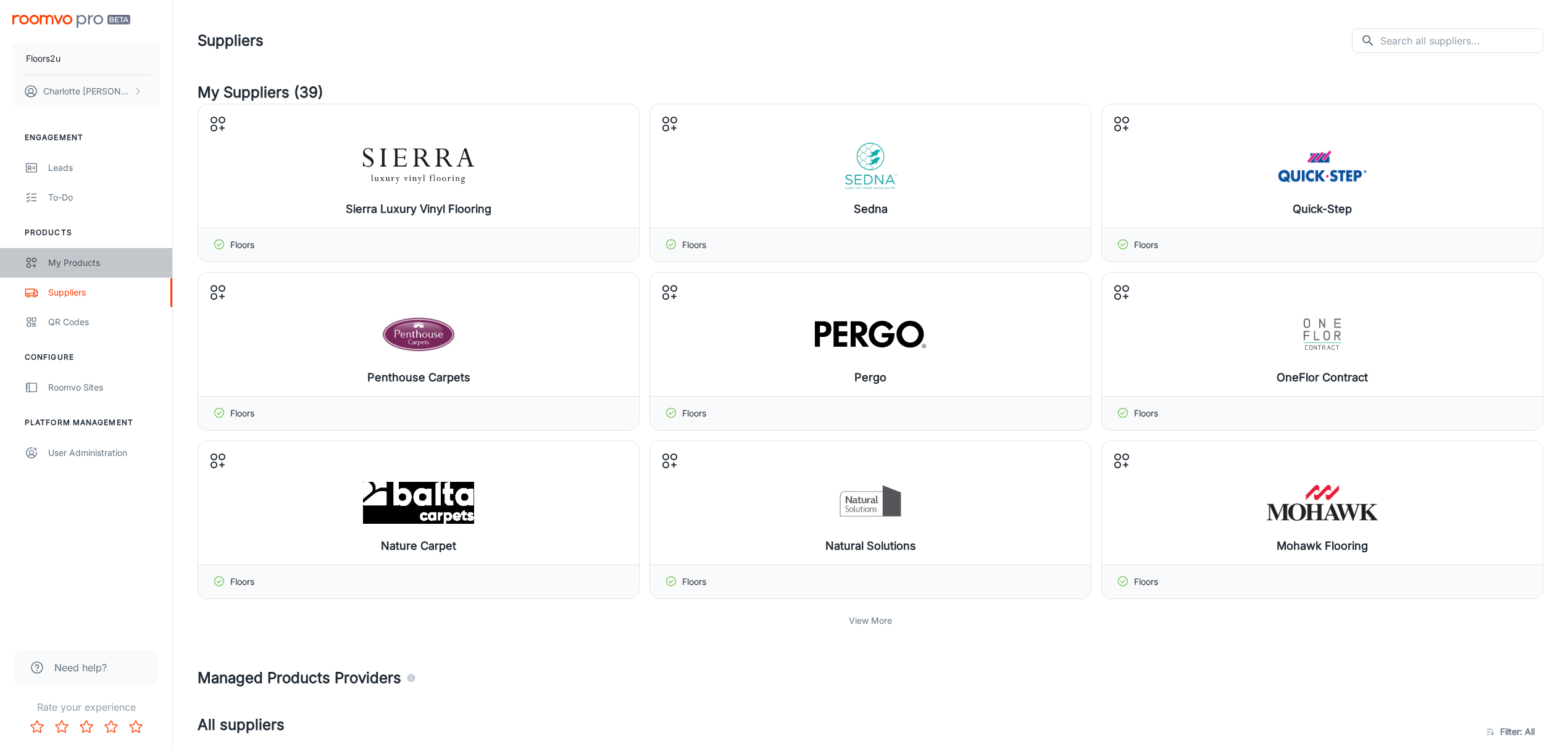
click at [59, 274] on link "My Products" at bounding box center [86, 263] width 172 height 30
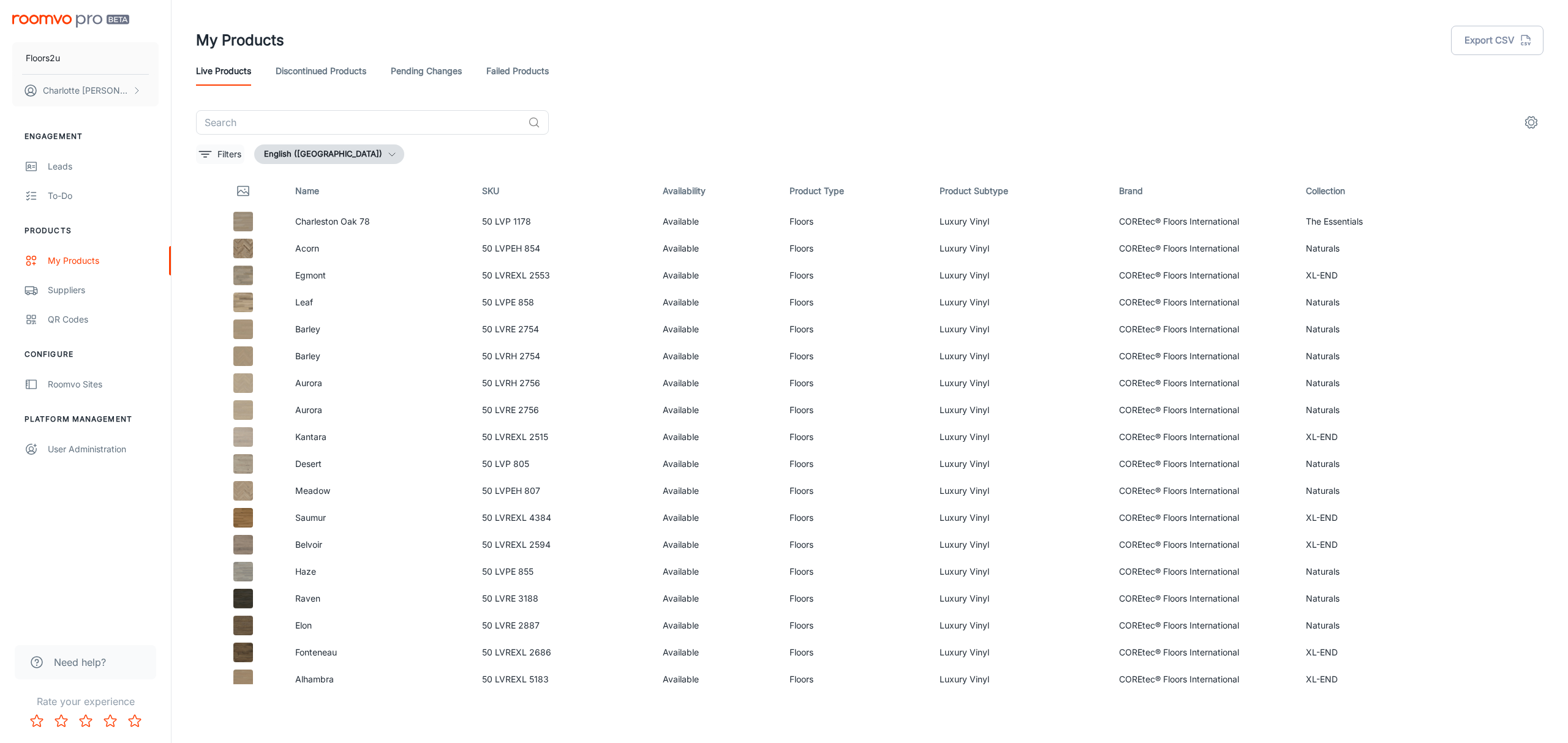
click at [208, 159] on icon "filter" at bounding box center [205, 155] width 15 height 15
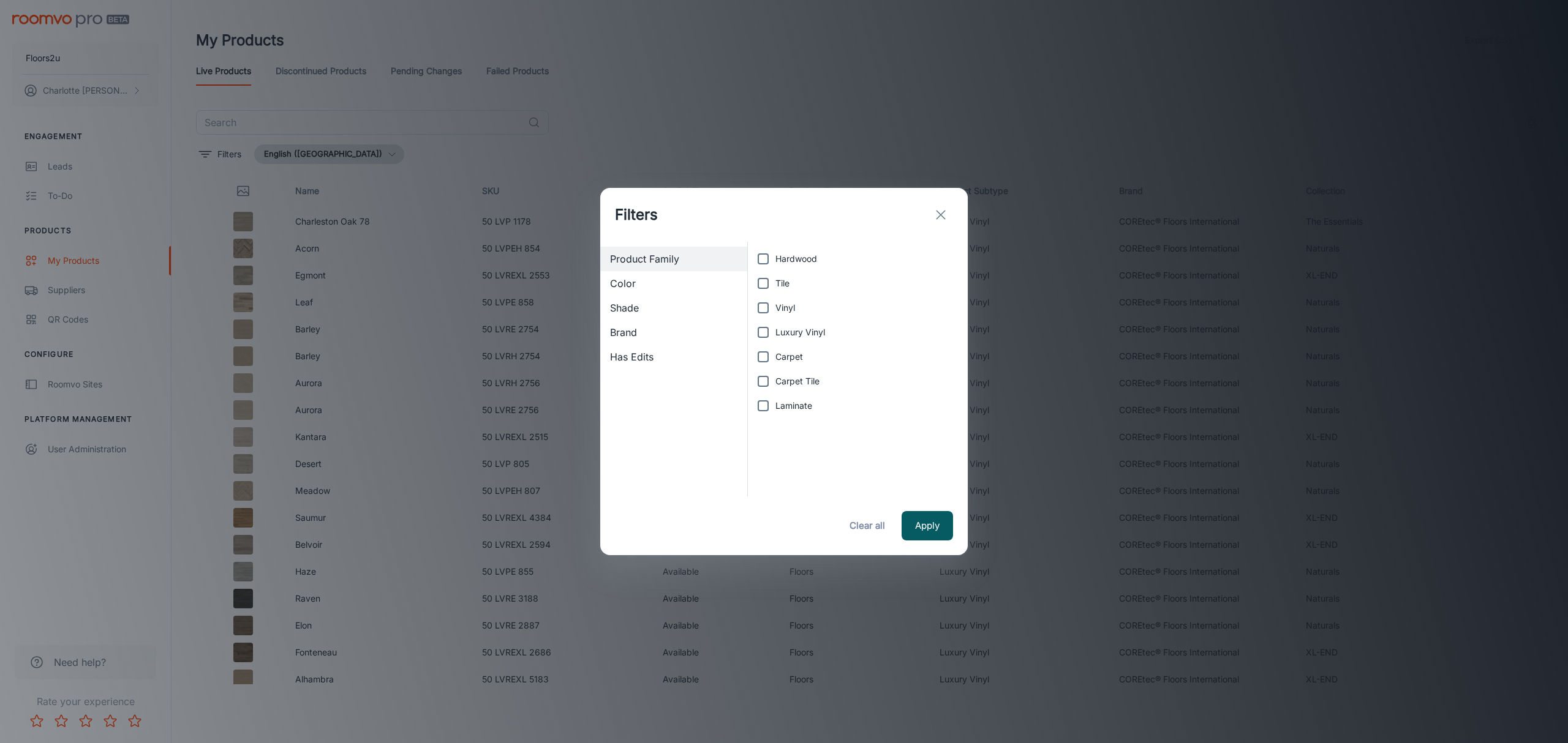
click at [206, 159] on div "Filters Product Family Color Shade Brand Has Edits Hardwood Tile Vinyl Luxury V…" at bounding box center [784, 372] width 1568 height 743
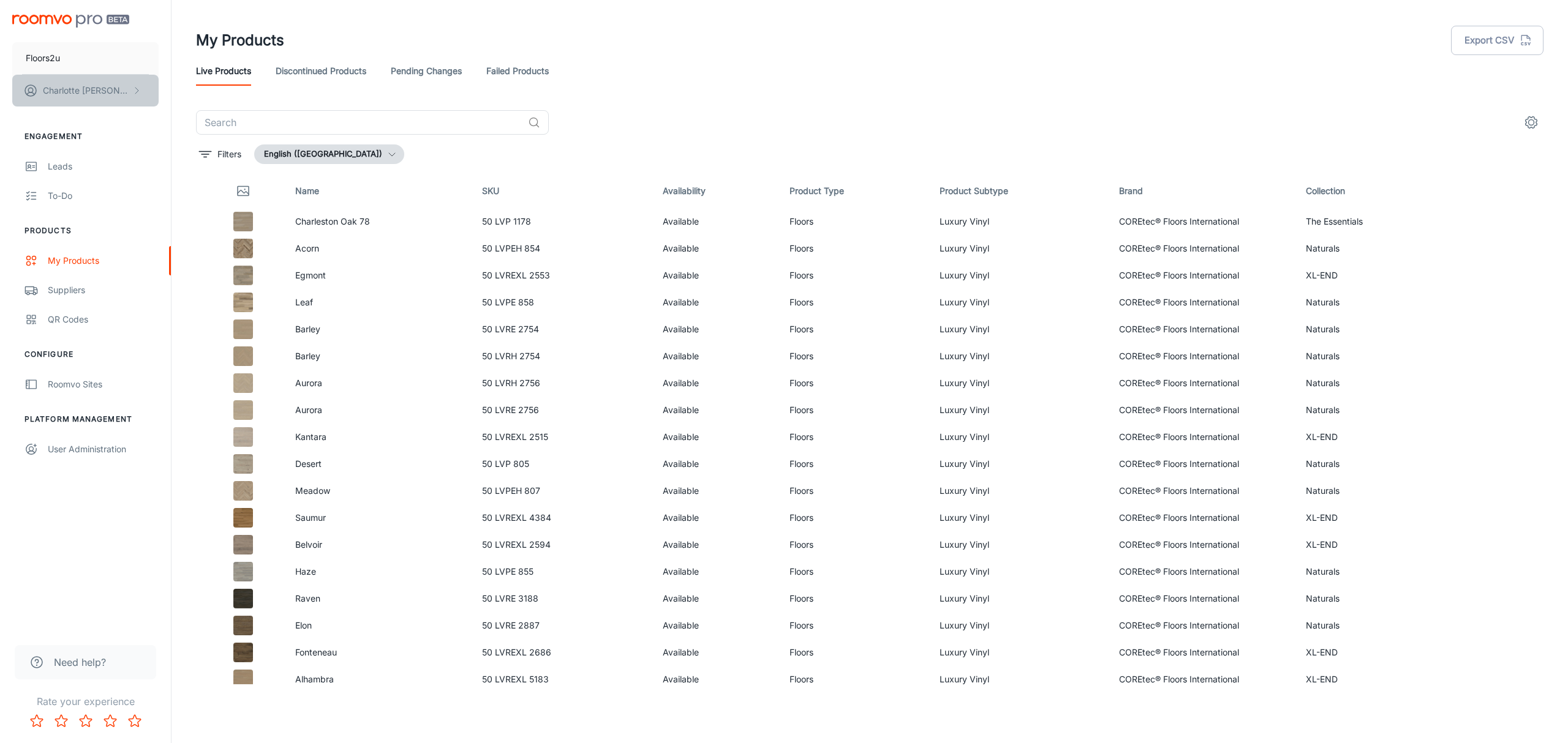
click at [89, 82] on button "Charlotte Griffiths" at bounding box center [85, 90] width 147 height 32
click at [755, 69] on div at bounding box center [784, 372] width 1568 height 743
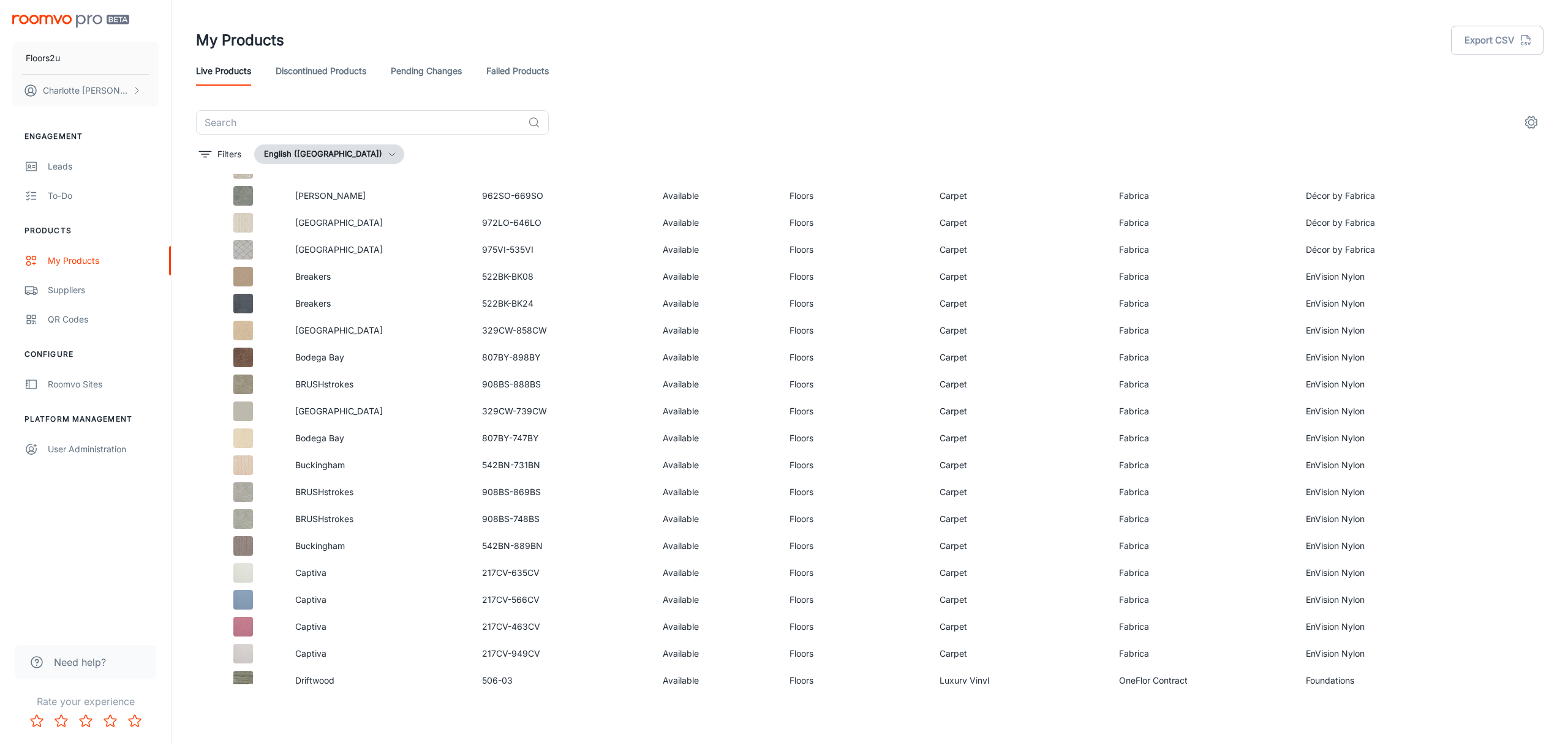
scroll to position [3833, 0]
